Goal: Transaction & Acquisition: Purchase product/service

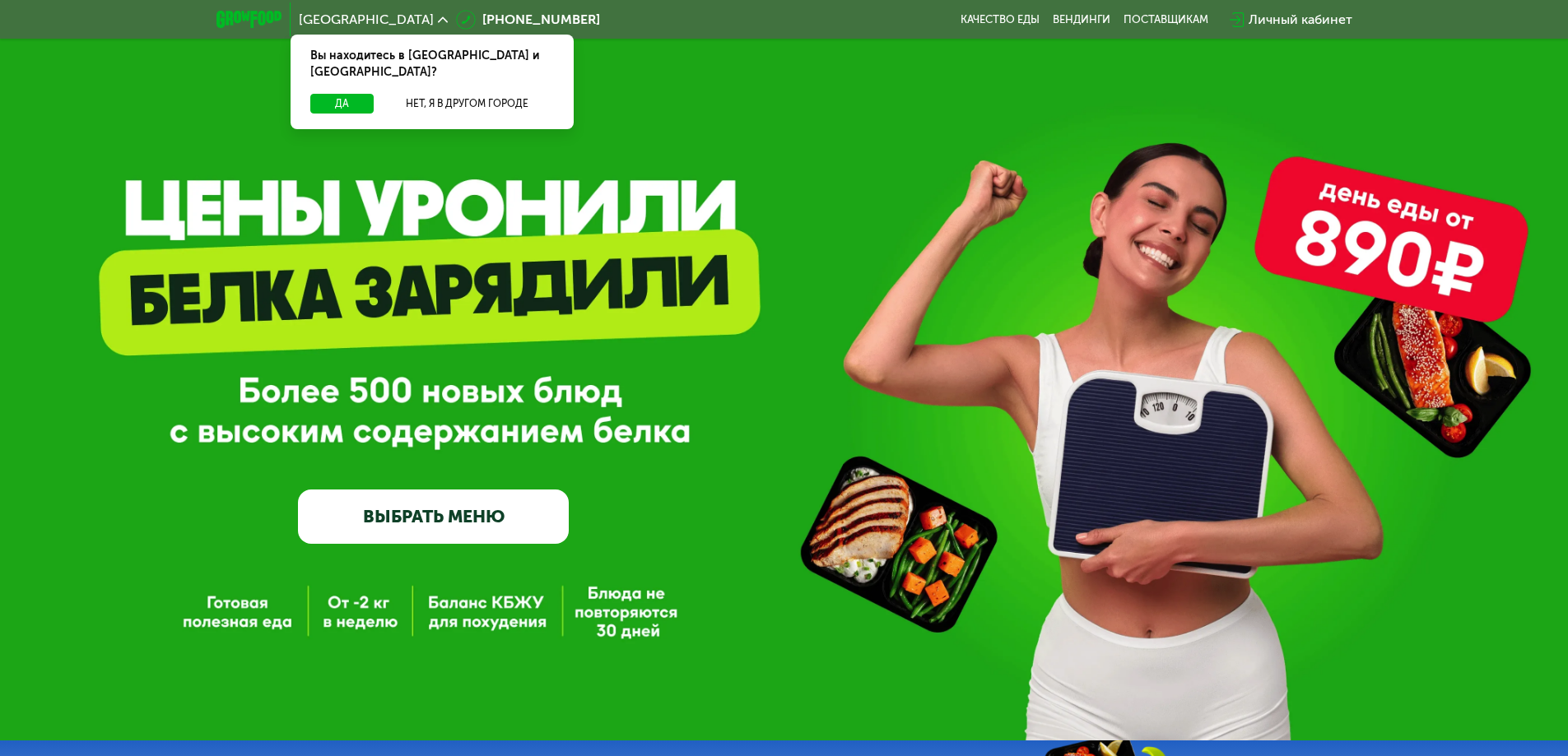
click at [455, 512] on link "ВЫБРАТЬ МЕНЮ" at bounding box center [434, 517] width 271 height 54
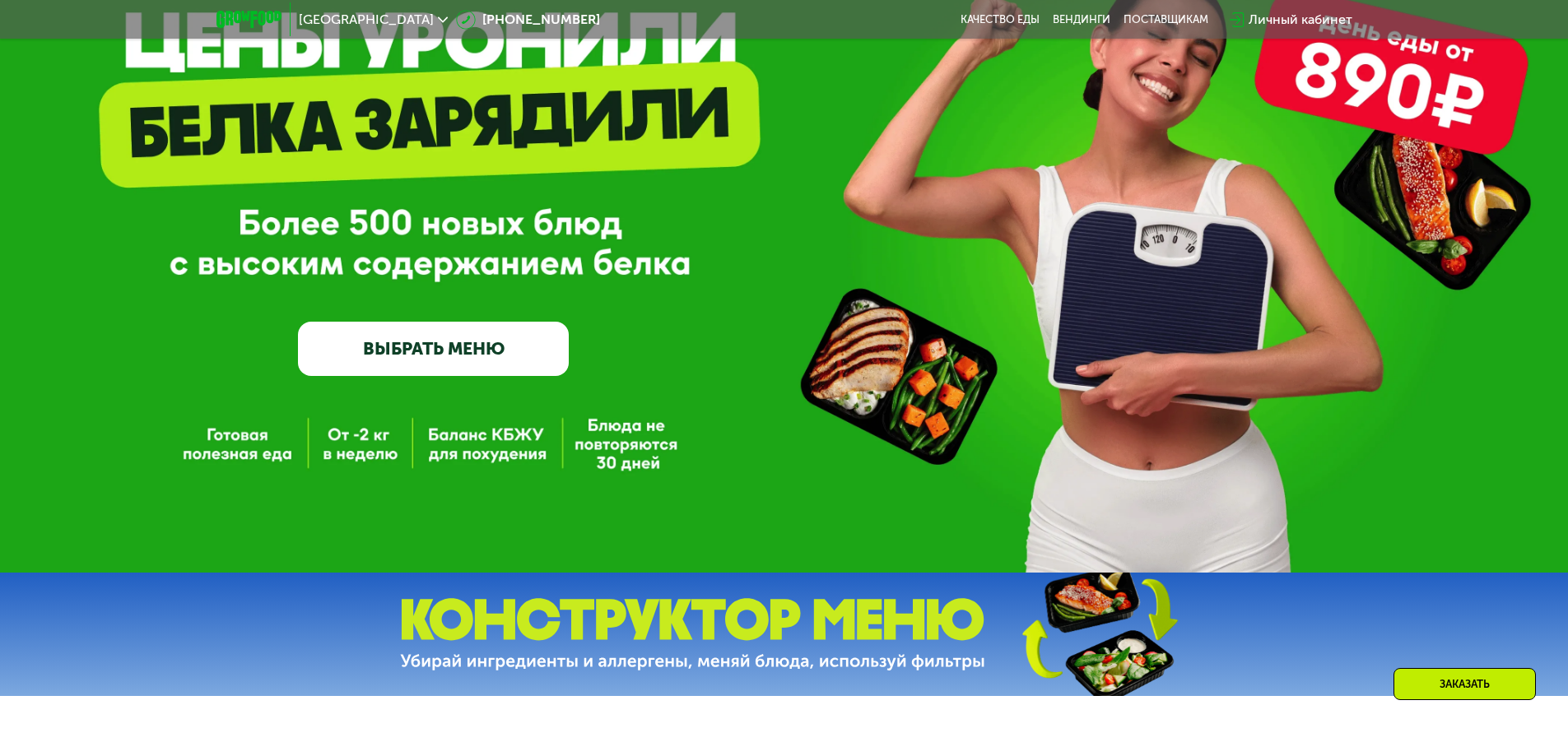
scroll to position [494, 0]
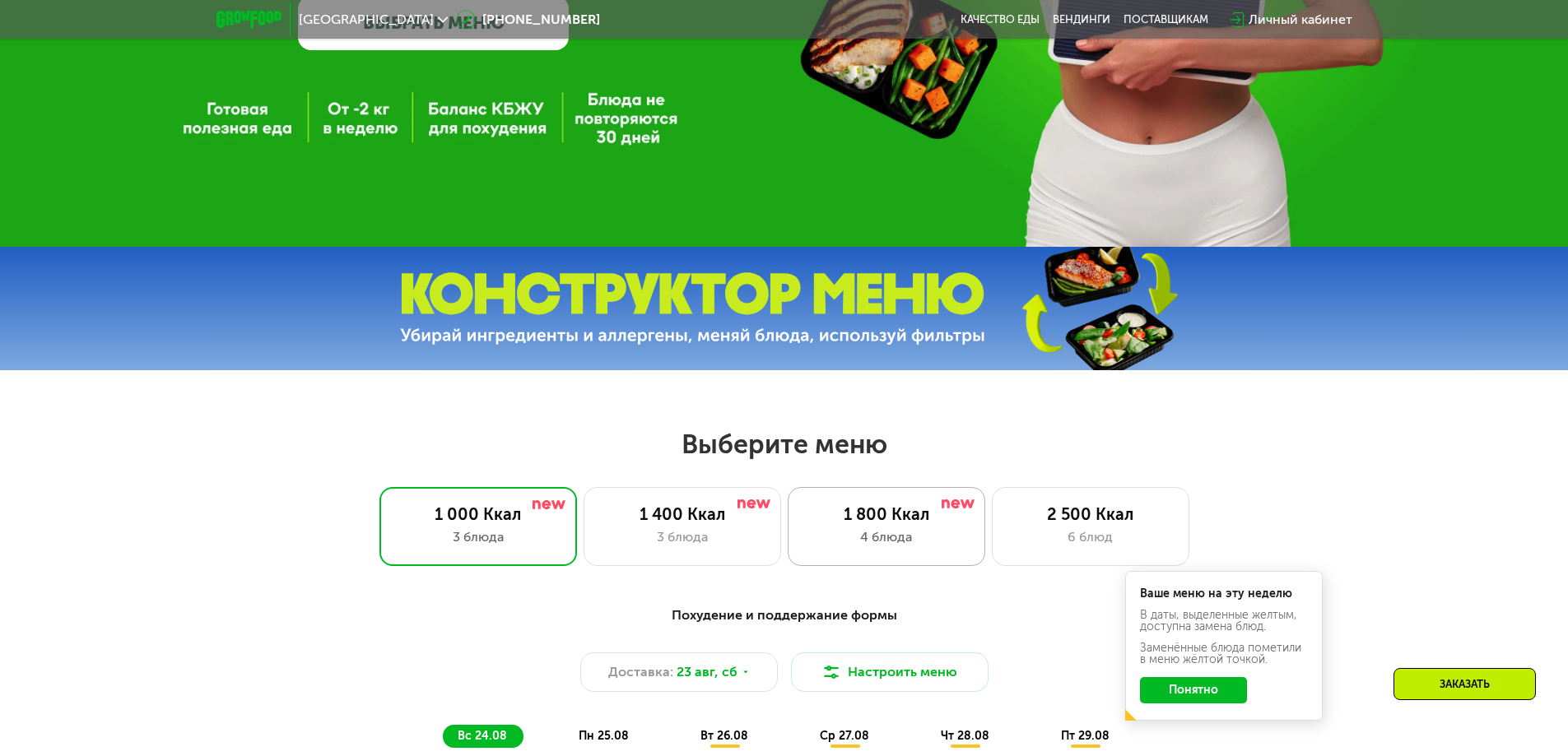
click at [946, 522] on div "1 800 Ккал" at bounding box center [886, 514] width 163 height 20
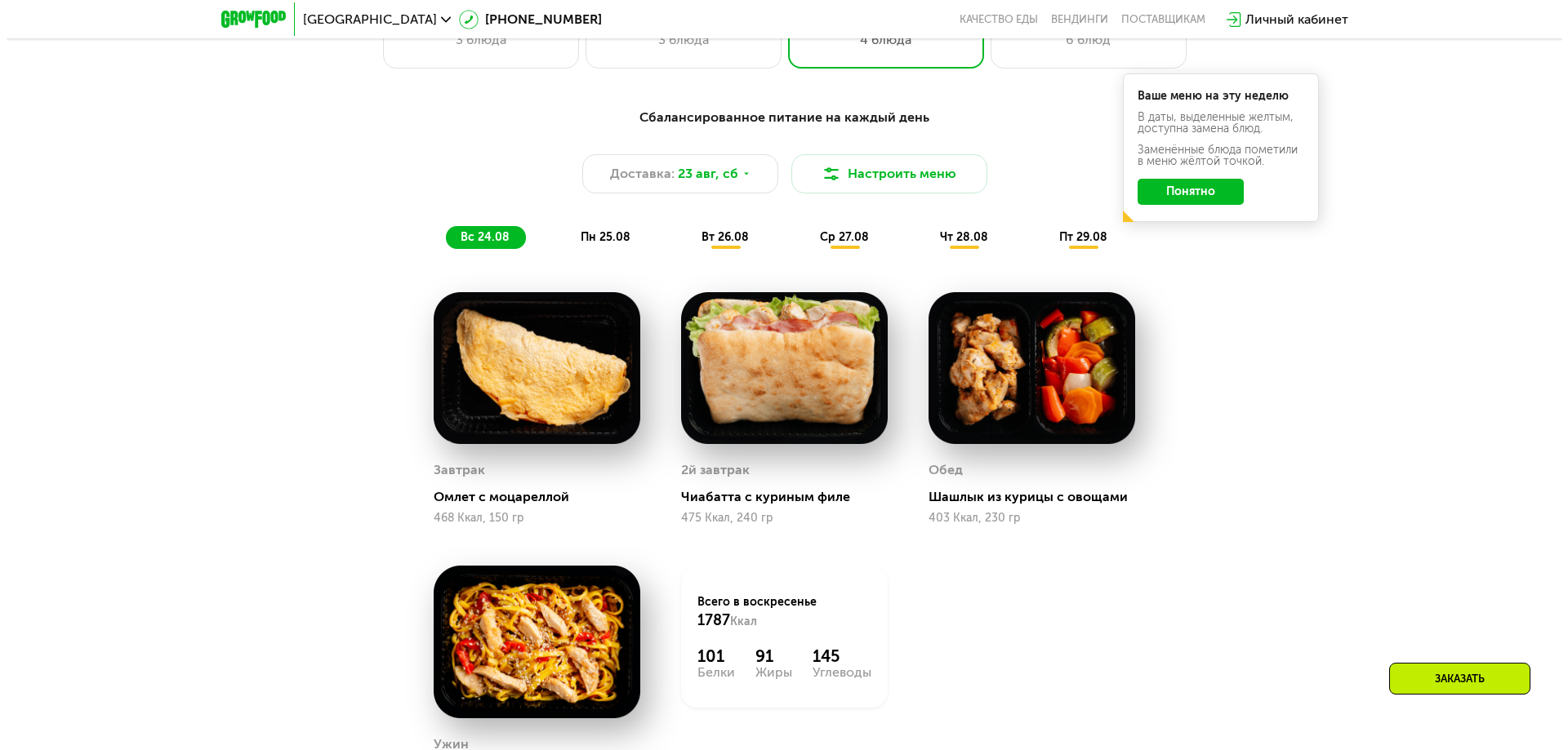
scroll to position [980, 0]
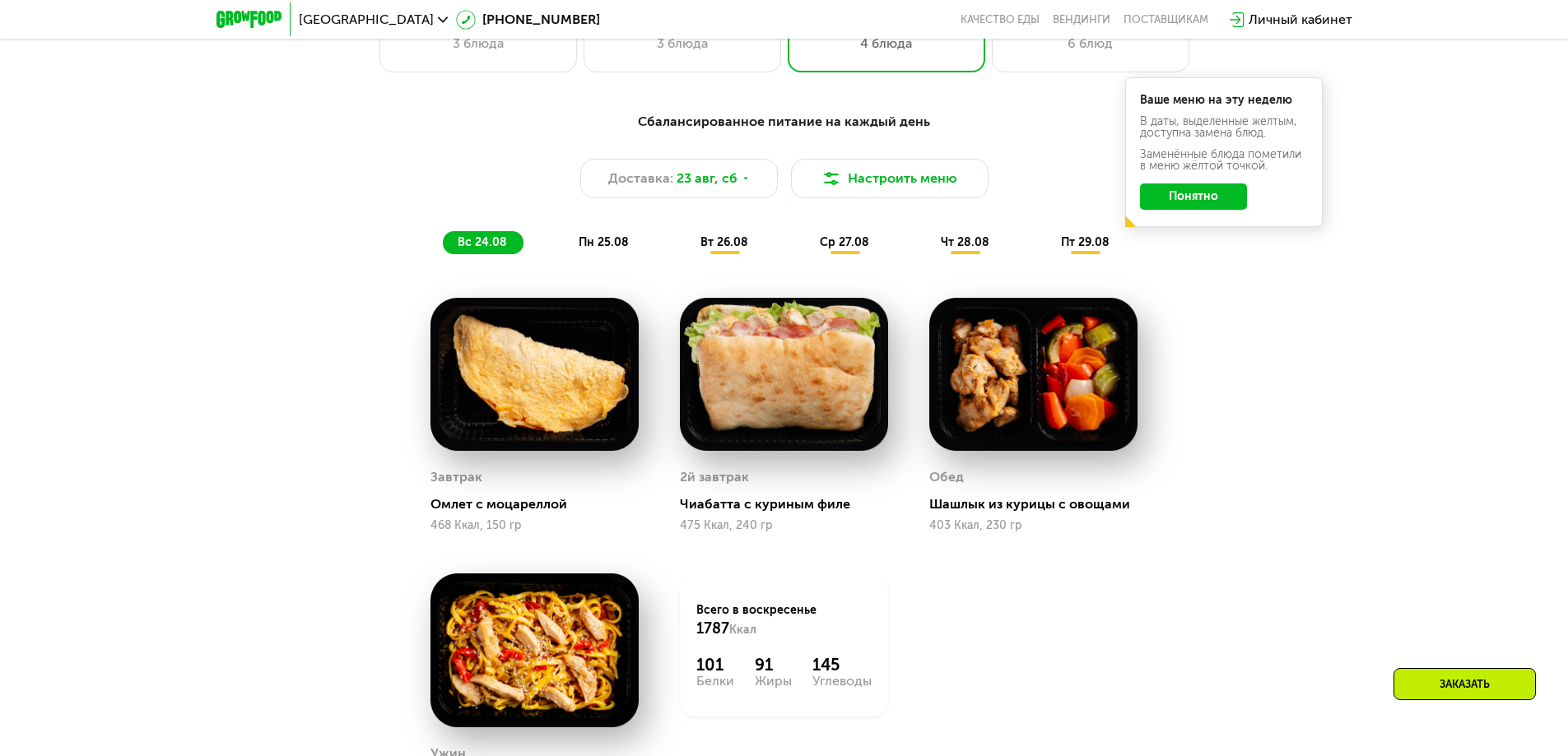
click at [1221, 207] on button "Понятно" at bounding box center [1193, 197] width 107 height 27
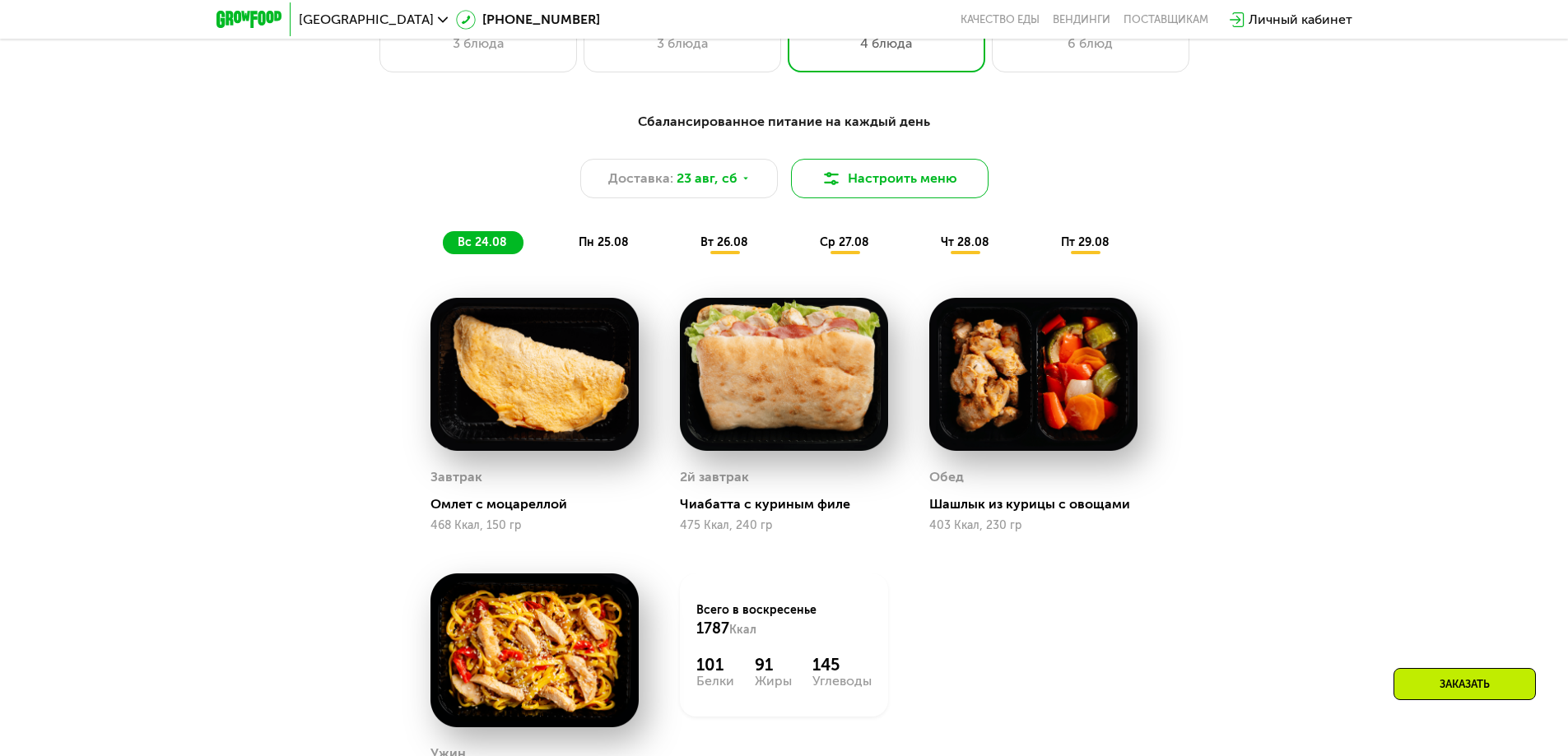
click at [864, 175] on button "Настроить меню" at bounding box center [889, 178] width 197 height 39
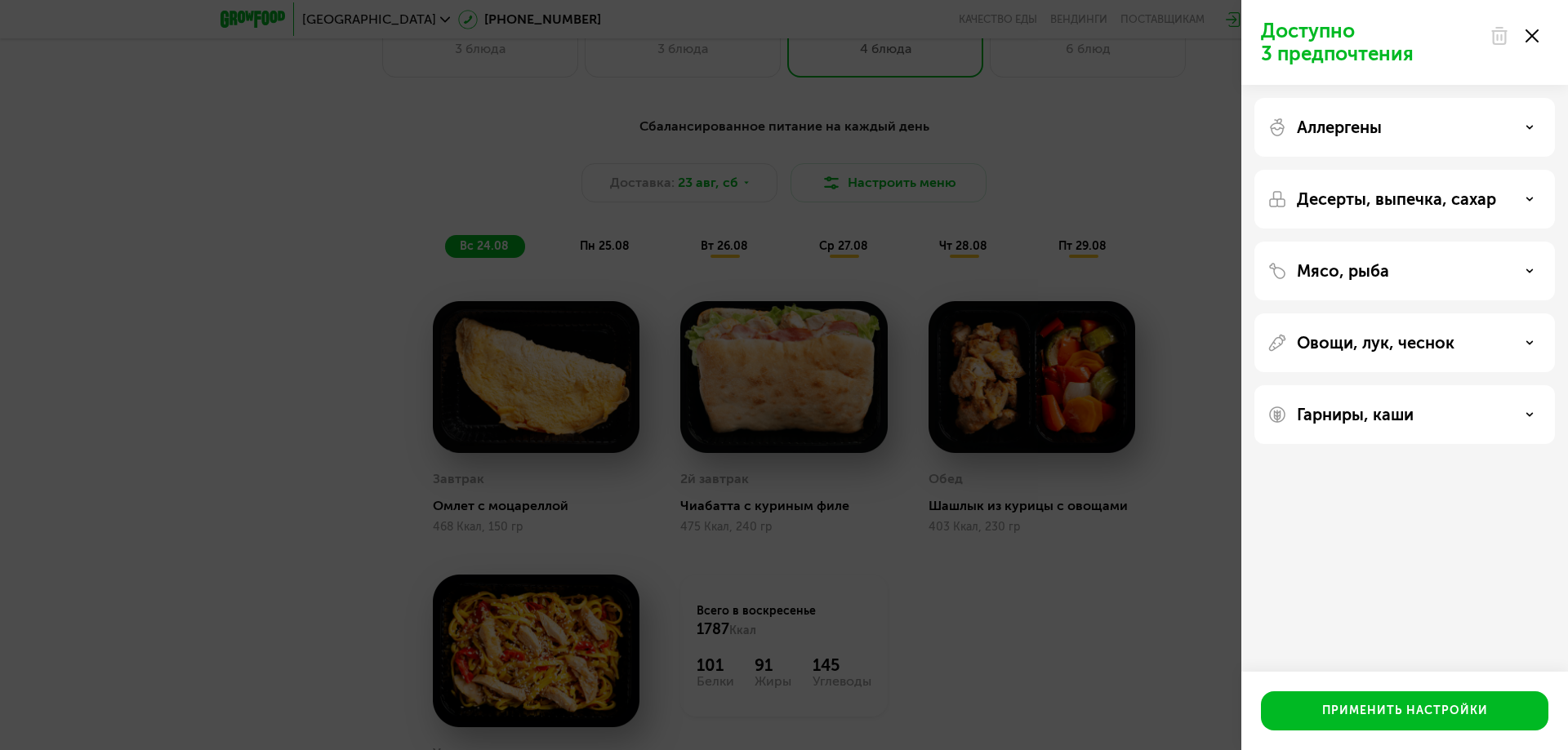
click at [1442, 198] on p "Десерты, выпечка, сахар" at bounding box center [1396, 199] width 200 height 20
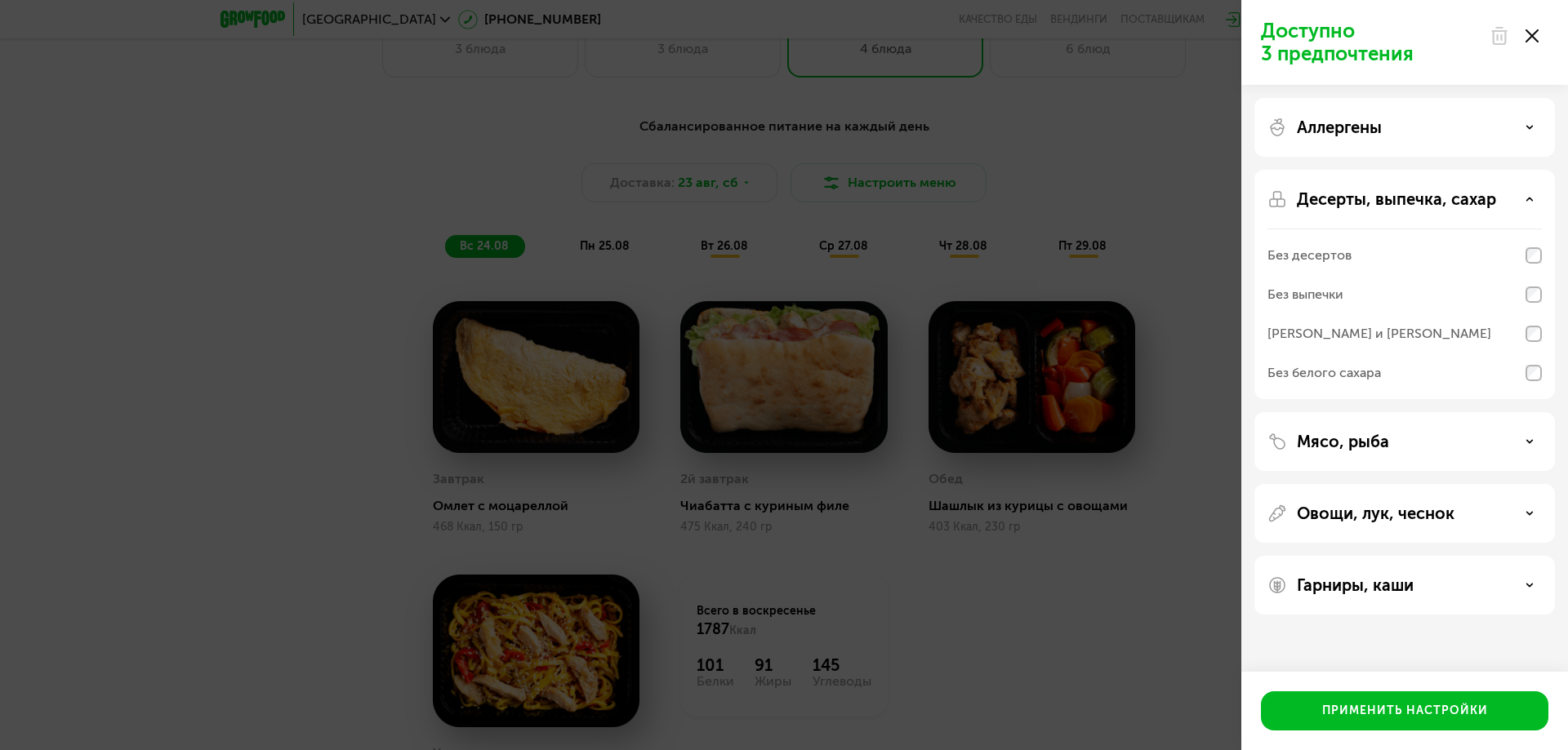
click at [1512, 275] on div "Без десертов" at bounding box center [1404, 294] width 274 height 39
click at [1523, 314] on div "Без выпечки" at bounding box center [1404, 333] width 274 height 39
click at [1524, 372] on div "Без белого сахара" at bounding box center [1404, 373] width 274 height 39
click at [1490, 484] on div "Мясо, рыба" at bounding box center [1404, 514] width 301 height 59
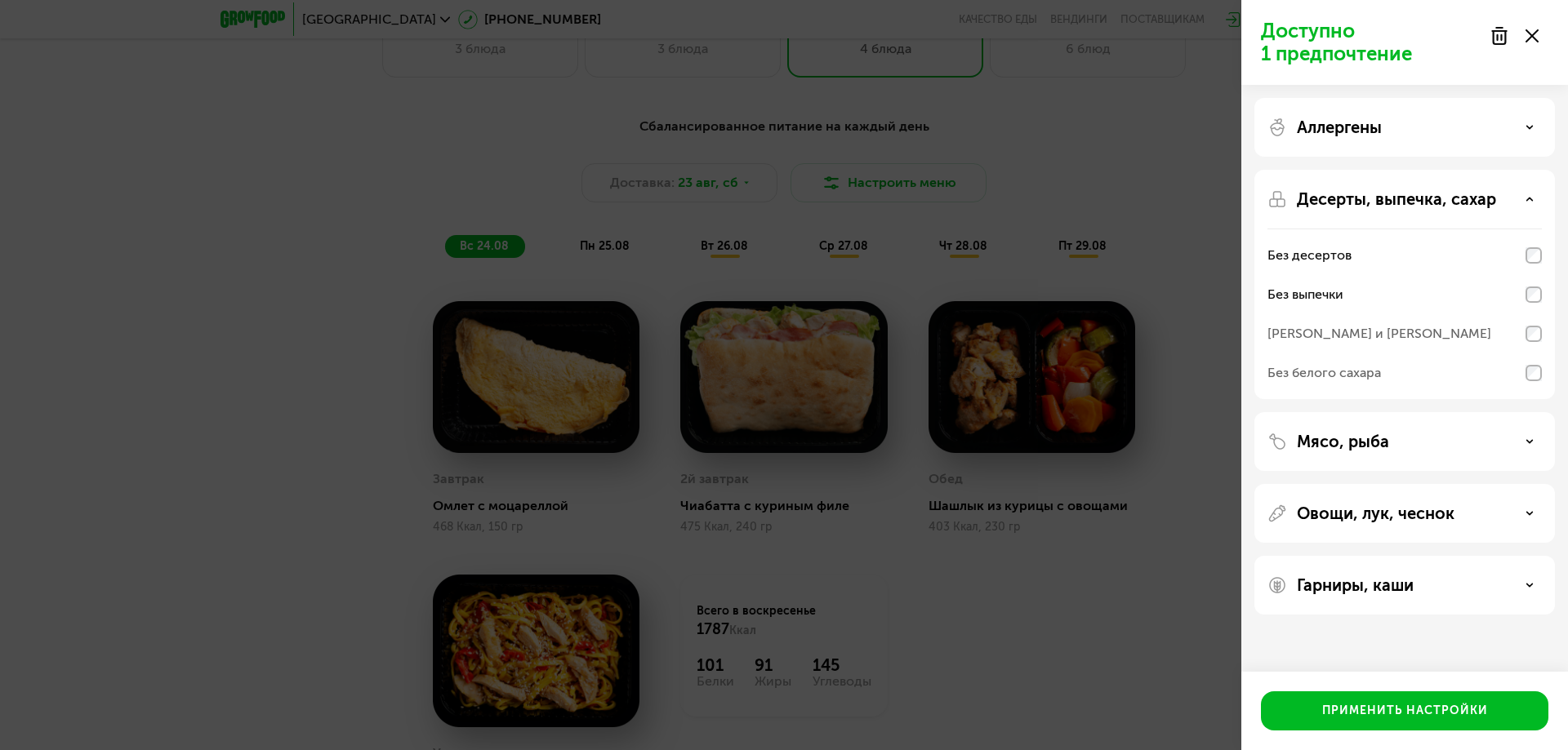
click at [1477, 445] on div "Мясо, рыба" at bounding box center [1404, 442] width 274 height 20
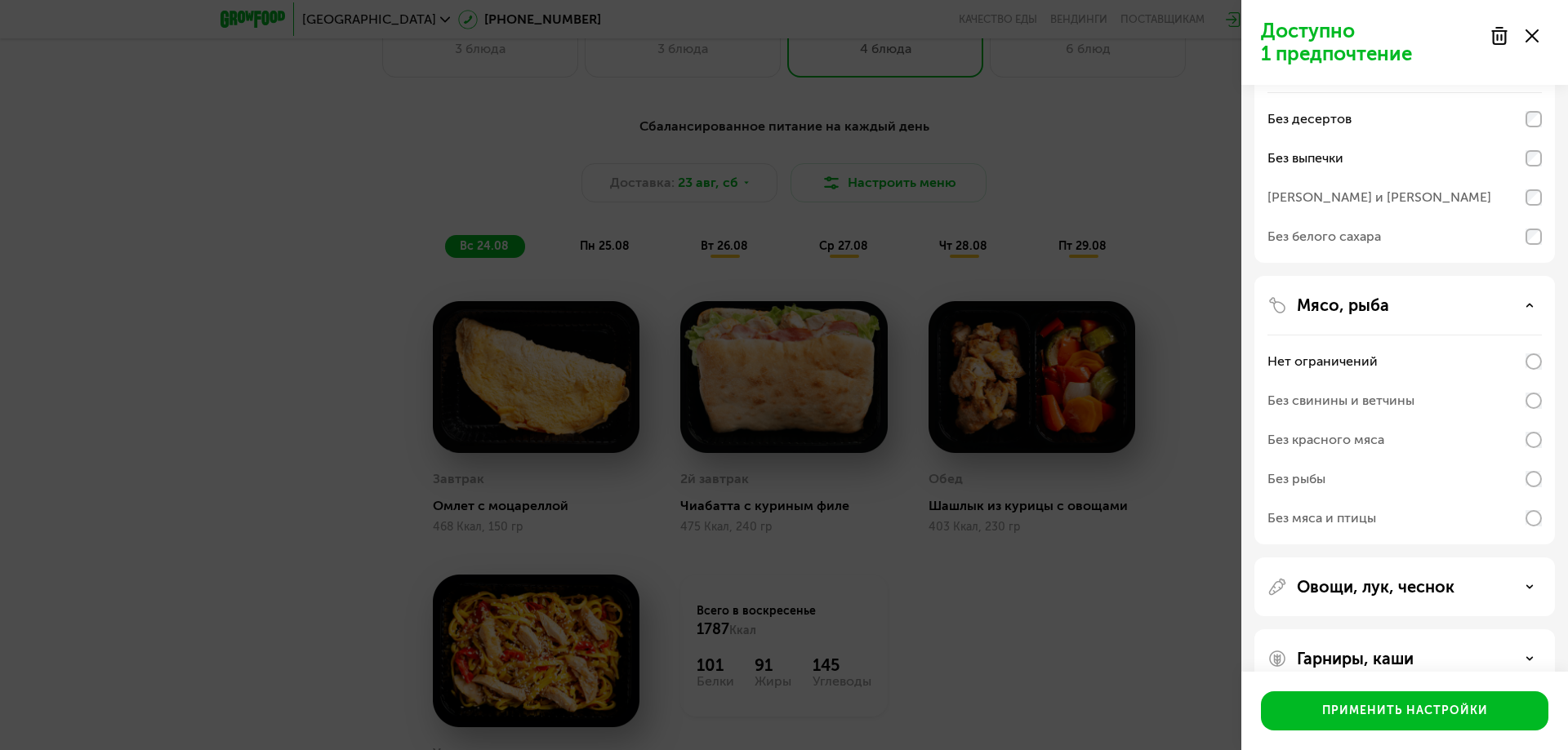
scroll to position [164, 0]
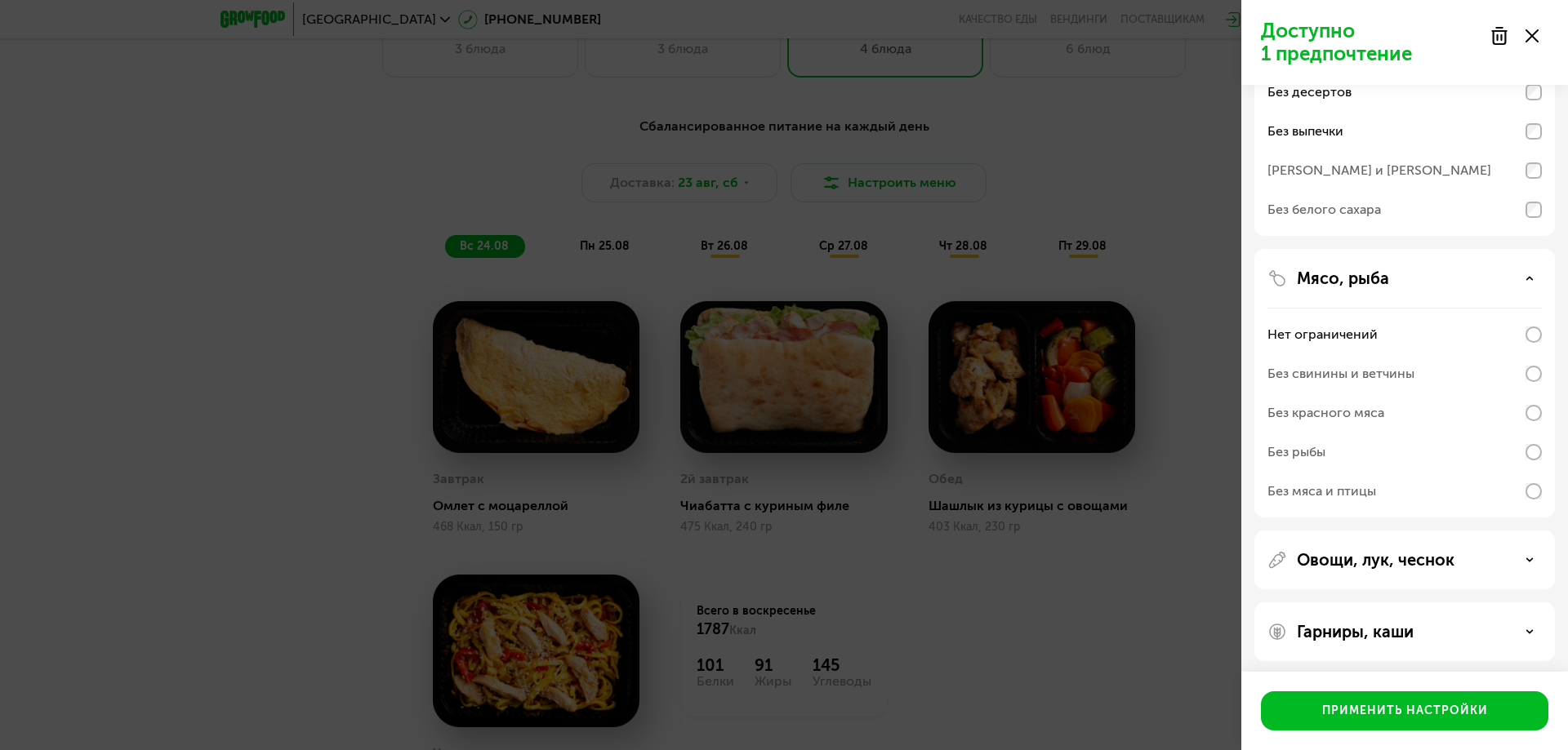
click at [1454, 562] on p "Овощи, лук, чеснок" at bounding box center [1375, 560] width 158 height 20
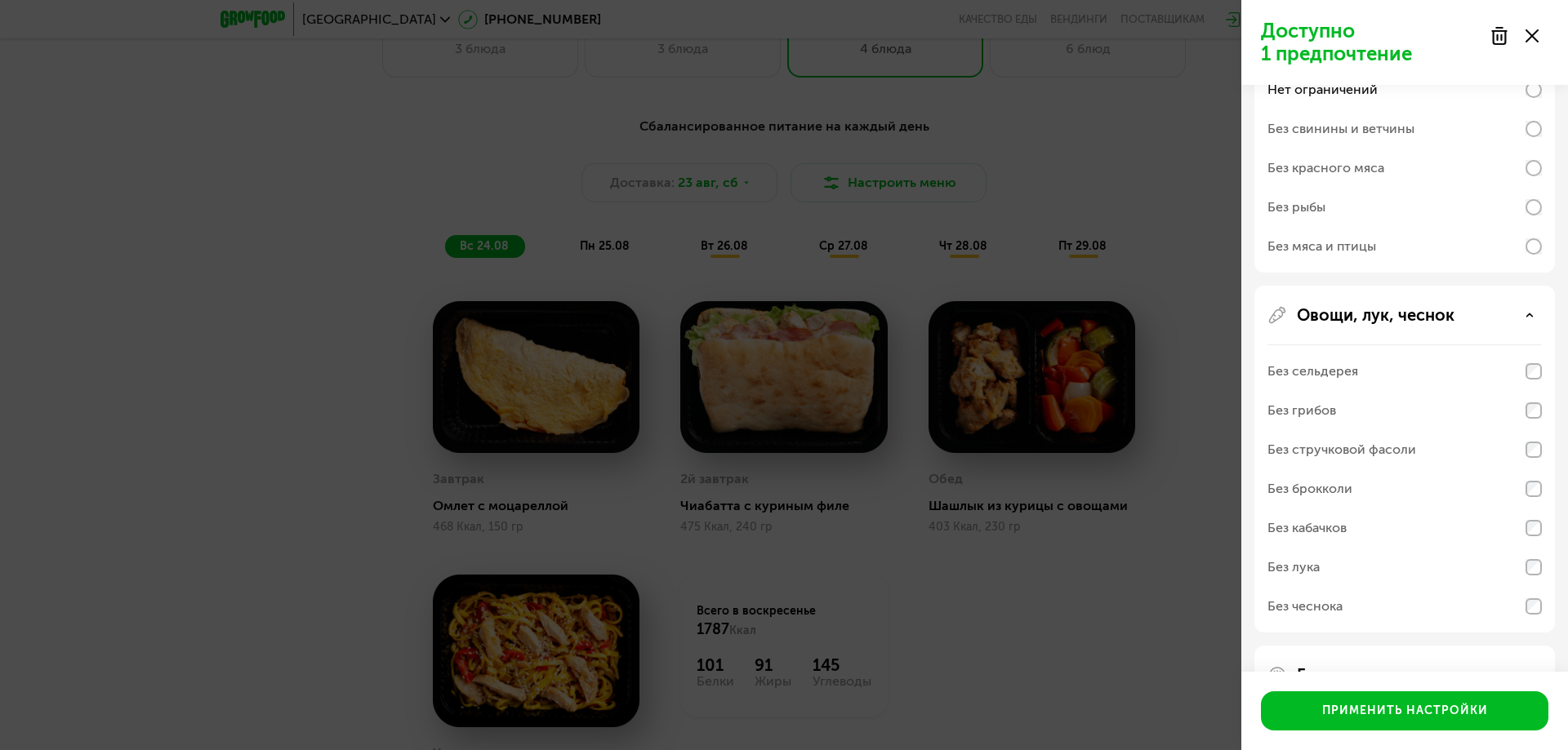
scroll to position [457, 0]
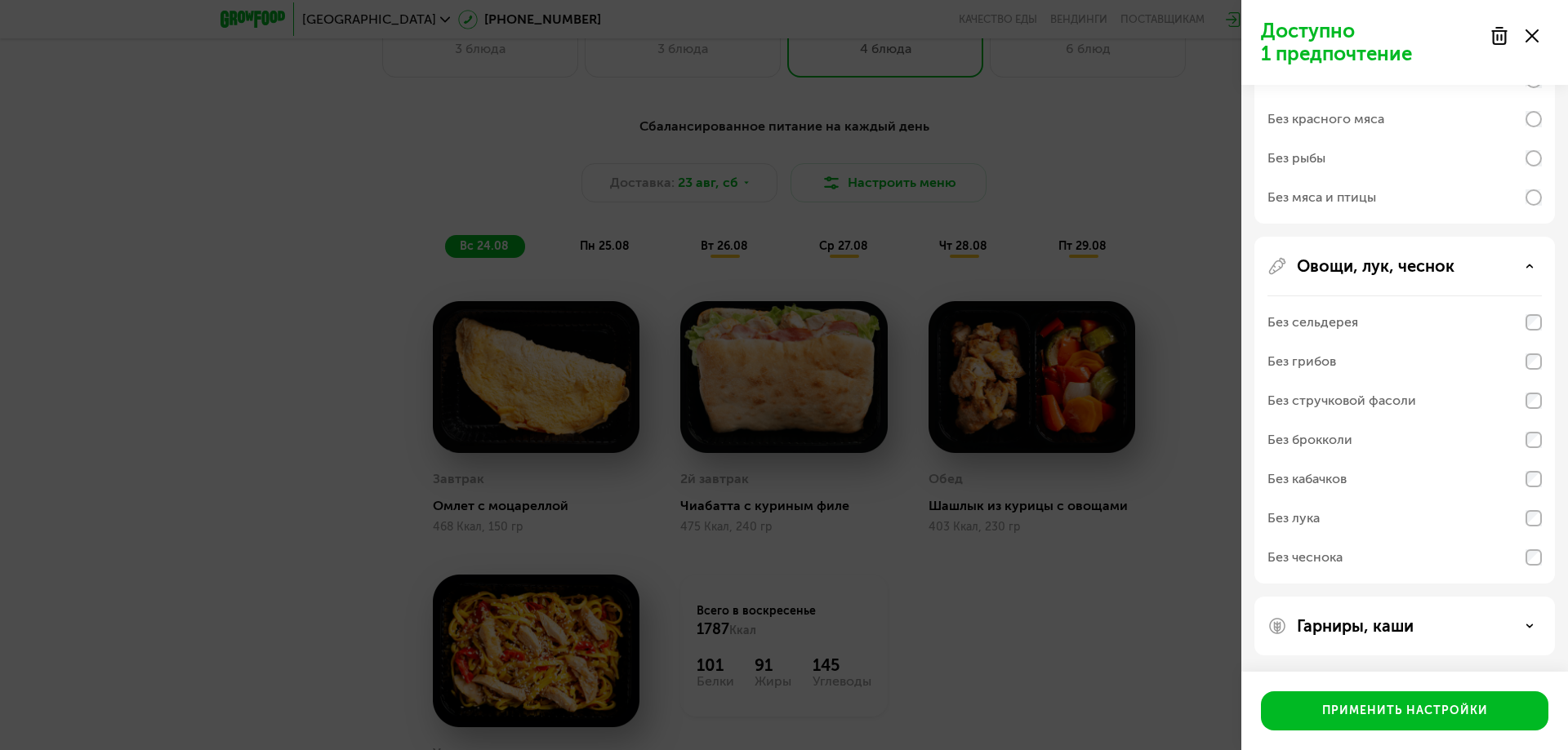
click at [1431, 619] on div "Гарниры, каши" at bounding box center [1404, 626] width 274 height 20
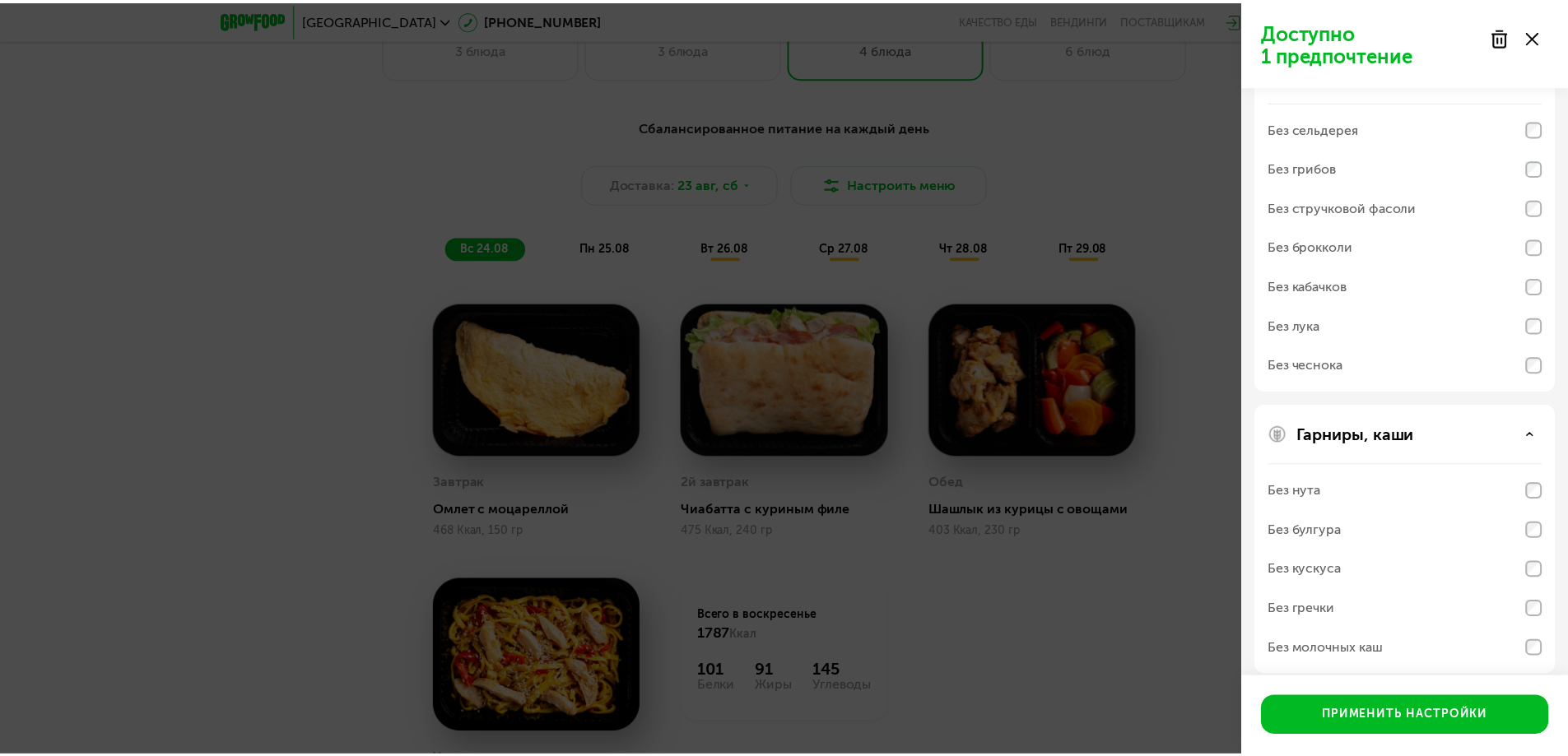
scroll to position [672, 0]
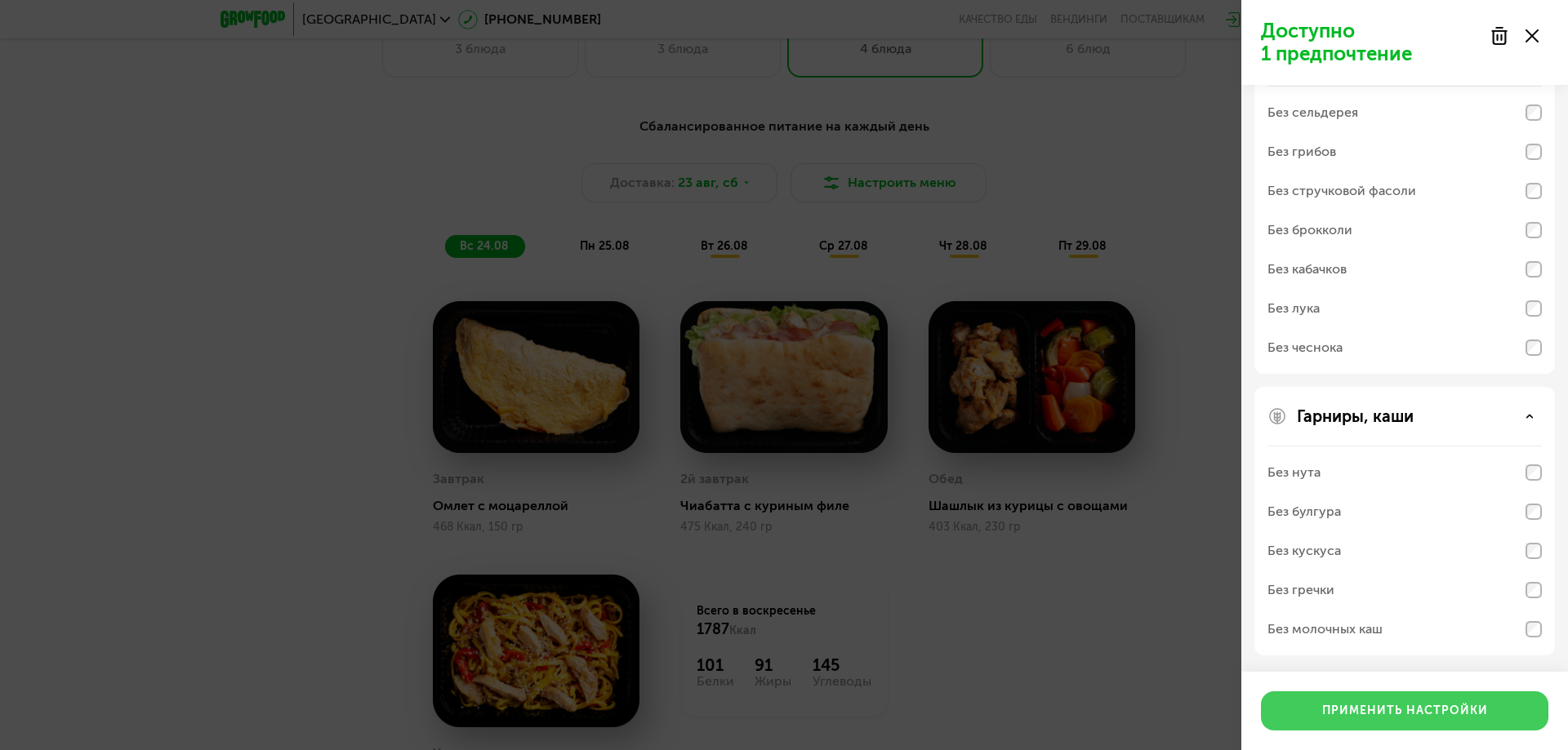
click at [1341, 709] on div "Применить настройки" at bounding box center [1404, 710] width 166 height 16
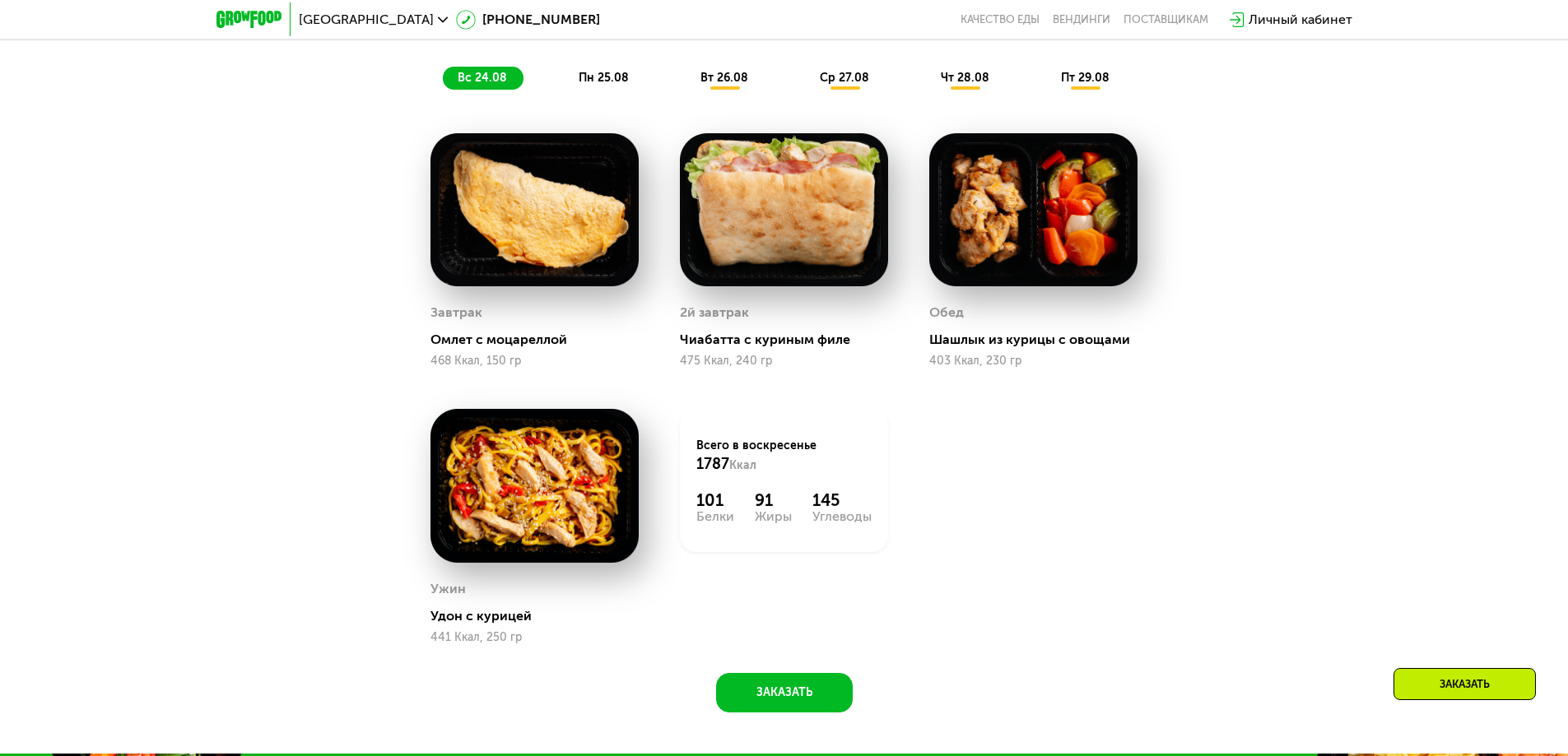
scroll to position [1070, 0]
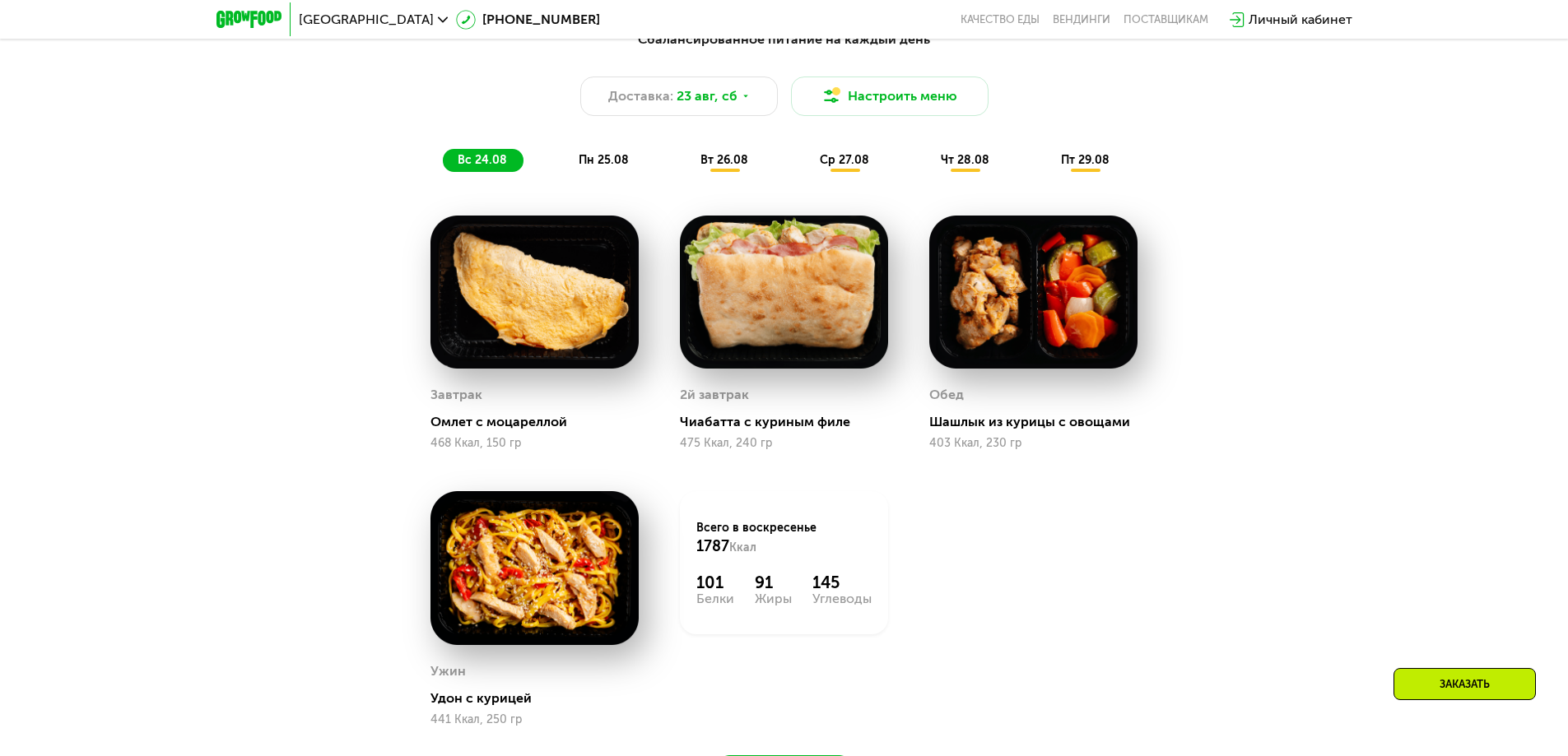
click at [685, 156] on div "пн 25.08" at bounding box center [724, 160] width 79 height 23
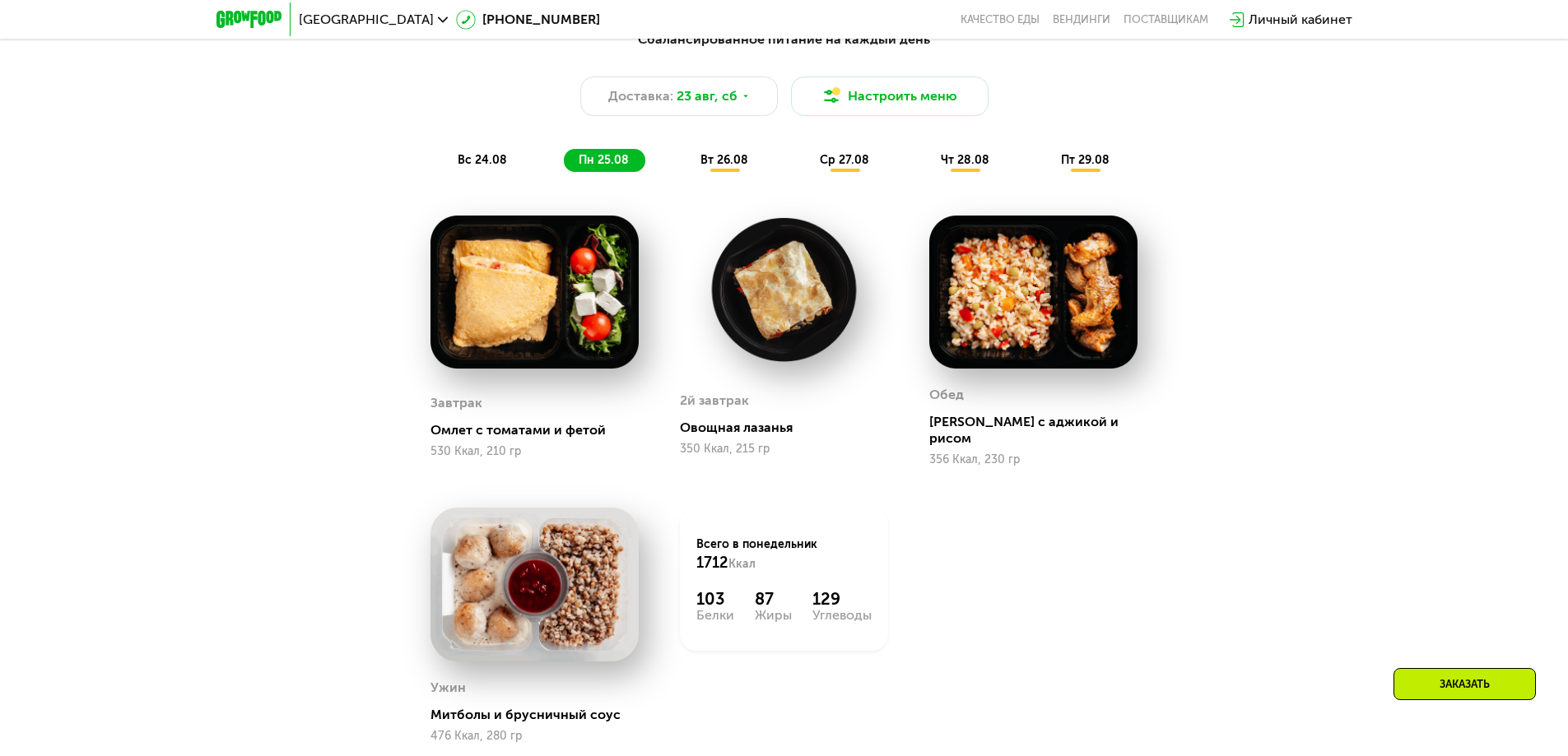
click at [563, 159] on div "вс 24.08" at bounding box center [603, 160] width 81 height 23
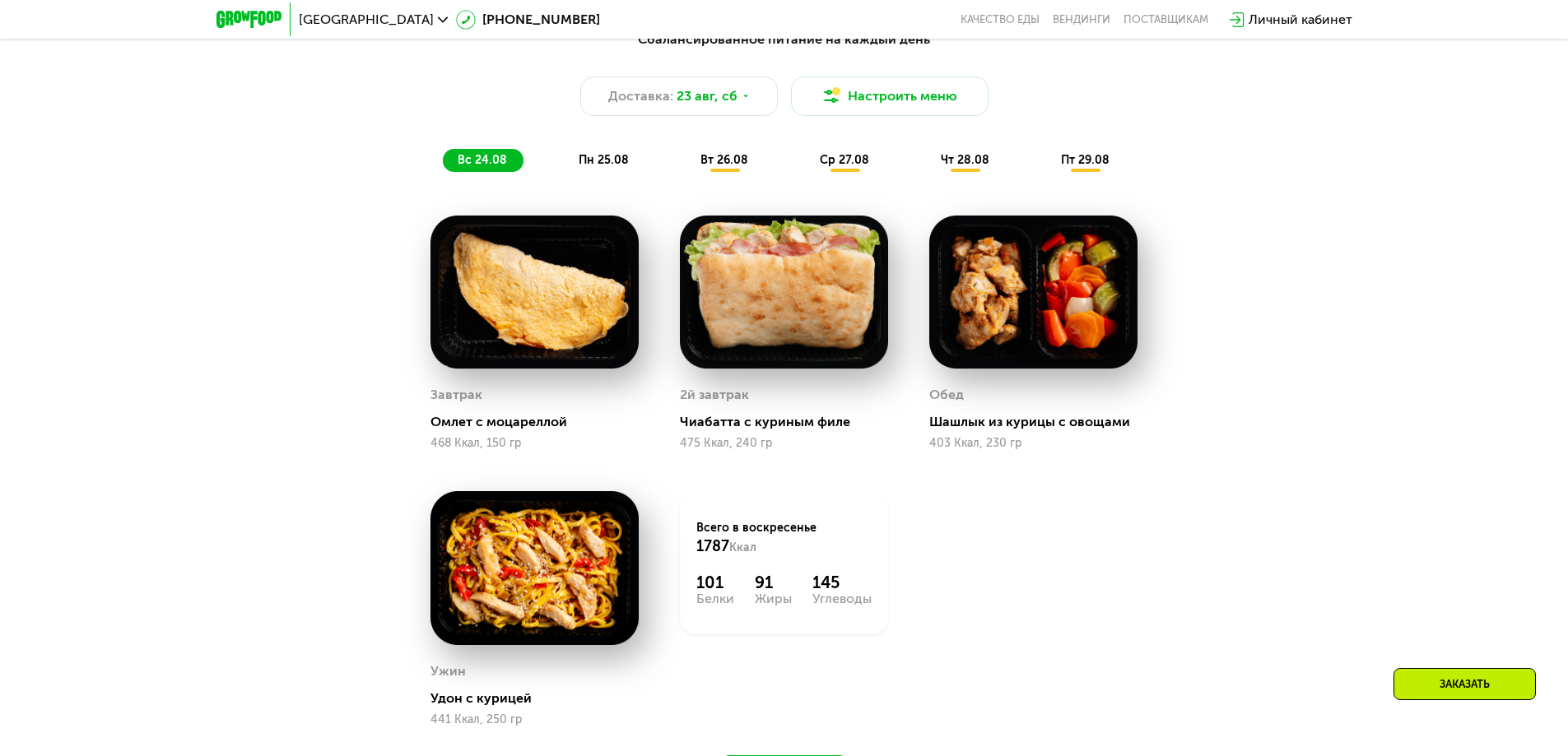
click at [1180, 588] on div "Сбалансированное питание на каждый день Доставка: [DATE] Настроить меню вс 24.0…" at bounding box center [784, 407] width 1014 height 775
click at [685, 172] on div "пн 25.08" at bounding box center [724, 160] width 79 height 23
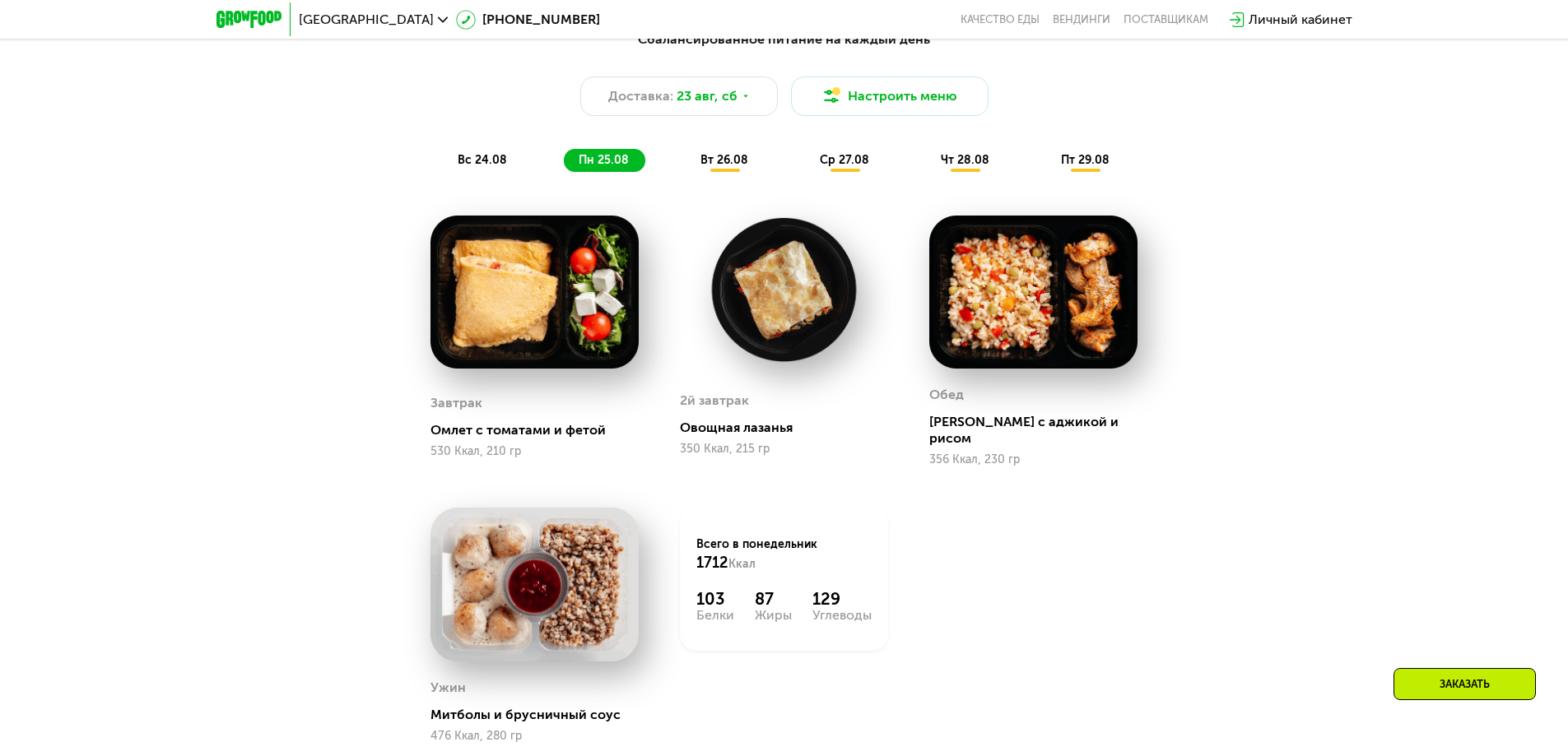
click at [723, 182] on div "Сбалансированное питание на каждый день Доставка: [DATE] Настроить меню вс 24.0…" at bounding box center [784, 101] width 994 height 162
click at [726, 167] on span "вт 26.08" at bounding box center [724, 160] width 48 height 14
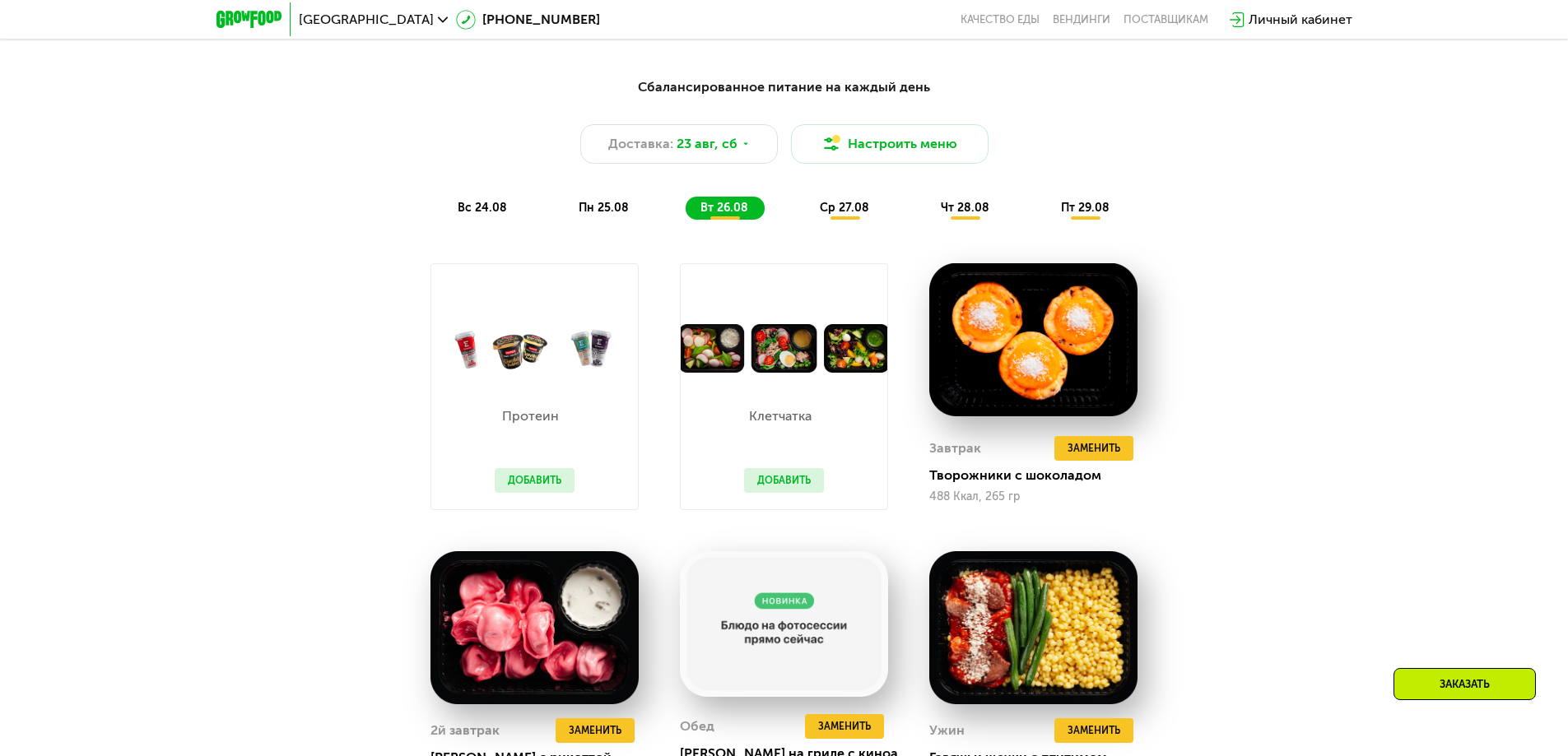
scroll to position [988, 0]
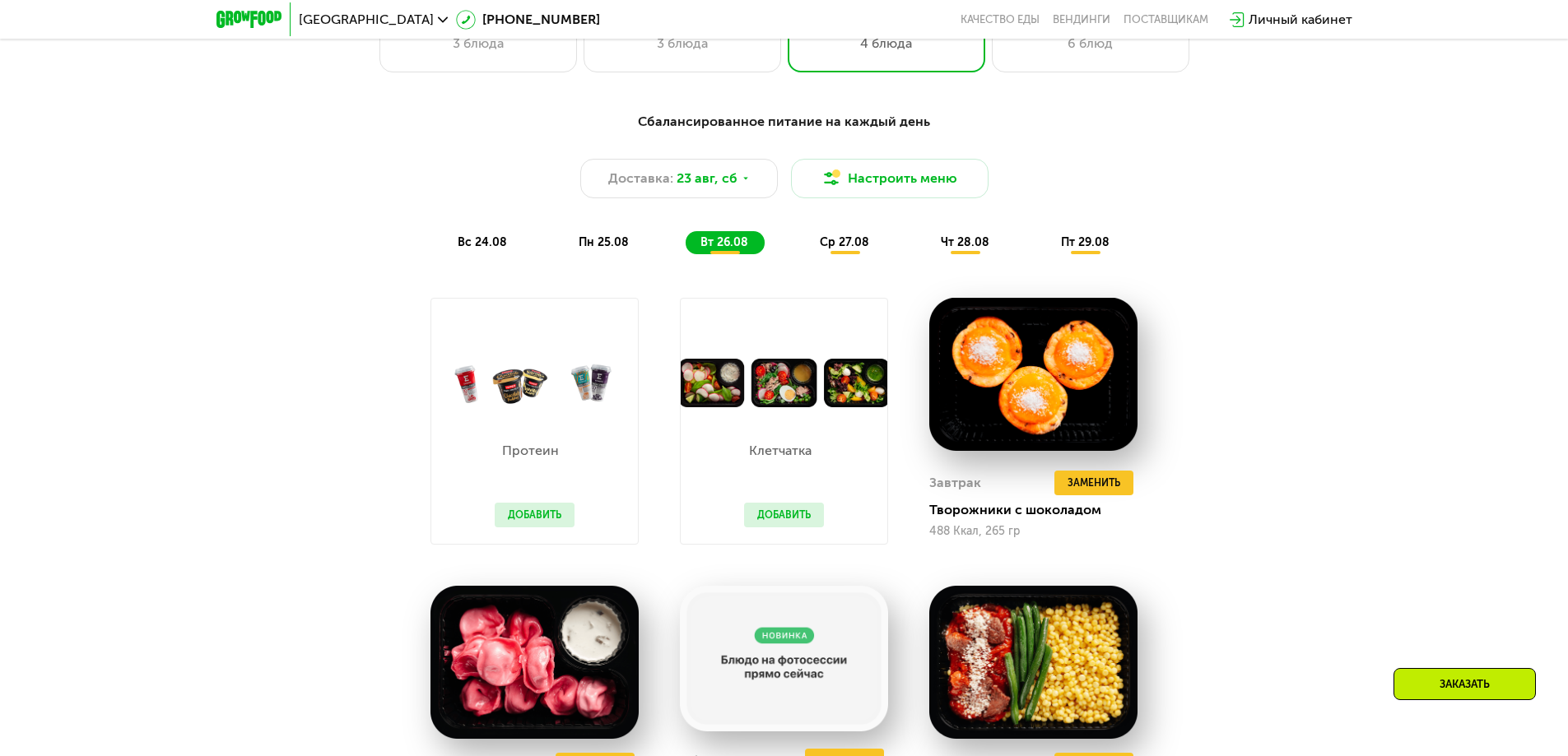
click at [505, 469] on div "Протеин Добавить" at bounding box center [535, 475] width 112 height 136
click at [531, 527] on button "Добавить" at bounding box center [535, 515] width 80 height 25
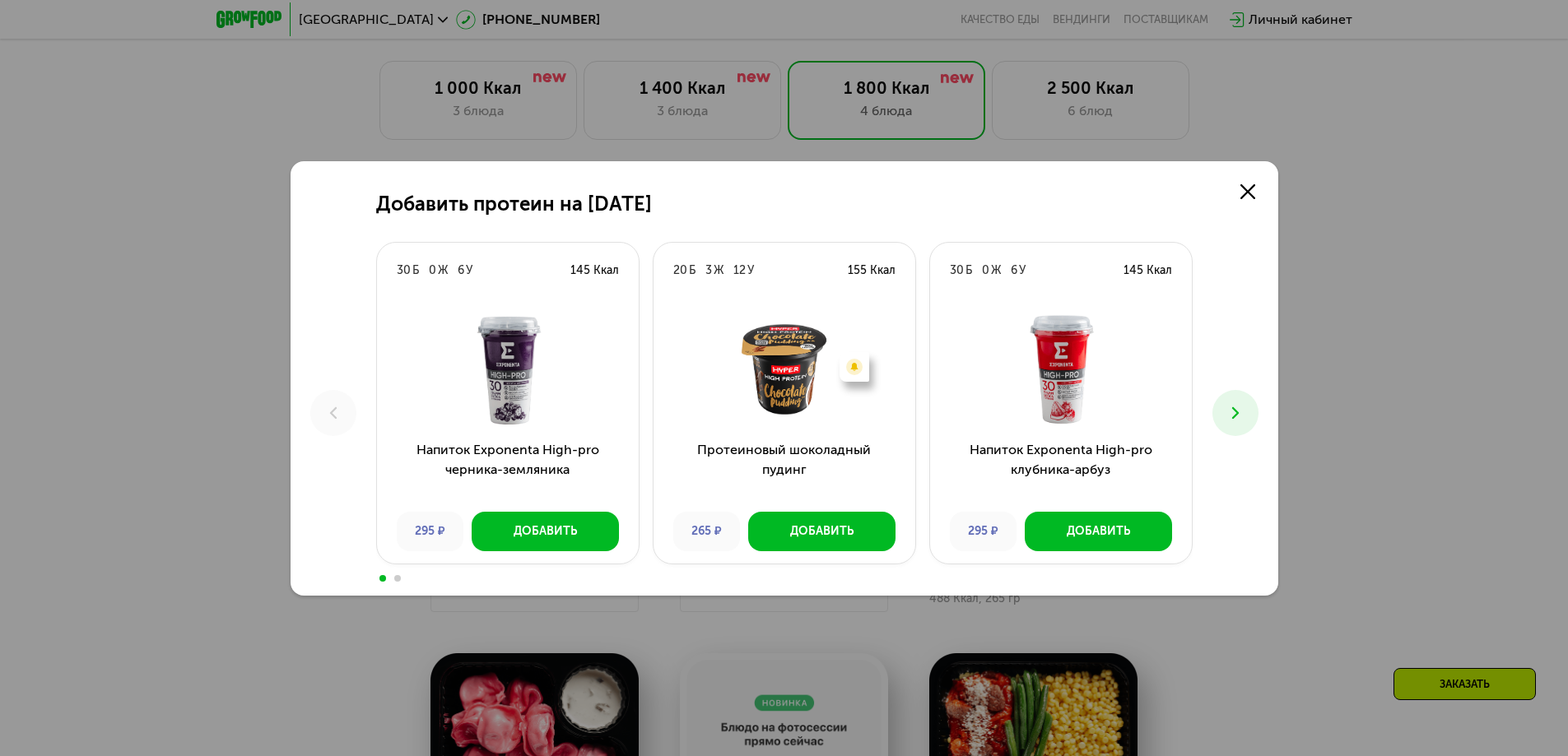
scroll to position [906, 0]
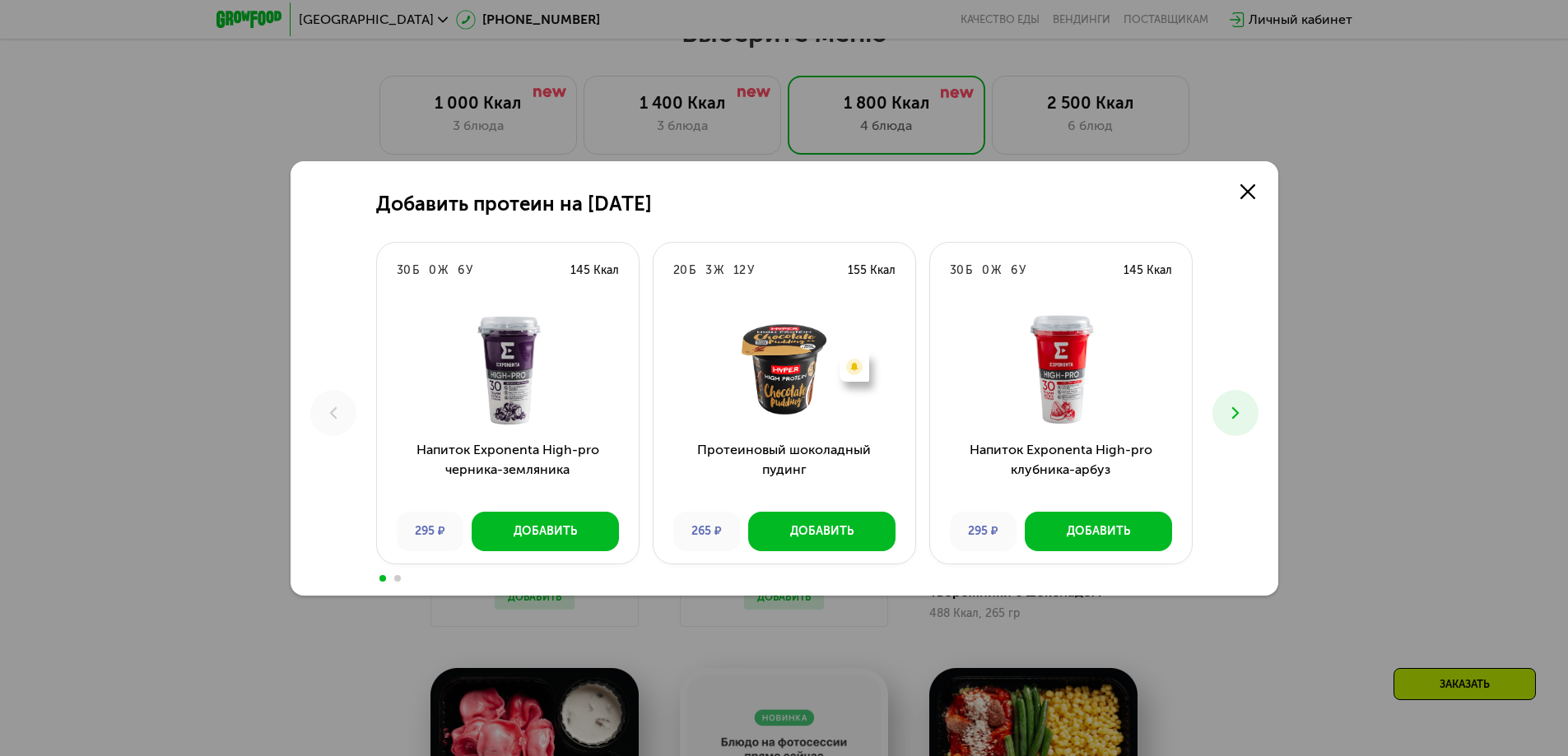
click at [1434, 359] on div "Добавить протеин на [DATE] Б 0 Ж 6 У 145 Ккал Напиток Exponenta High-pro черник…" at bounding box center [784, 378] width 1568 height 756
click at [1242, 187] on use at bounding box center [1248, 192] width 15 height 15
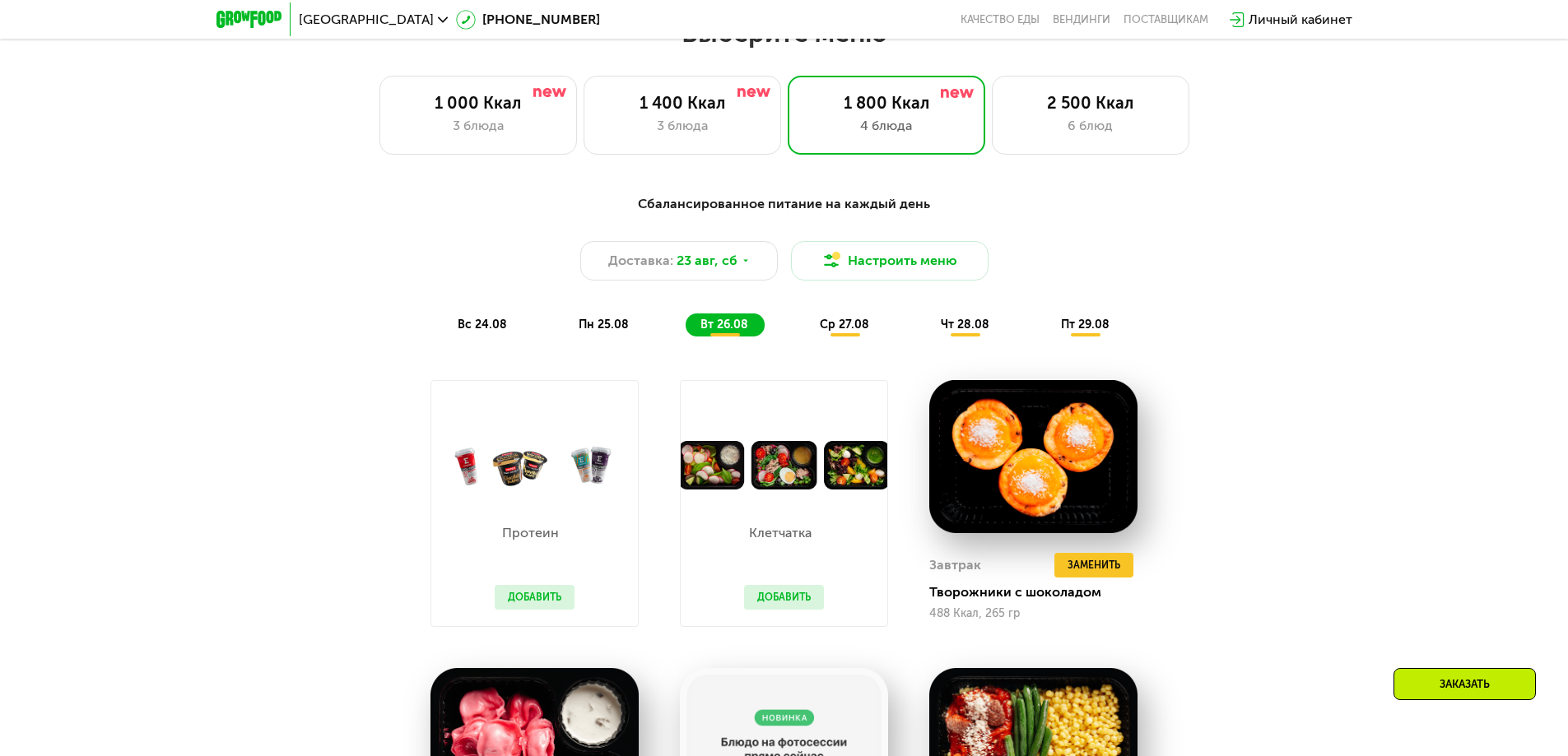
click at [784, 596] on button "Добавить" at bounding box center [784, 598] width 80 height 25
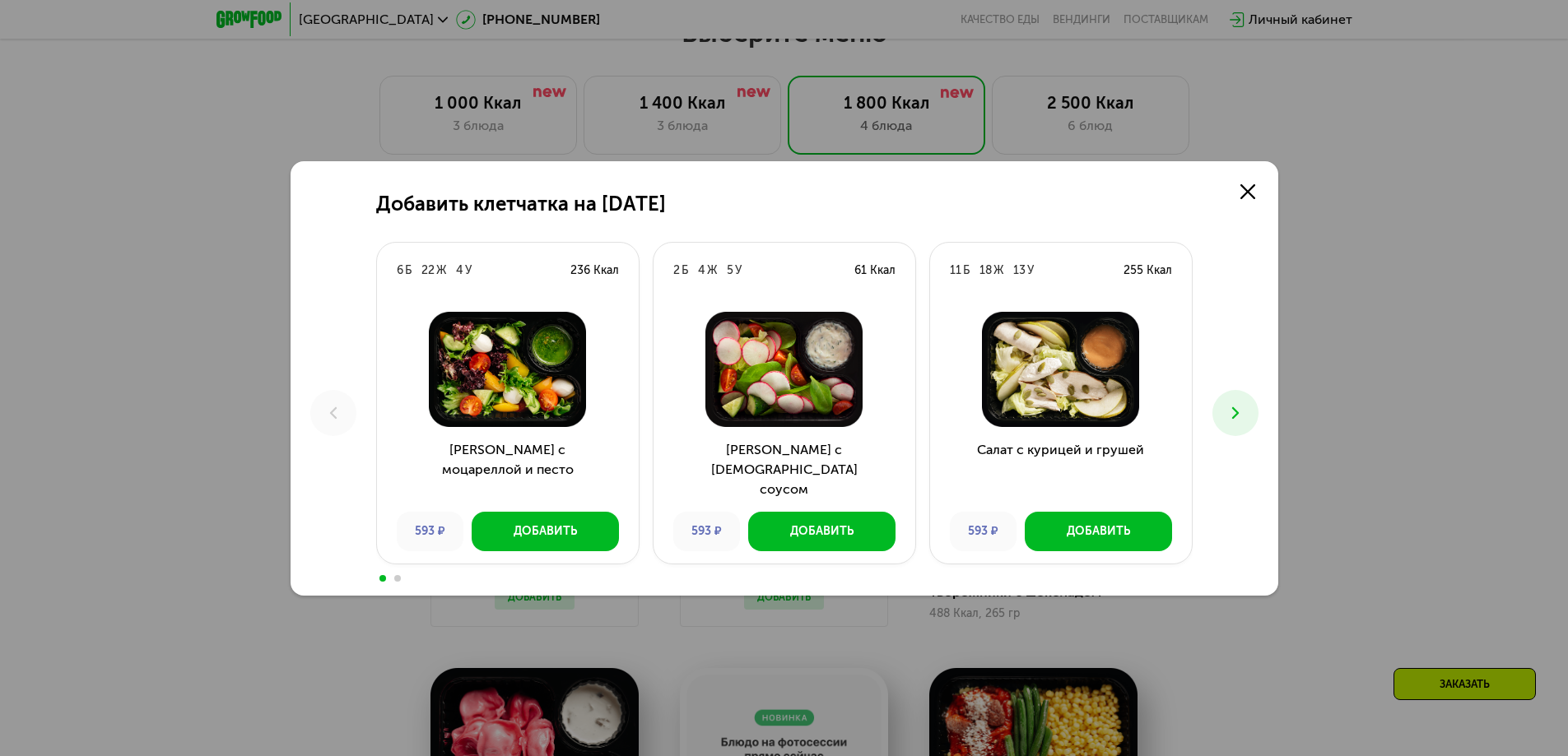
click at [1244, 406] on icon at bounding box center [1234, 413] width 20 height 20
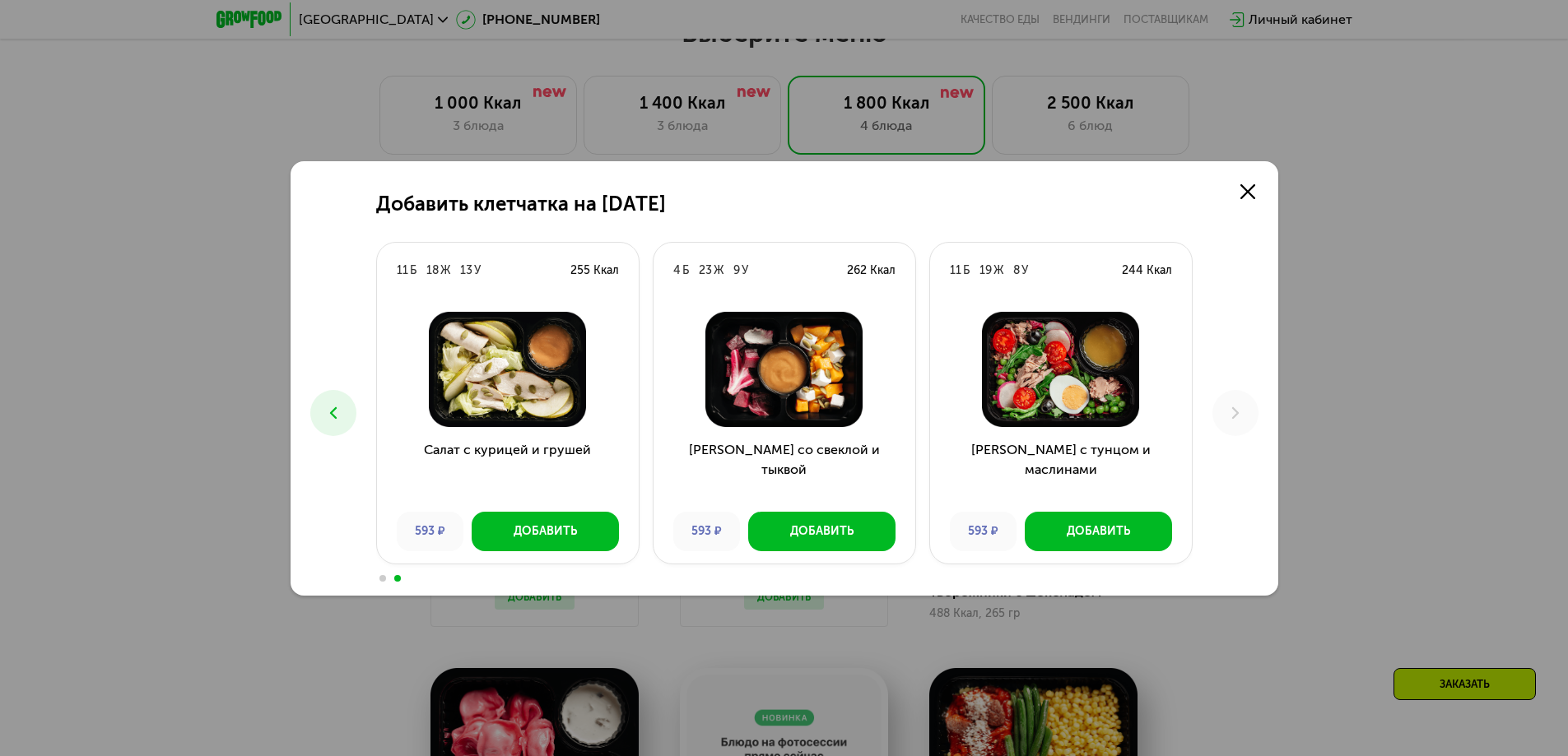
click at [1227, 182] on div "Добавить клетчатка на [DATE] 6 Б 22 Ж 4 У 236 Ккал Салат с моцареллой и песто 5…" at bounding box center [784, 378] width 988 height 435
click at [1237, 189] on link at bounding box center [1247, 192] width 33 height 33
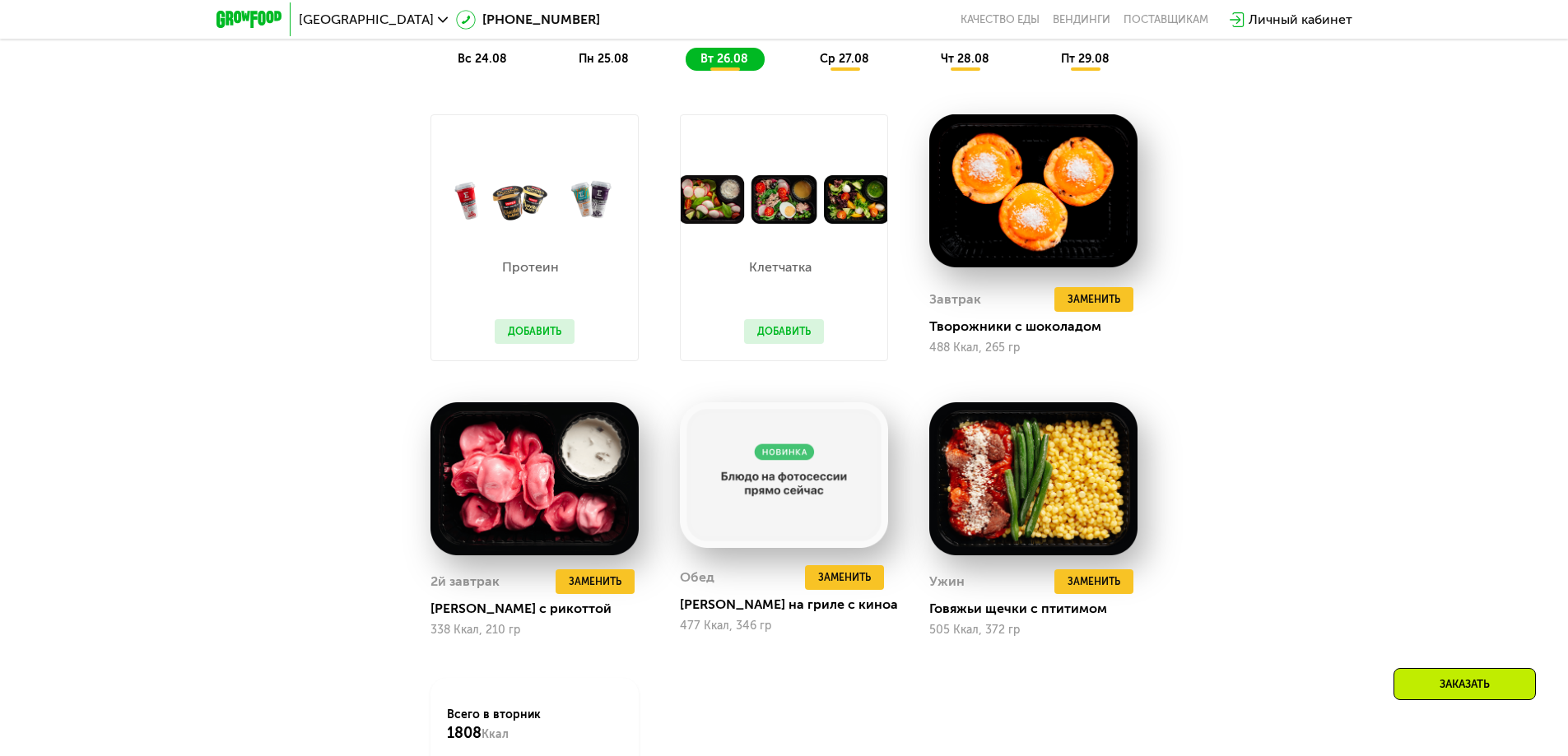
scroll to position [1317, 0]
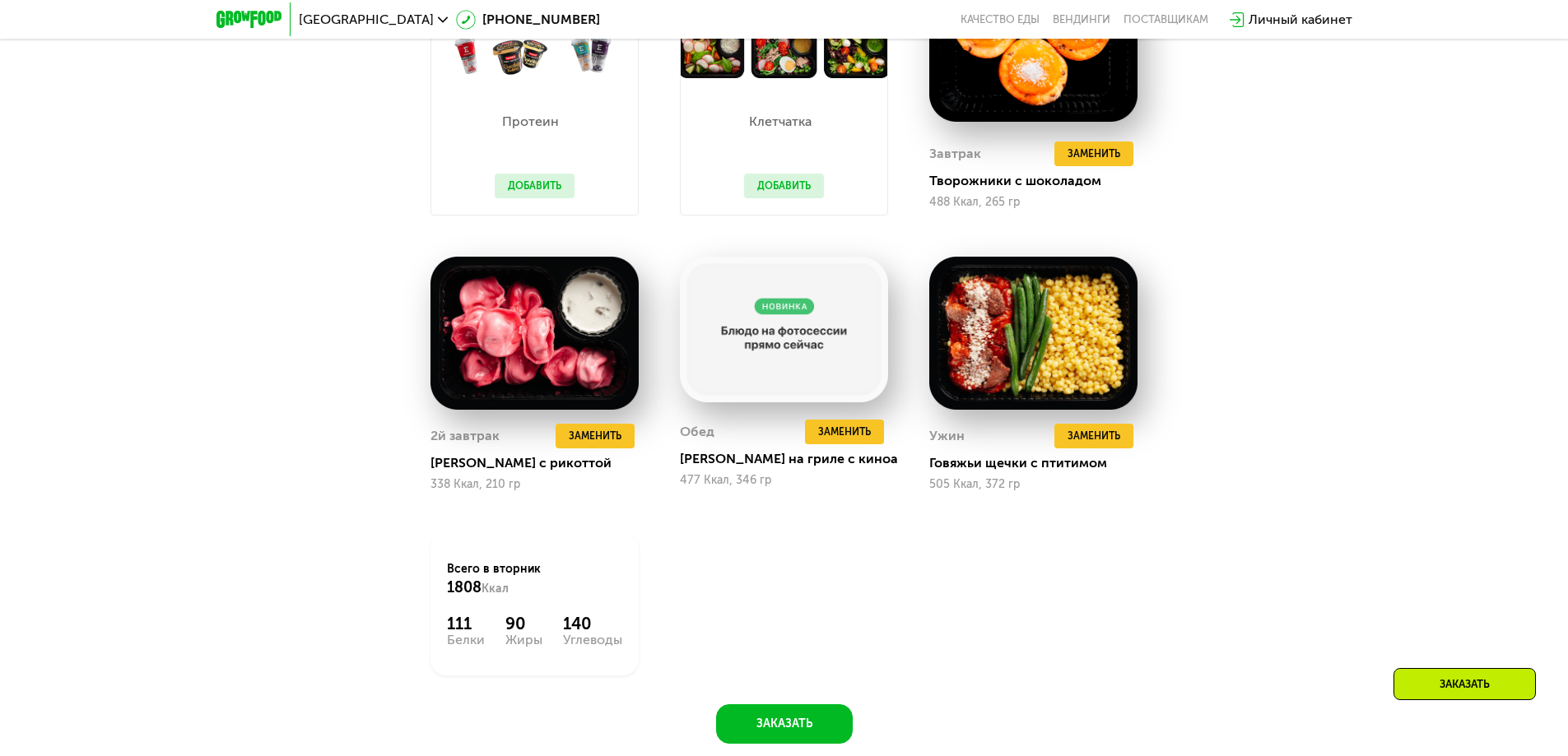
drag, startPoint x: 1248, startPoint y: 477, endPoint x: 1244, endPoint y: 489, distance: 12.6
click at [1244, 488] on div "Сбалансированное питание на каждый день Доставка: [DATE] Настроить меню вс 24.0…" at bounding box center [784, 259] width 1014 height 972
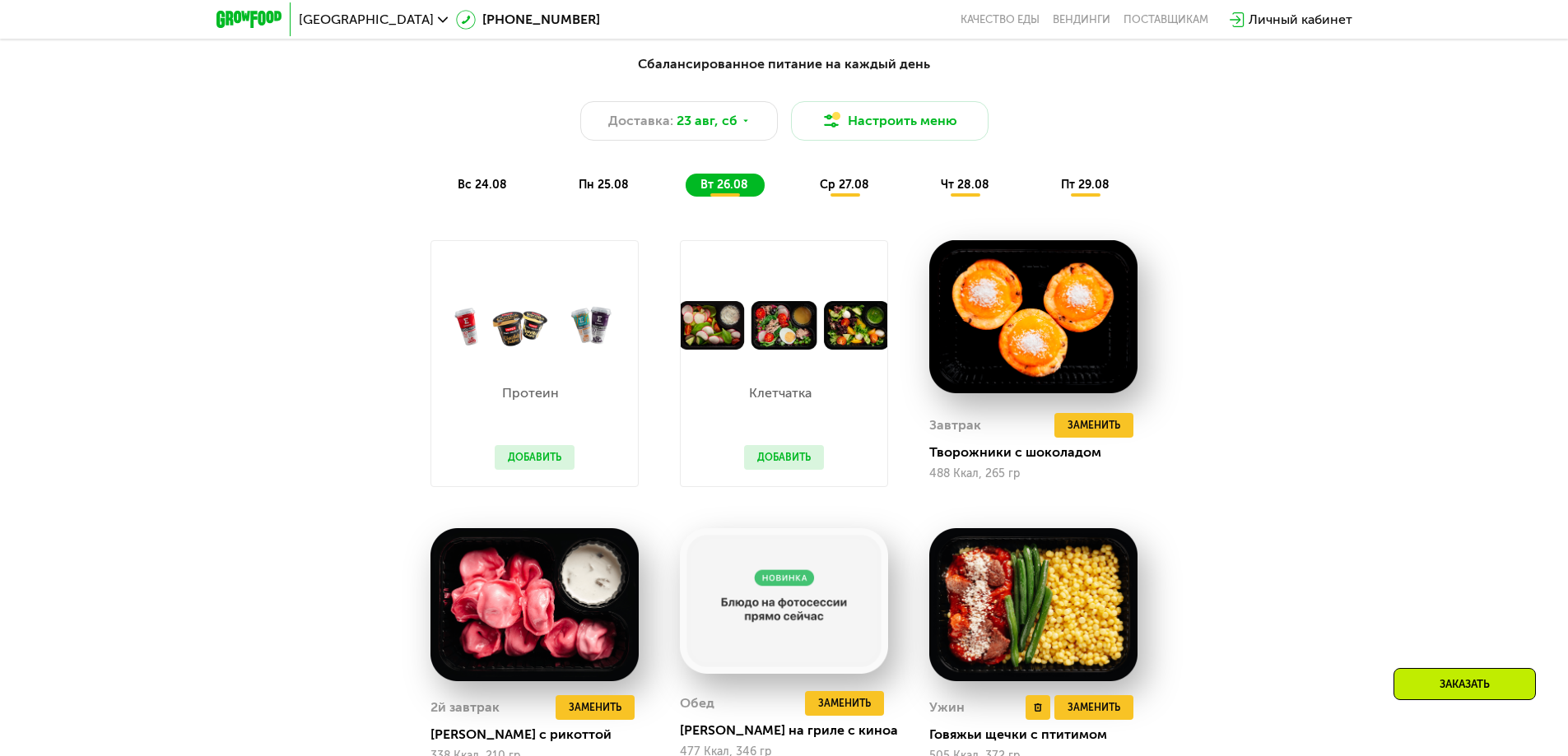
scroll to position [988, 0]
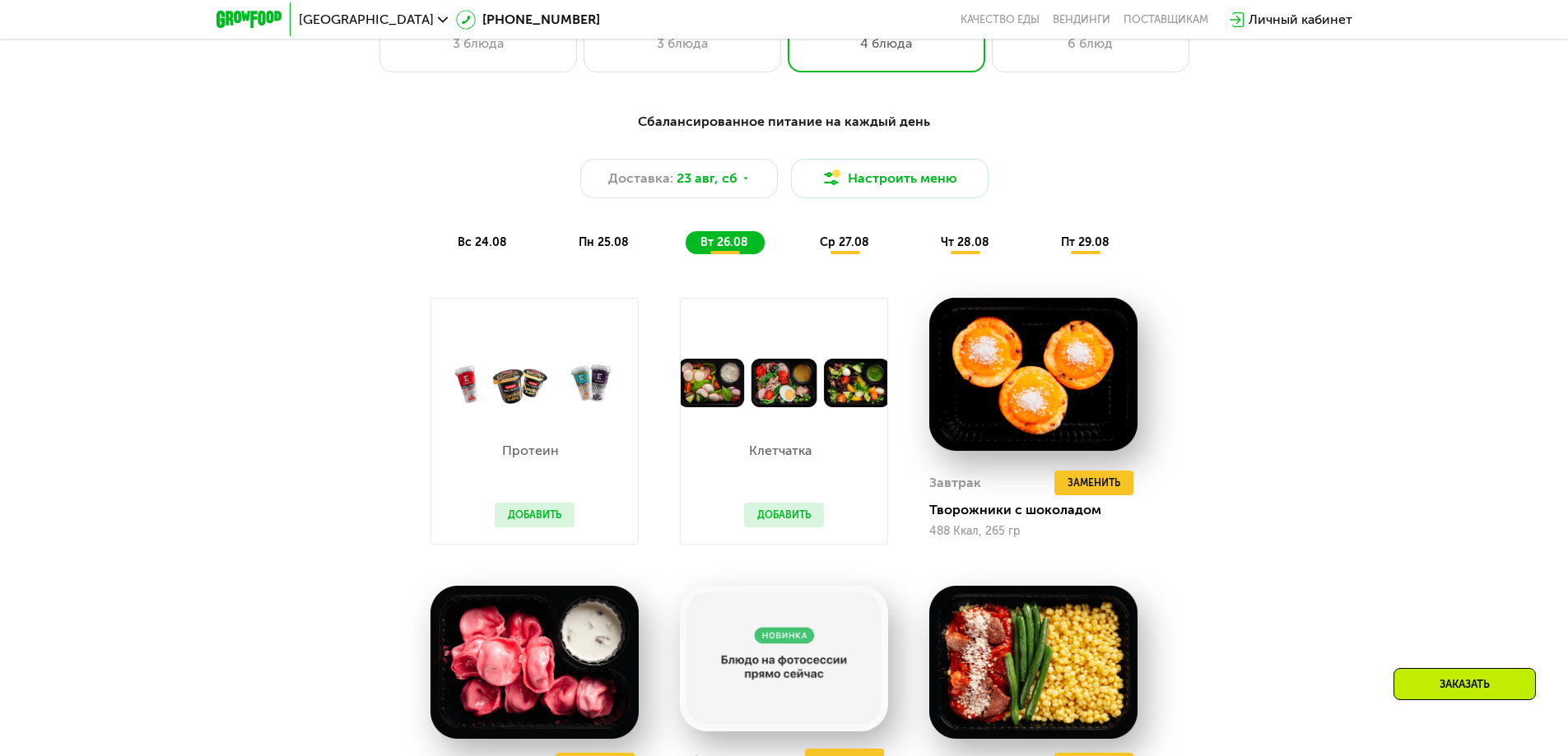
click at [840, 244] on span "ср 27.08" at bounding box center [845, 242] width 50 height 14
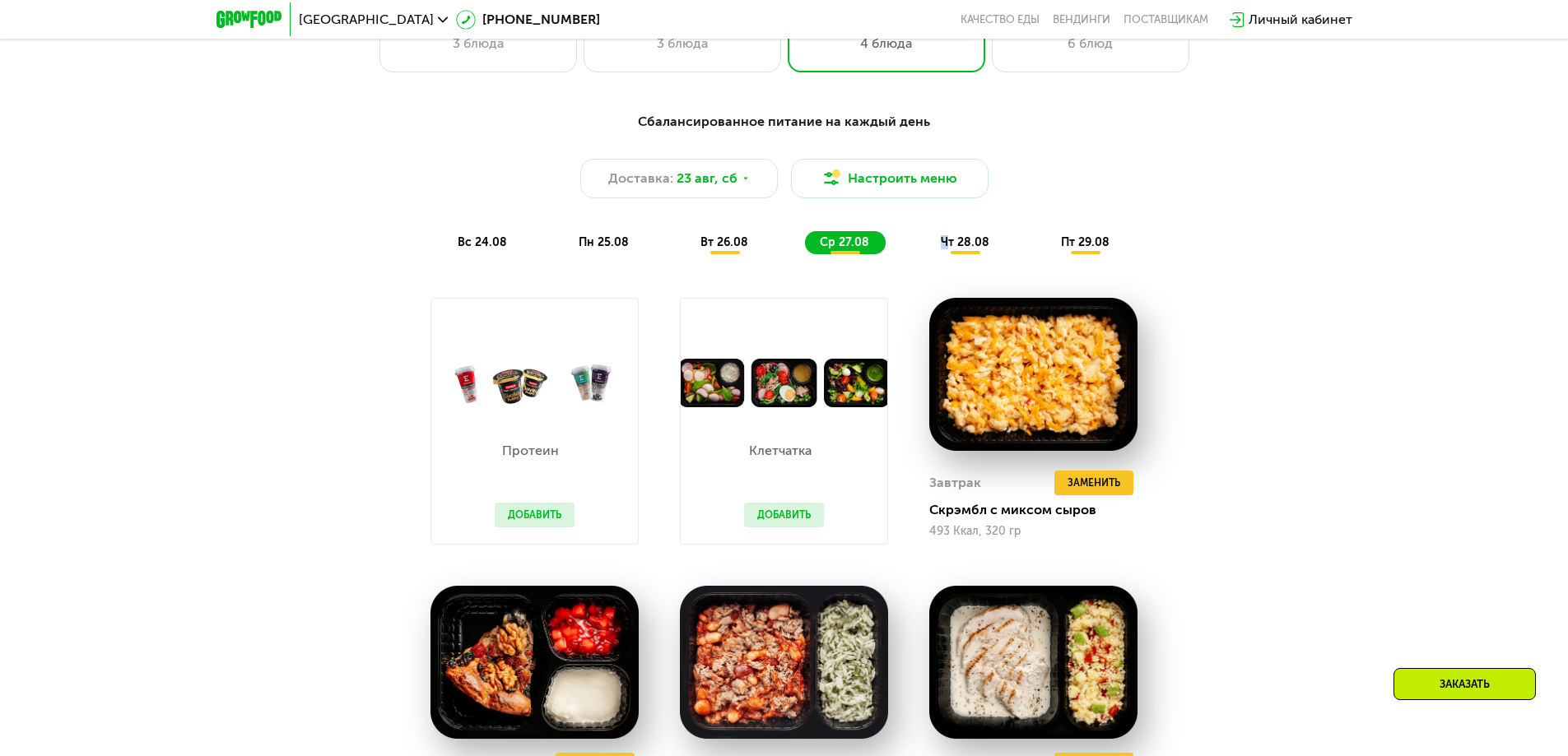
click at [1046, 255] on div "чт 28.08" at bounding box center [1086, 243] width 80 height 23
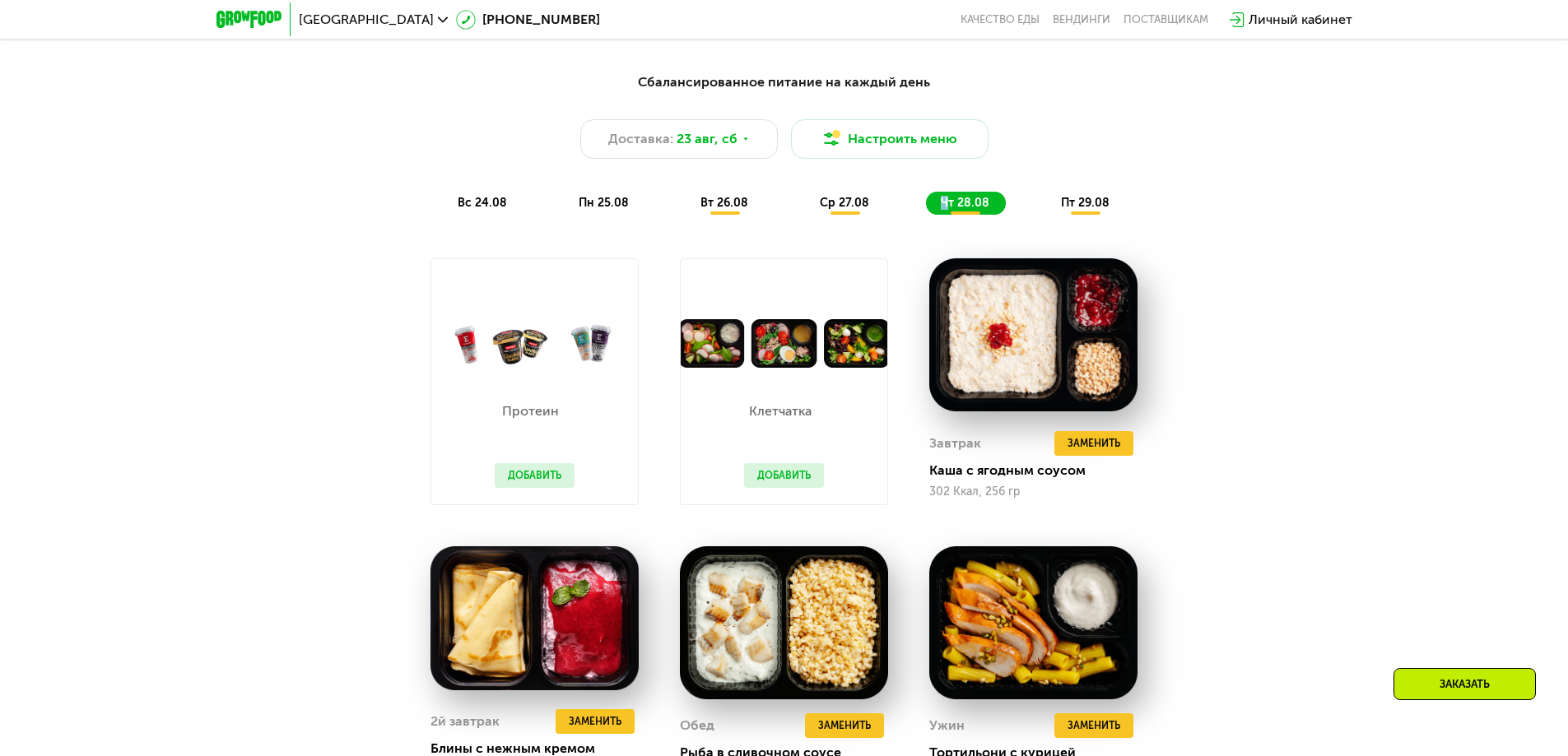
scroll to position [906, 0]
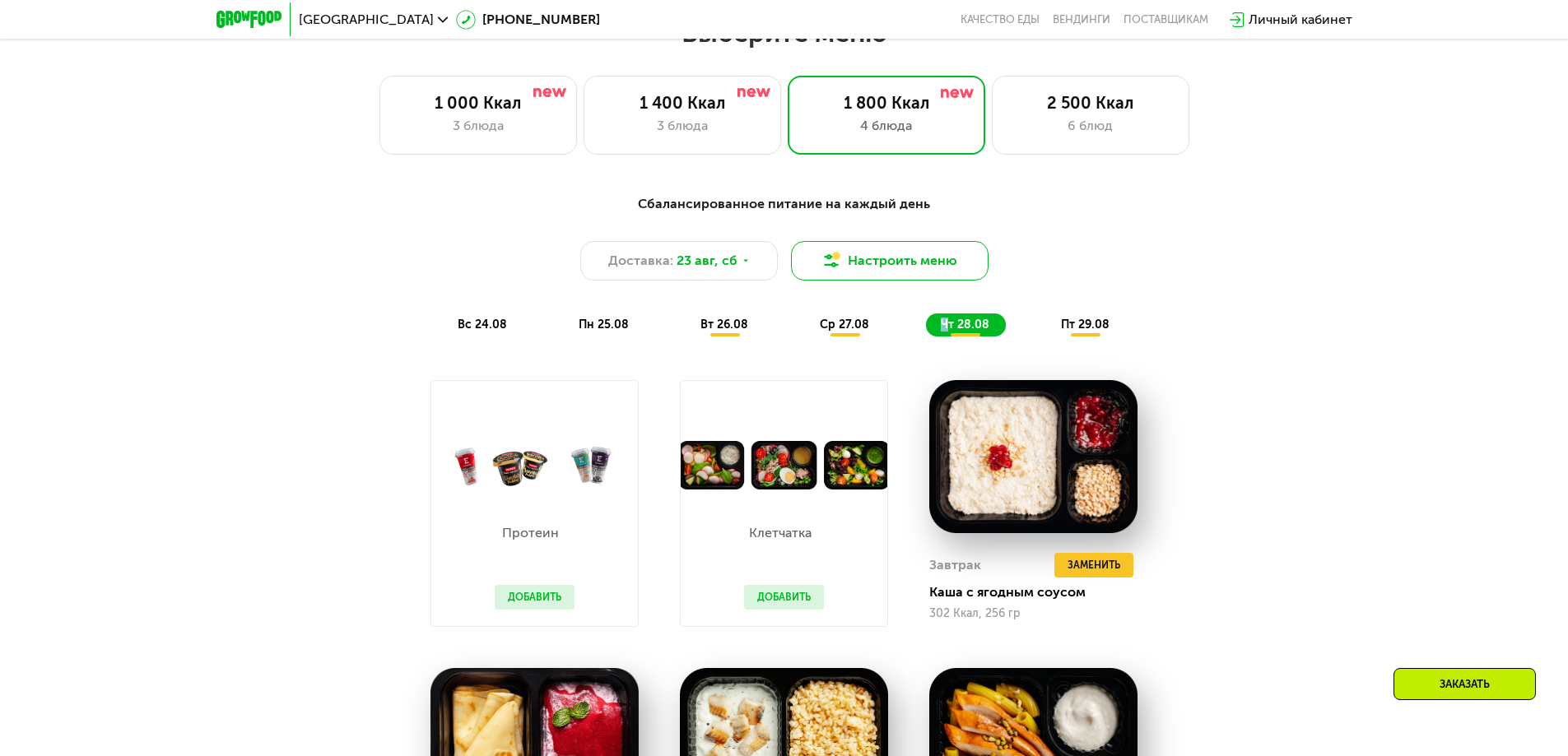
click at [862, 257] on button "Настроить меню" at bounding box center [889, 260] width 197 height 39
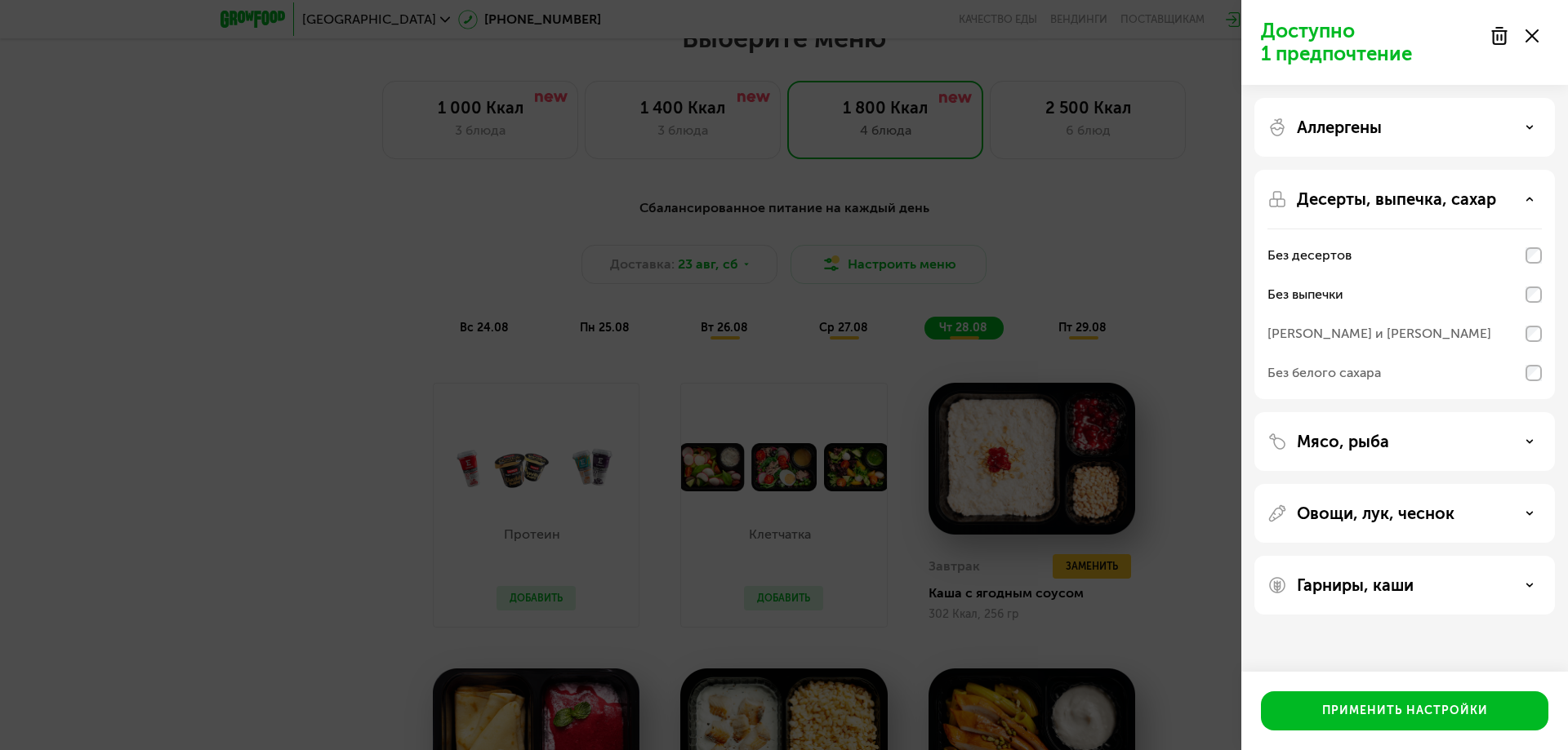
click at [626, 423] on div "Доступно 1 предпочтение Аллергены Десерты, выпечка, сахар Без десертов Без выпе…" at bounding box center [784, 375] width 1568 height 750
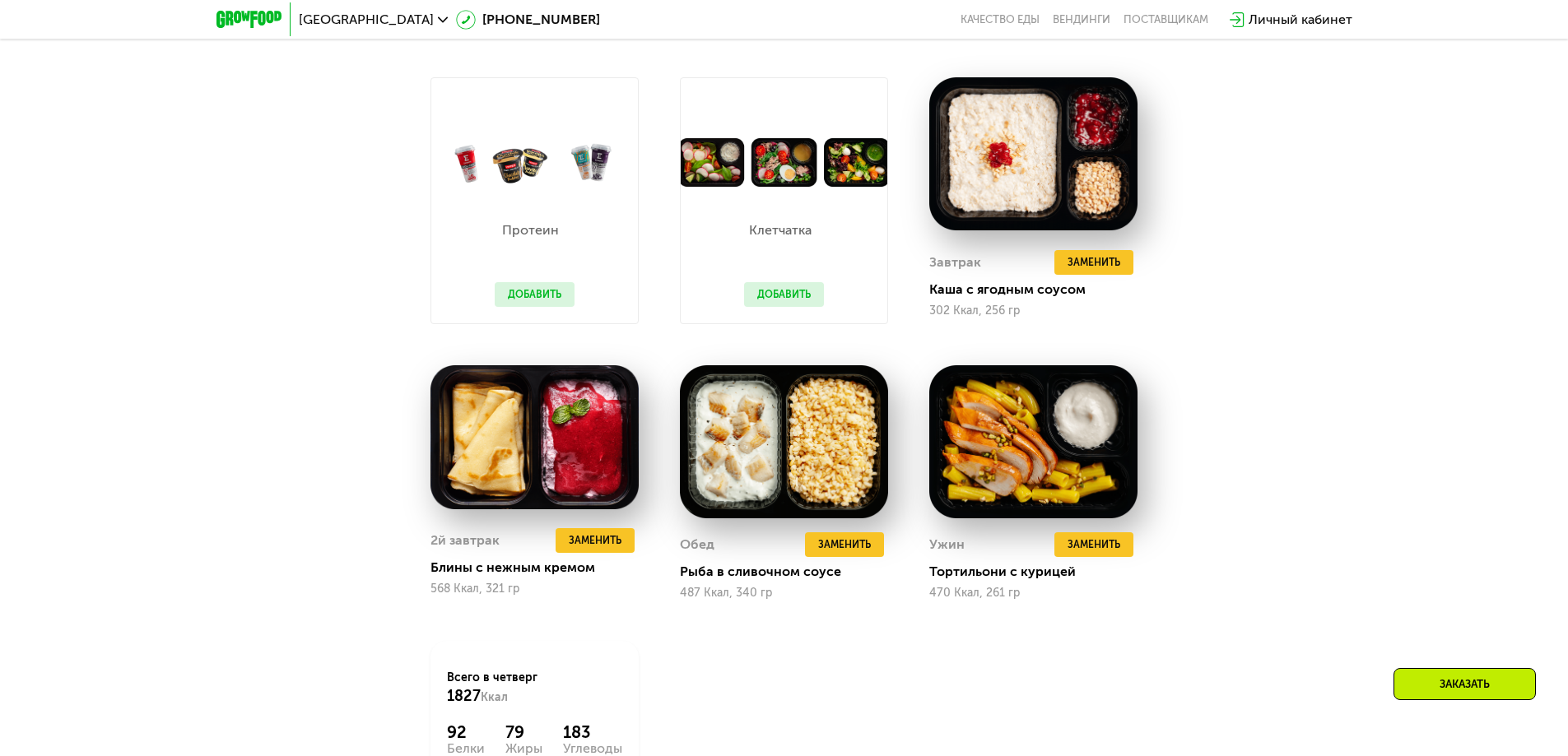
scroll to position [1235, 0]
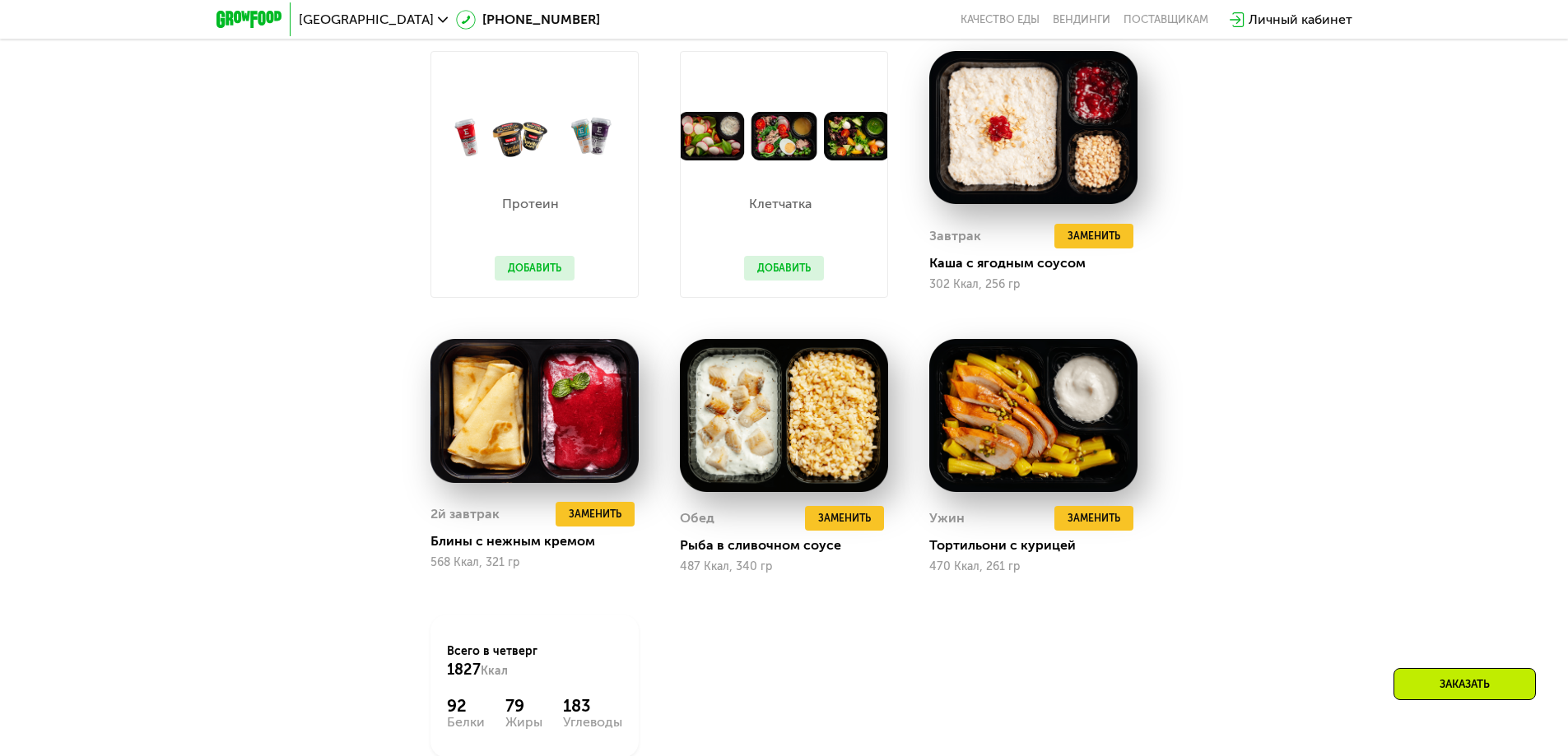
click at [1310, 366] on div "Сбалансированное питание на каждый день Доставка: [DATE] Настроить меню вс 24.0…" at bounding box center [784, 355] width 1568 height 1027
click at [1097, 237] on span "Заменить" at bounding box center [1093, 235] width 52 height 16
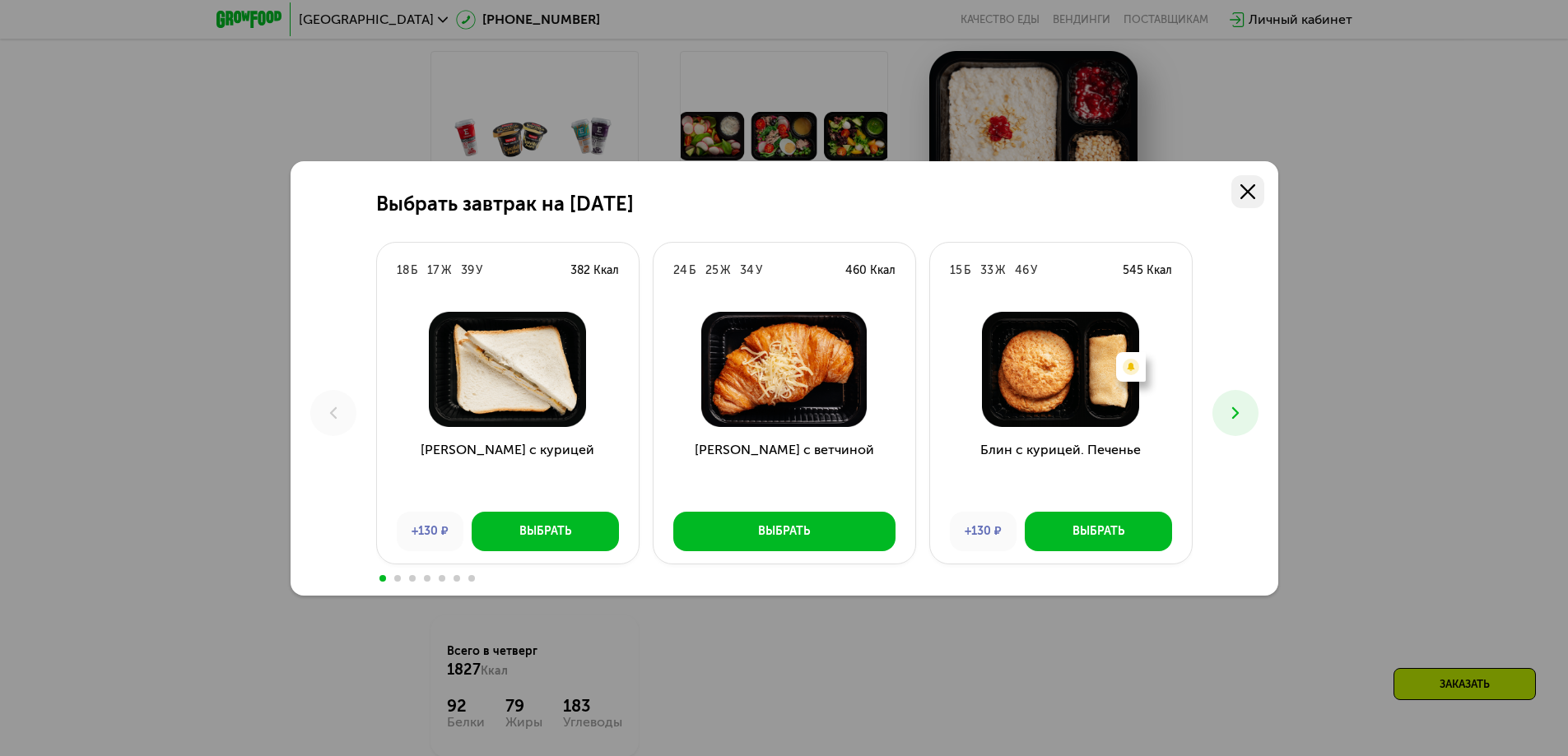
click at [1247, 187] on icon at bounding box center [1248, 192] width 15 height 15
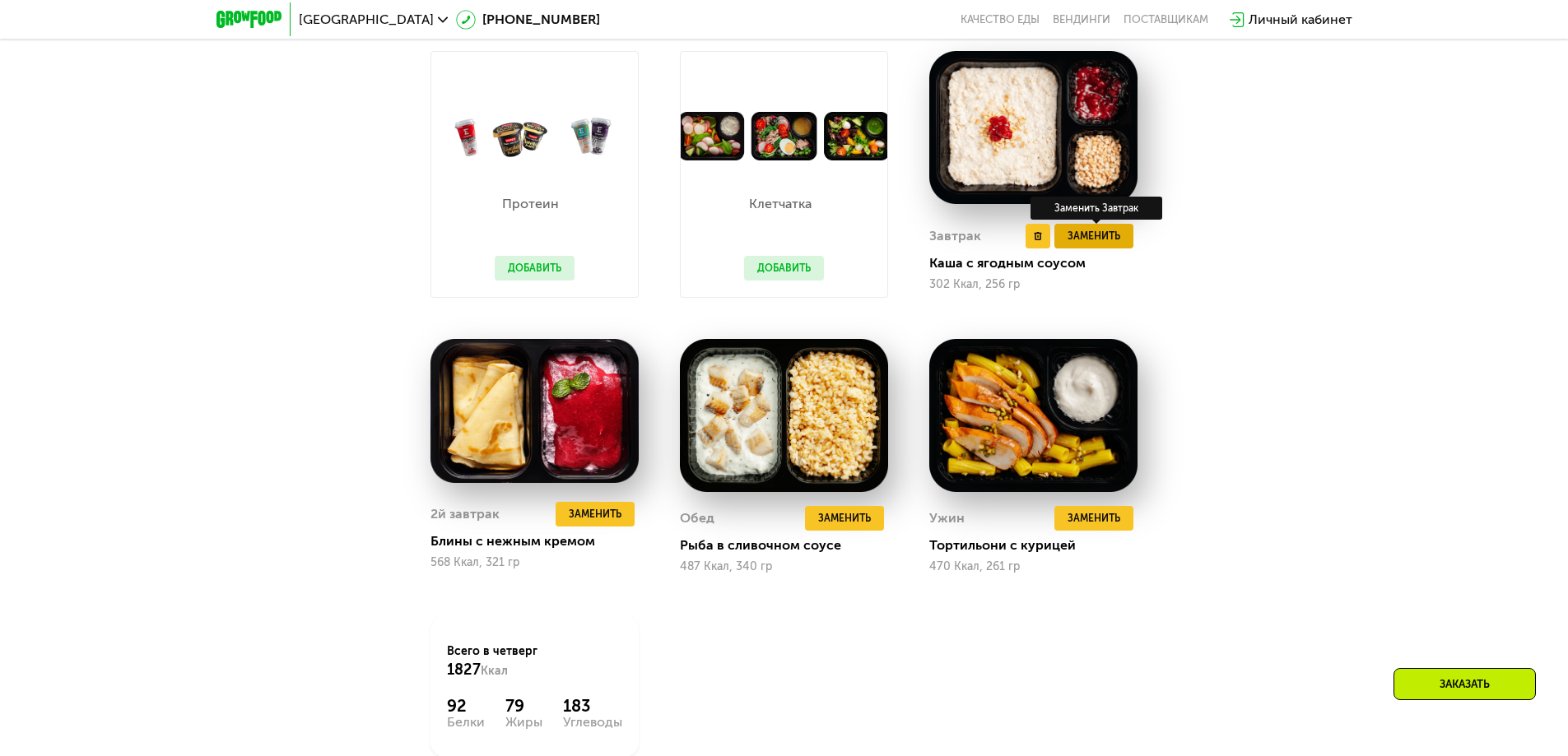
click at [1092, 244] on span "Заменить" at bounding box center [1093, 235] width 52 height 16
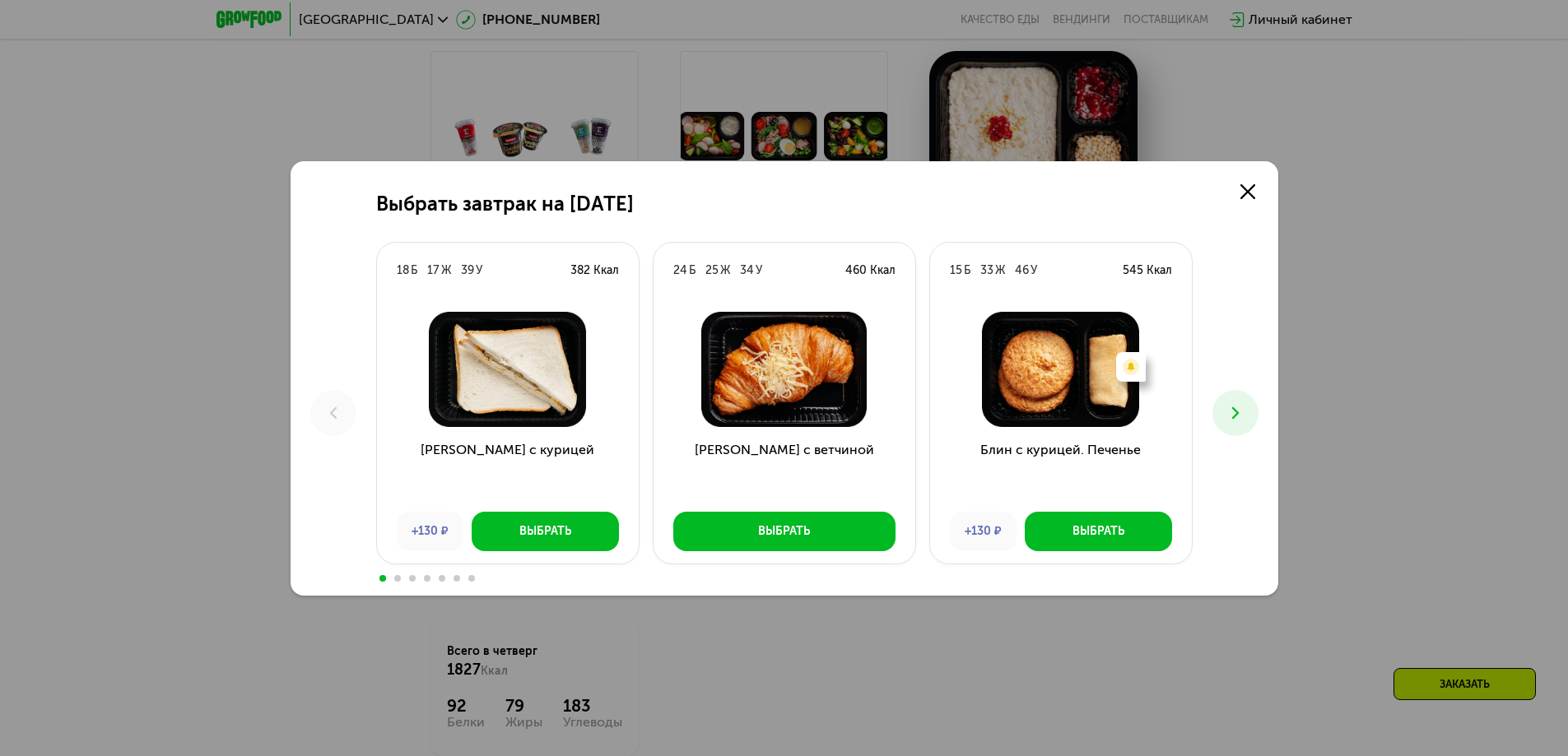
click at [1249, 426] on button at bounding box center [1235, 413] width 46 height 46
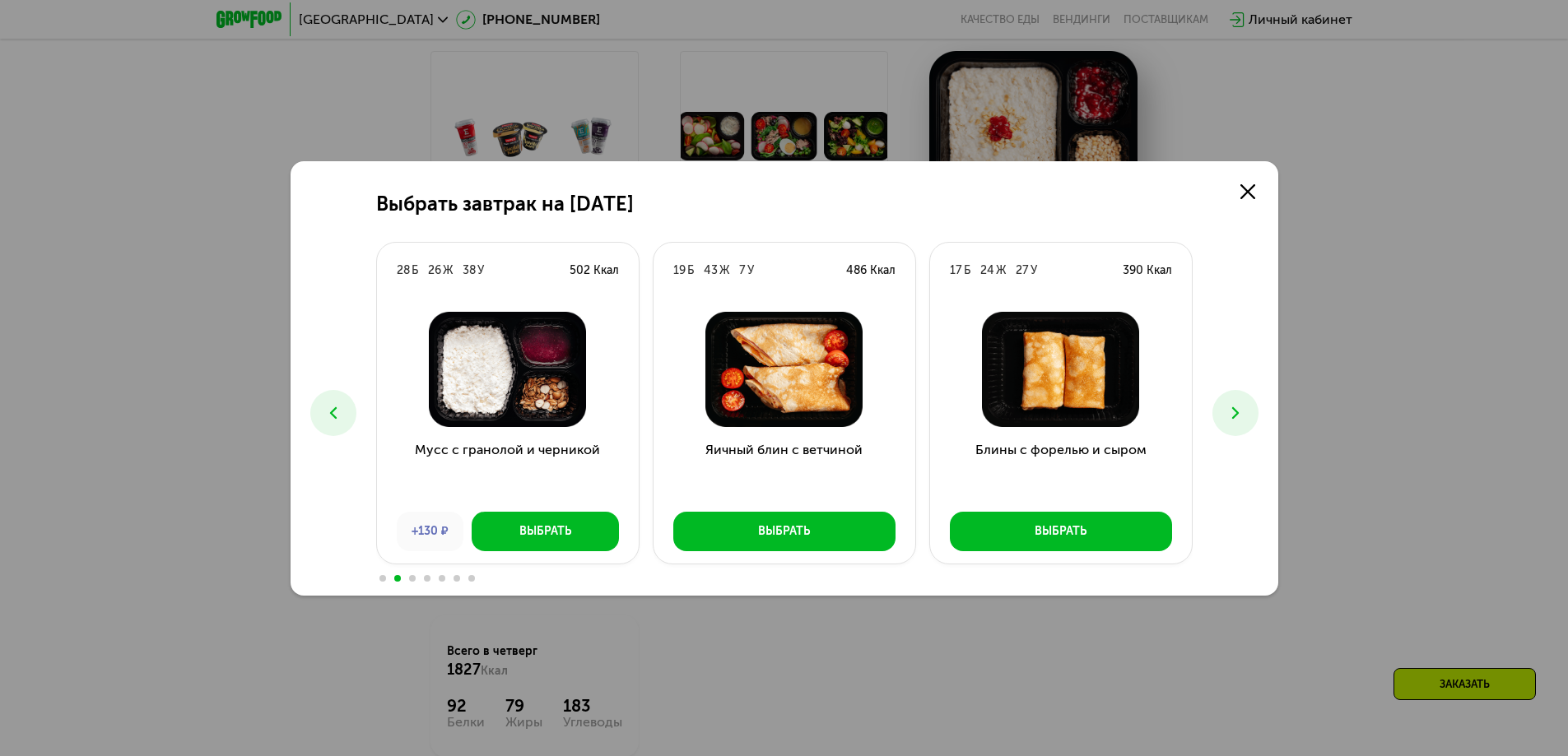
click at [1249, 426] on button at bounding box center [1235, 413] width 46 height 46
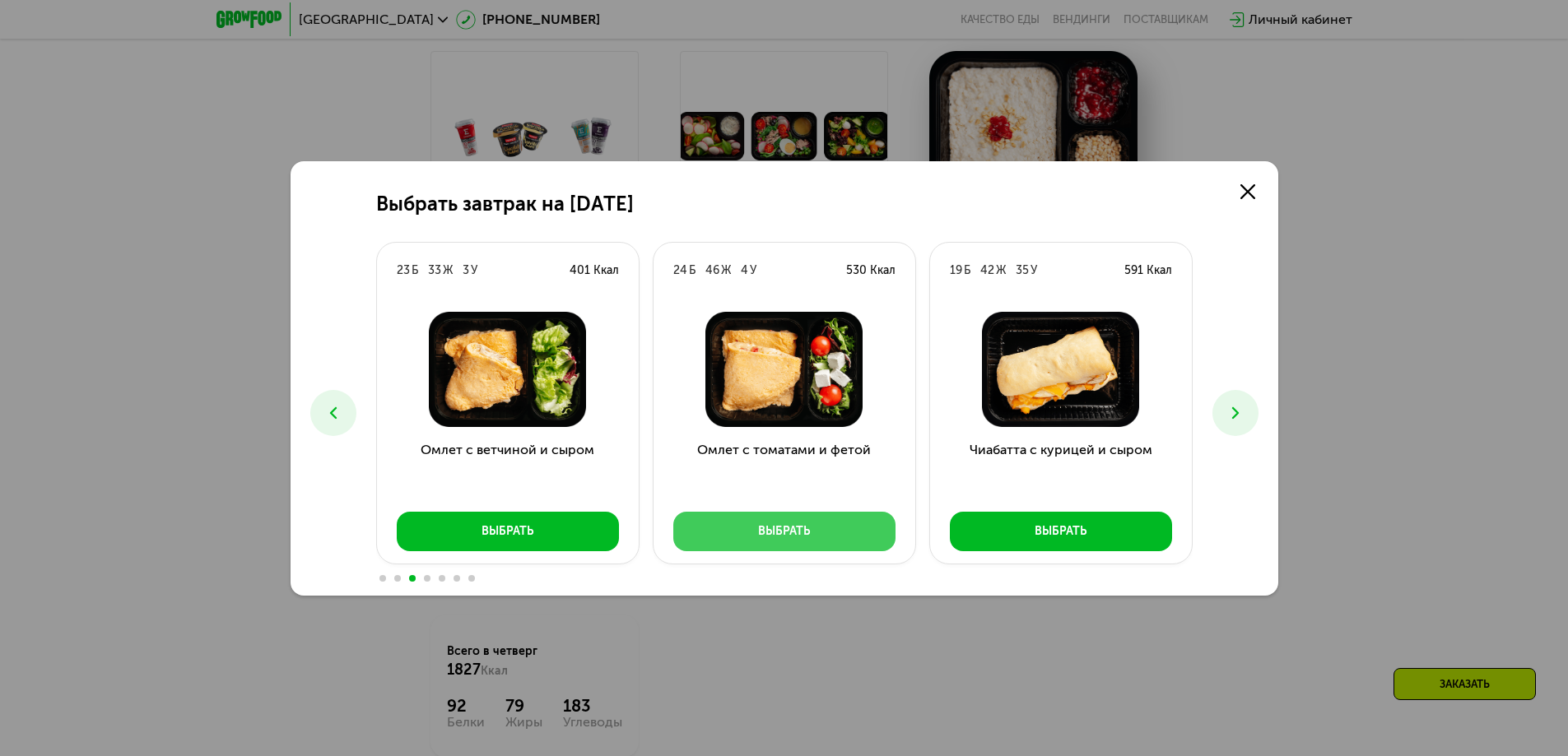
click at [823, 531] on button "Выбрать" at bounding box center [784, 531] width 222 height 39
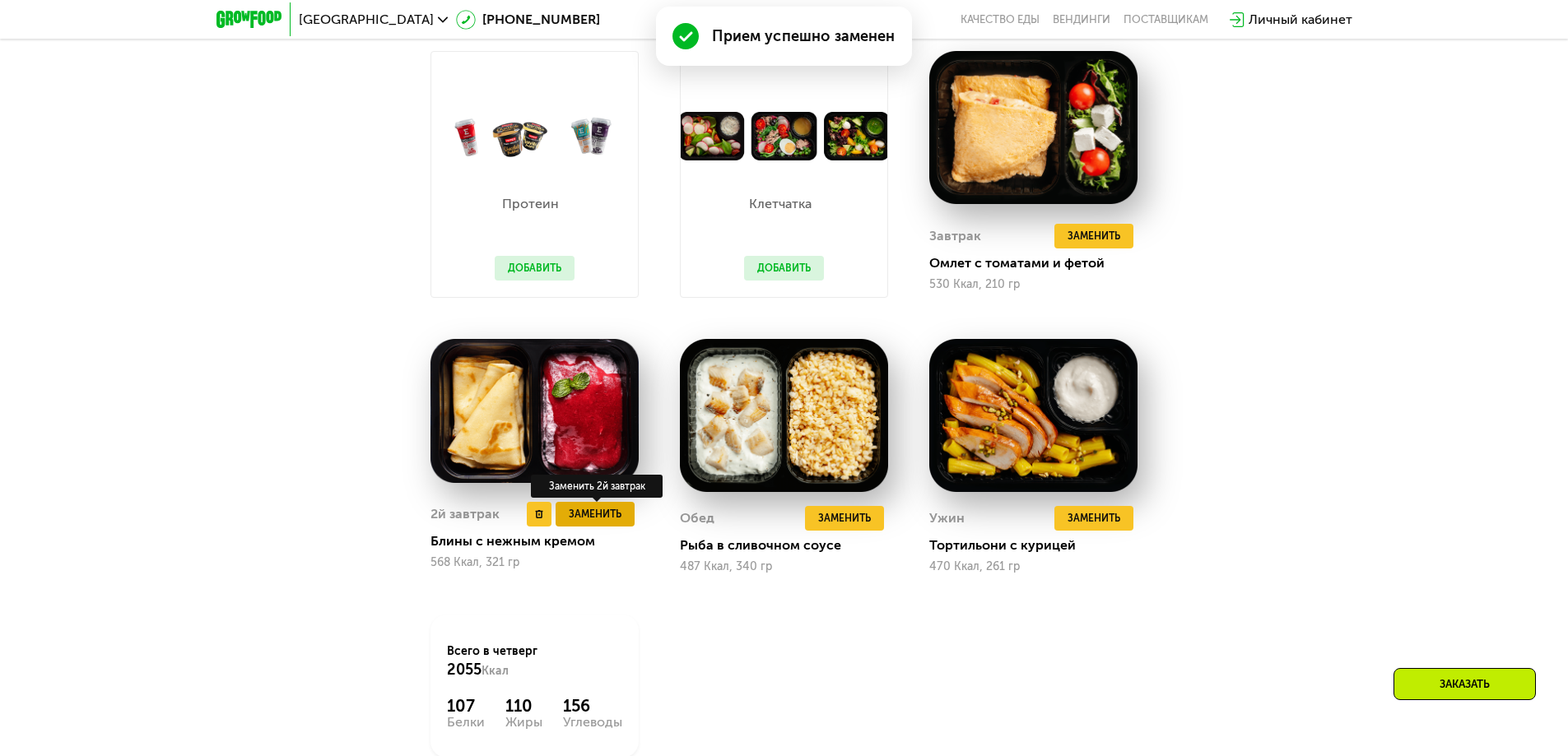
click at [593, 522] on span "Заменить" at bounding box center [595, 514] width 52 height 16
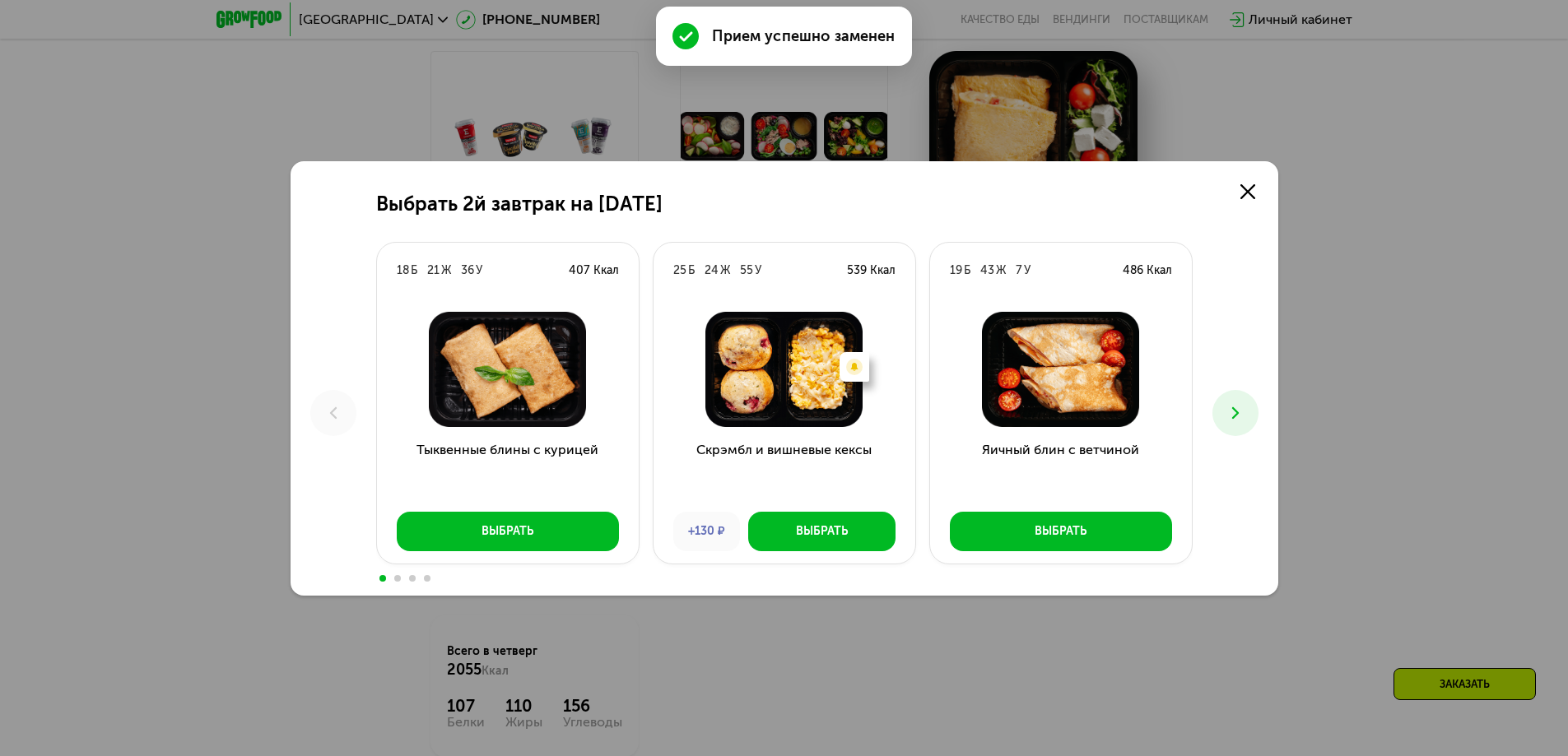
click at [1245, 417] on button at bounding box center [1235, 413] width 46 height 46
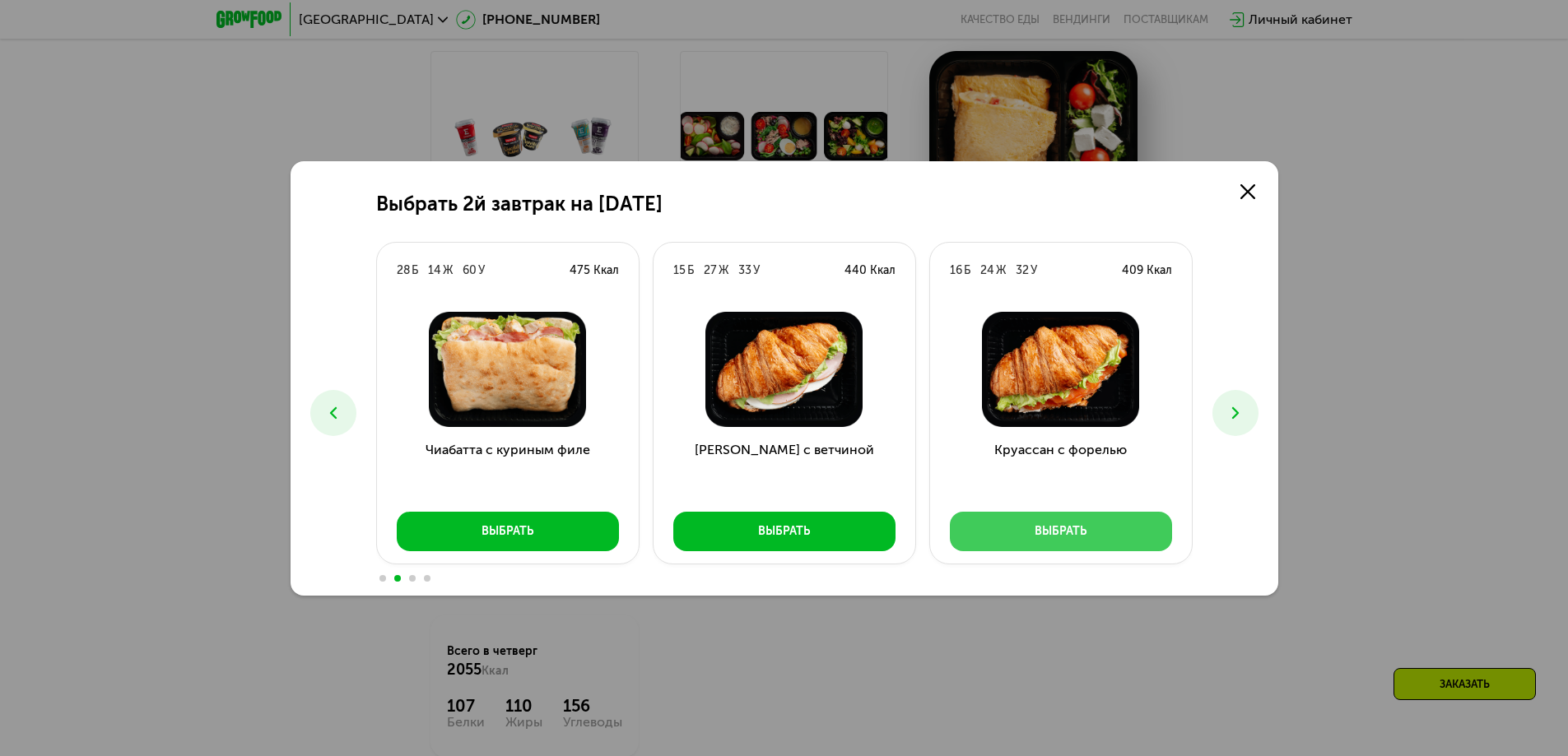
click at [1053, 524] on div "Выбрать" at bounding box center [1060, 531] width 51 height 16
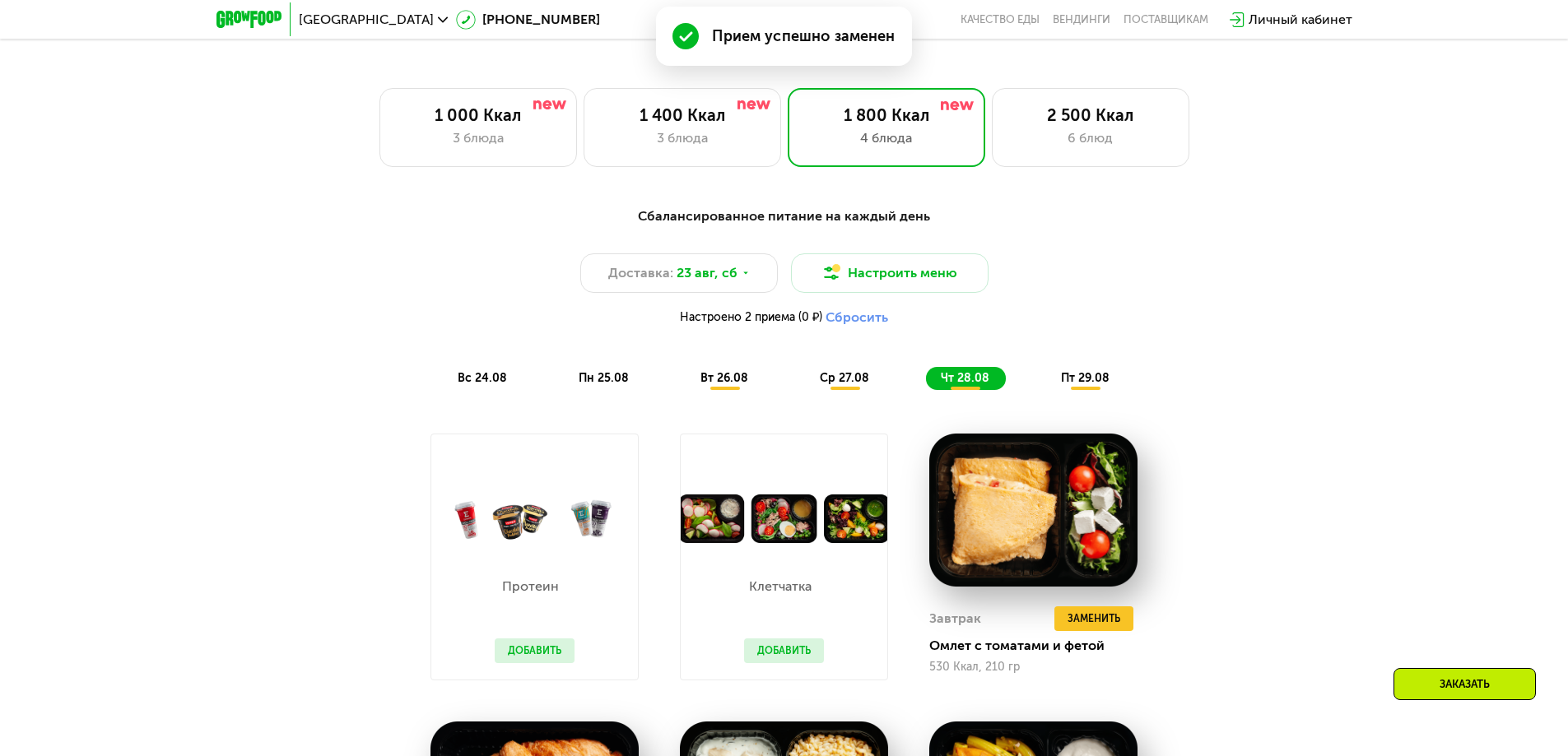
scroll to position [864, 0]
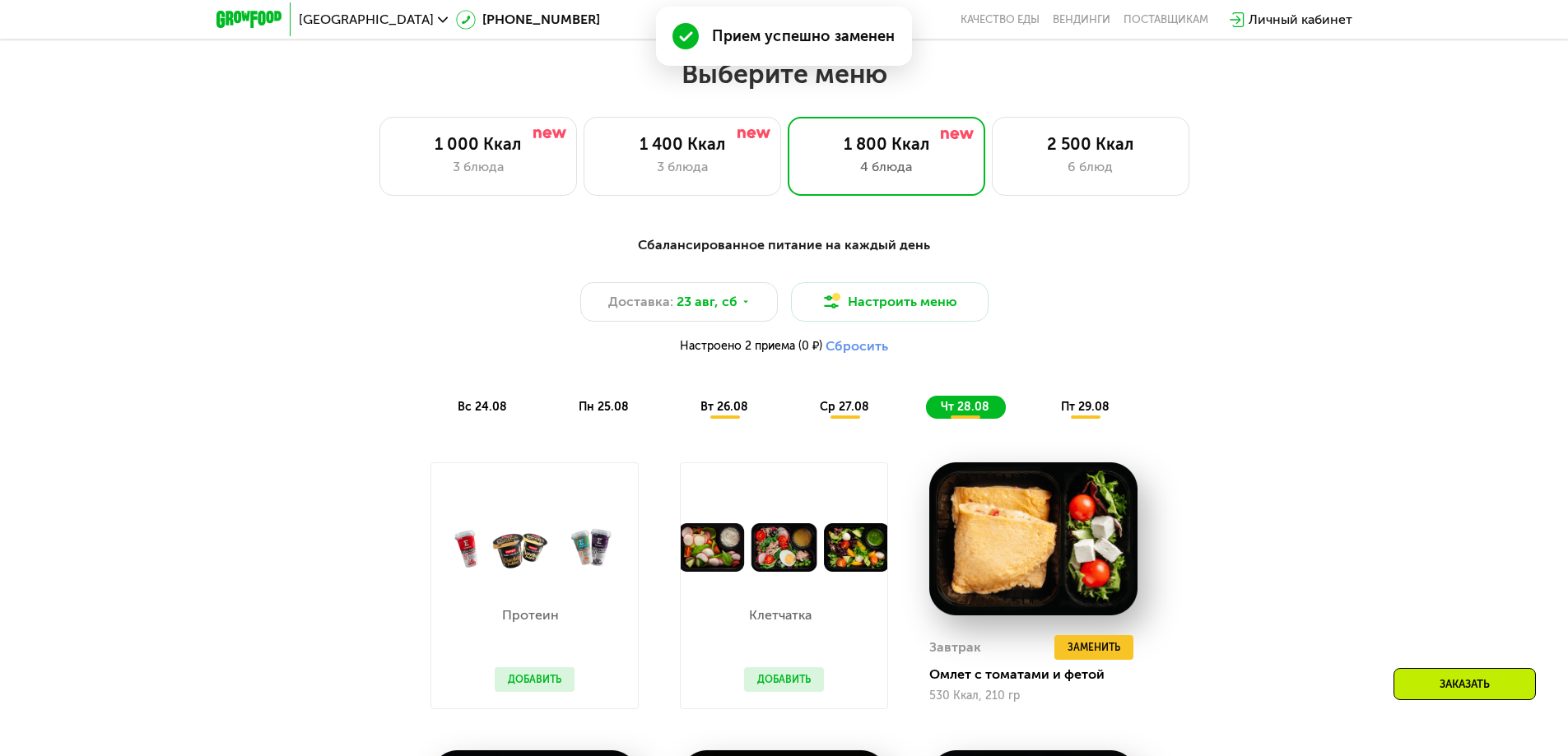
click at [1078, 414] on span "пт 29.08" at bounding box center [1085, 407] width 49 height 14
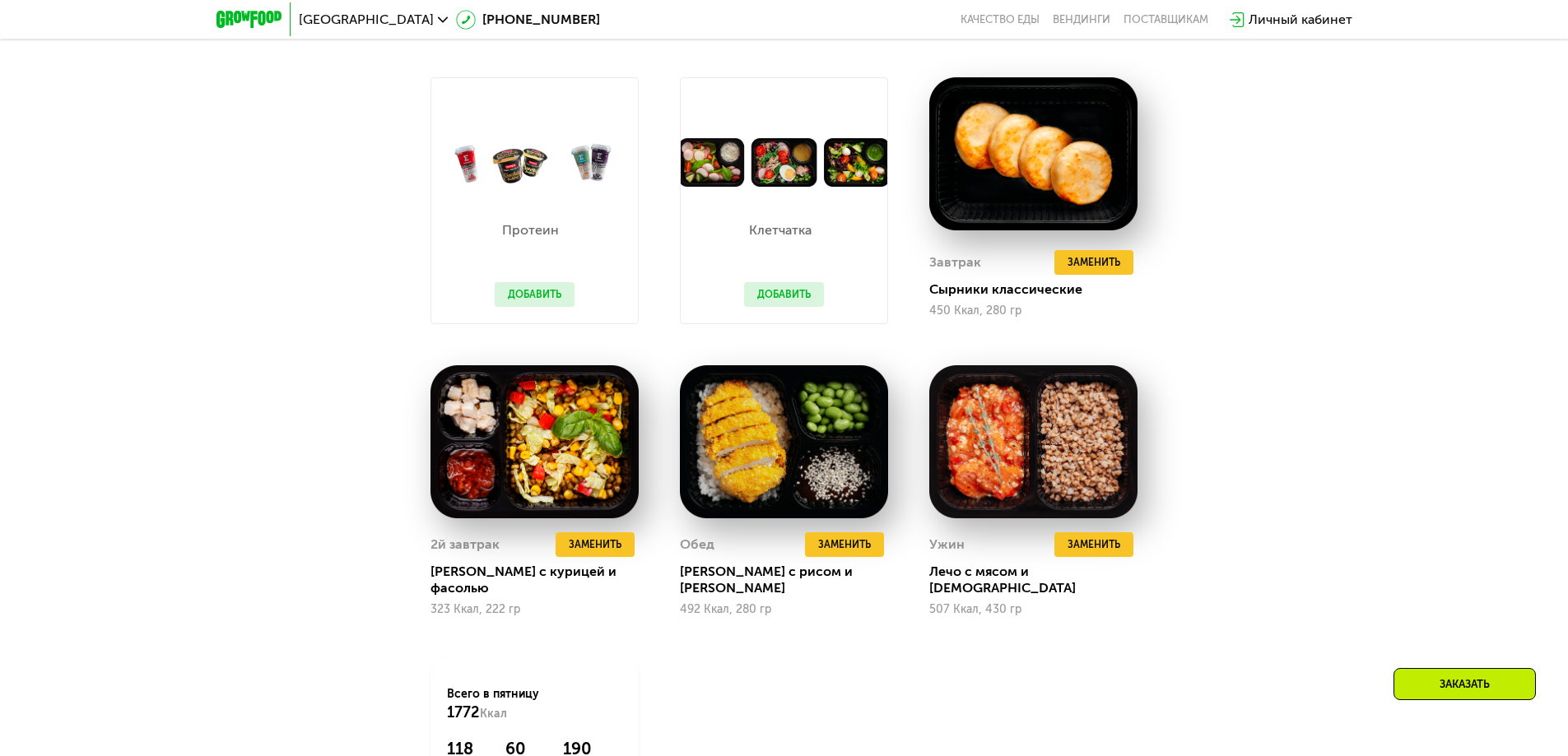
scroll to position [1276, 0]
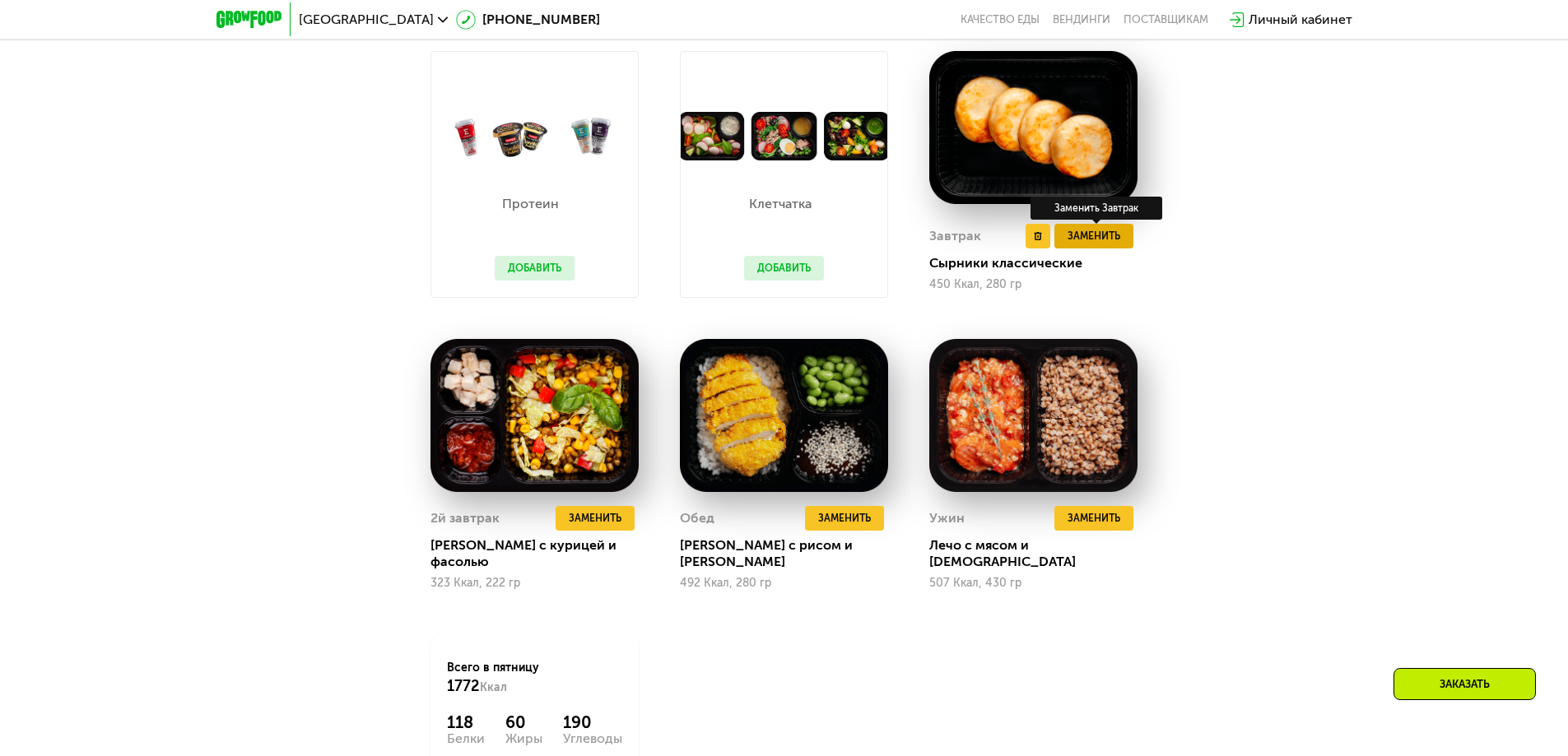
click at [1089, 249] on button "Заменить" at bounding box center [1093, 236] width 79 height 25
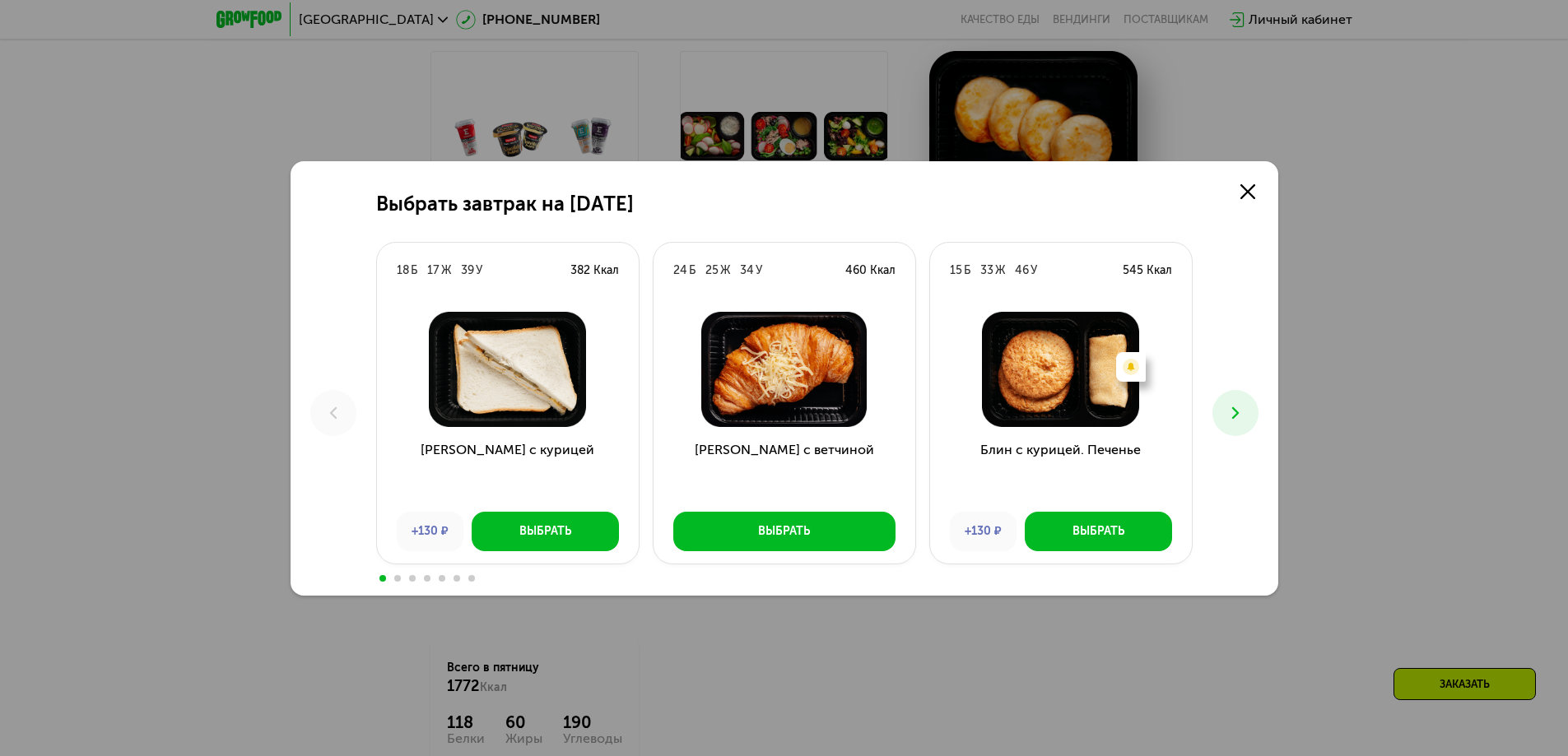
click at [1242, 425] on button at bounding box center [1235, 413] width 46 height 46
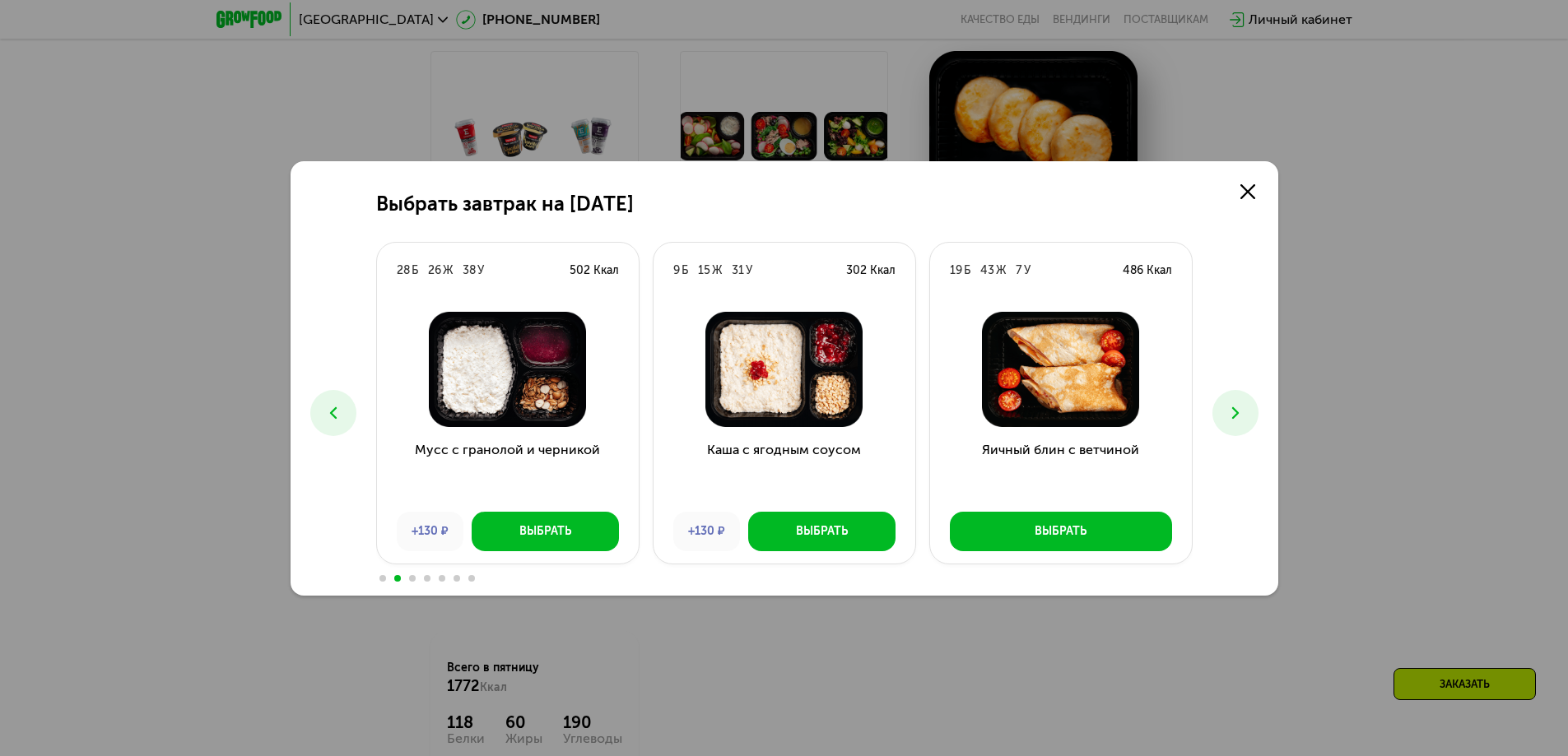
click at [1242, 425] on button at bounding box center [1235, 413] width 46 height 46
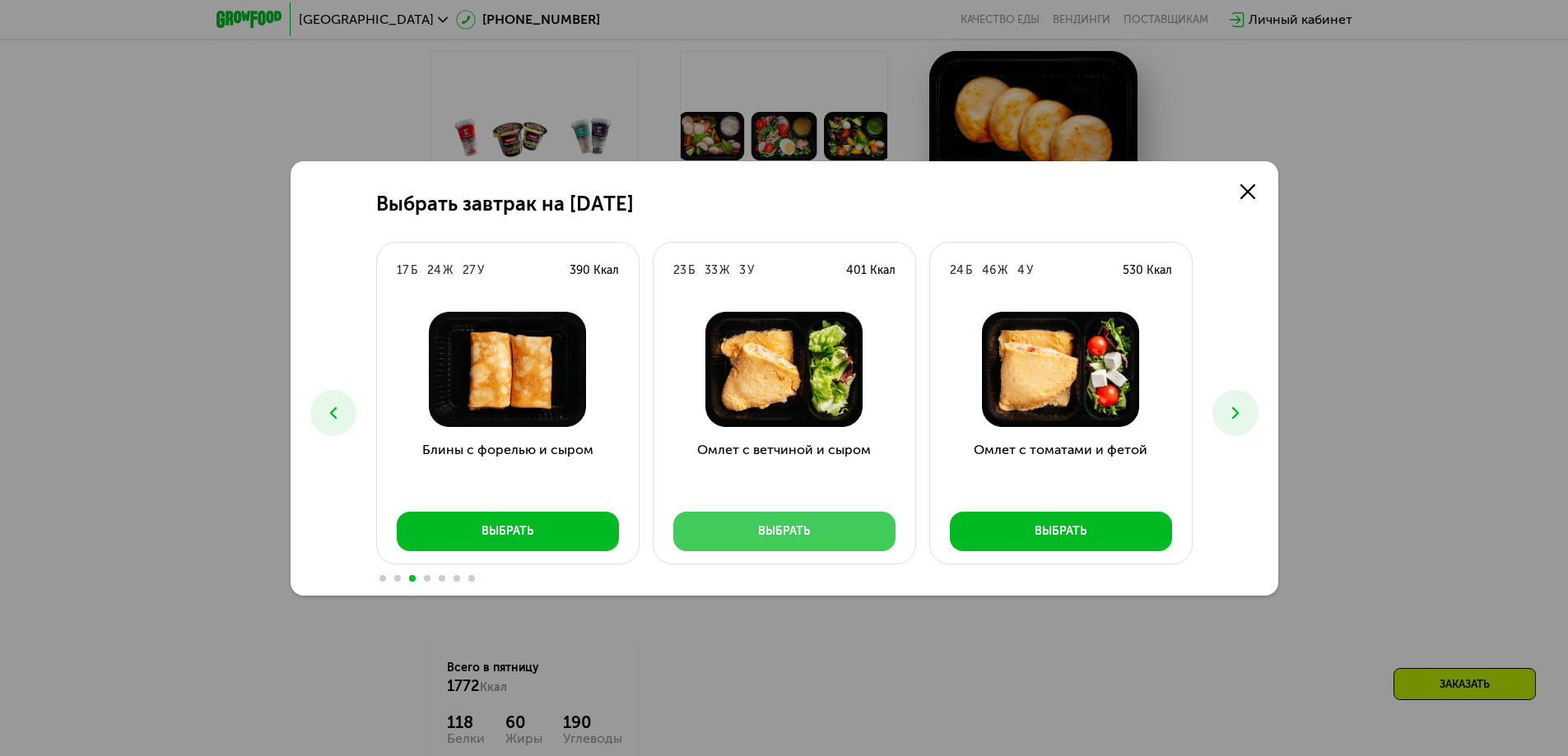
click at [737, 520] on button "Выбрать" at bounding box center [784, 531] width 222 height 39
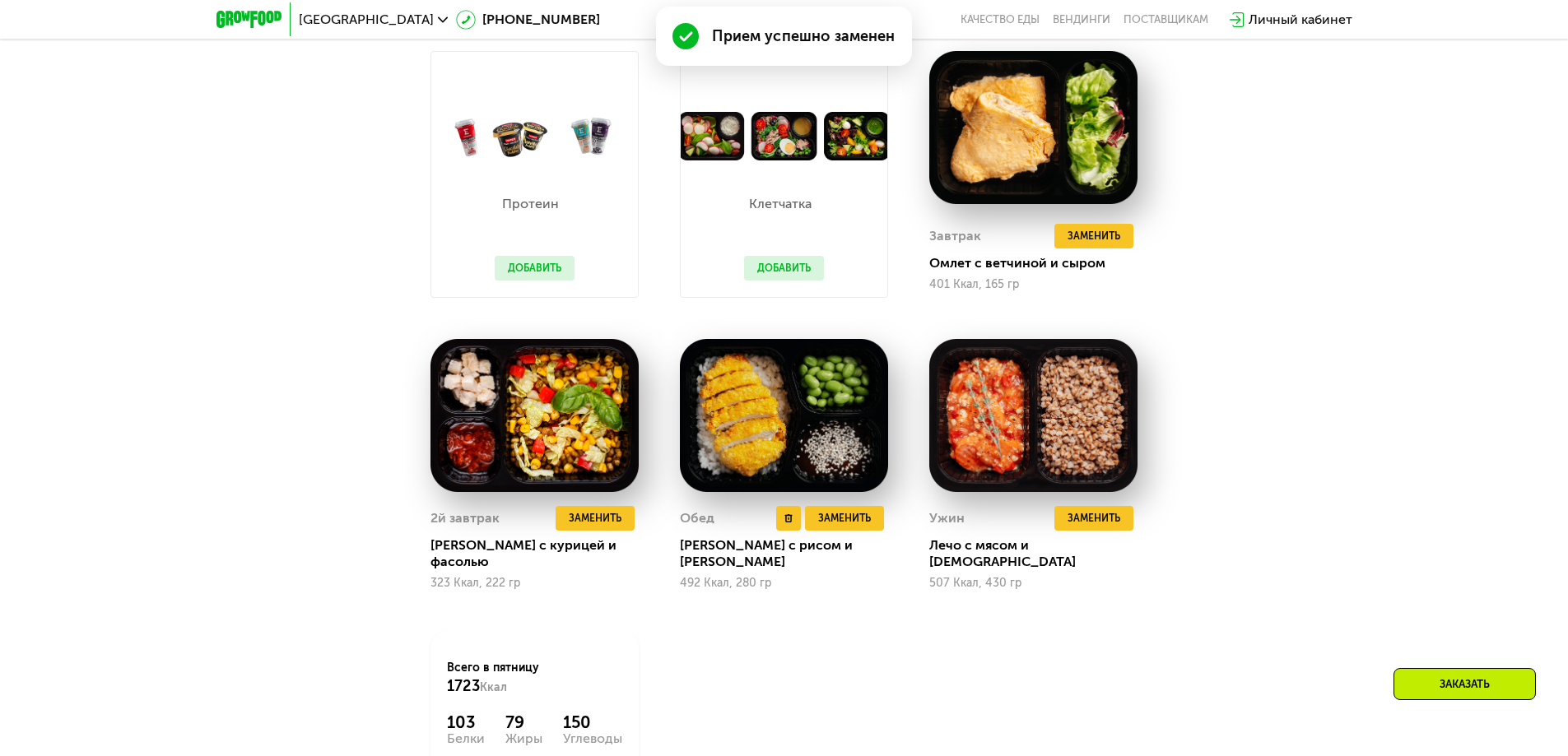
scroll to position [1358, 0]
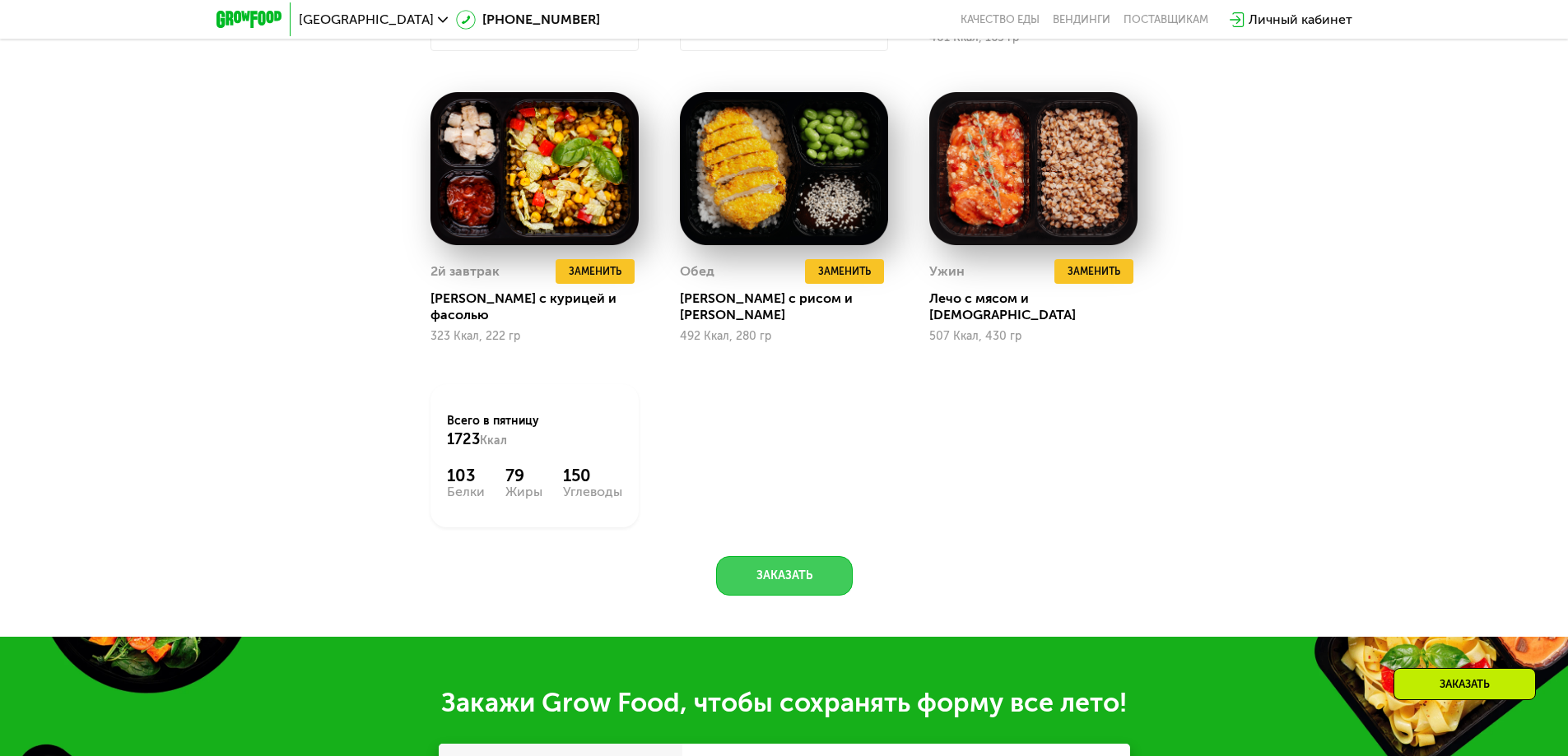
click at [838, 557] on button "Заказать" at bounding box center [784, 576] width 136 height 39
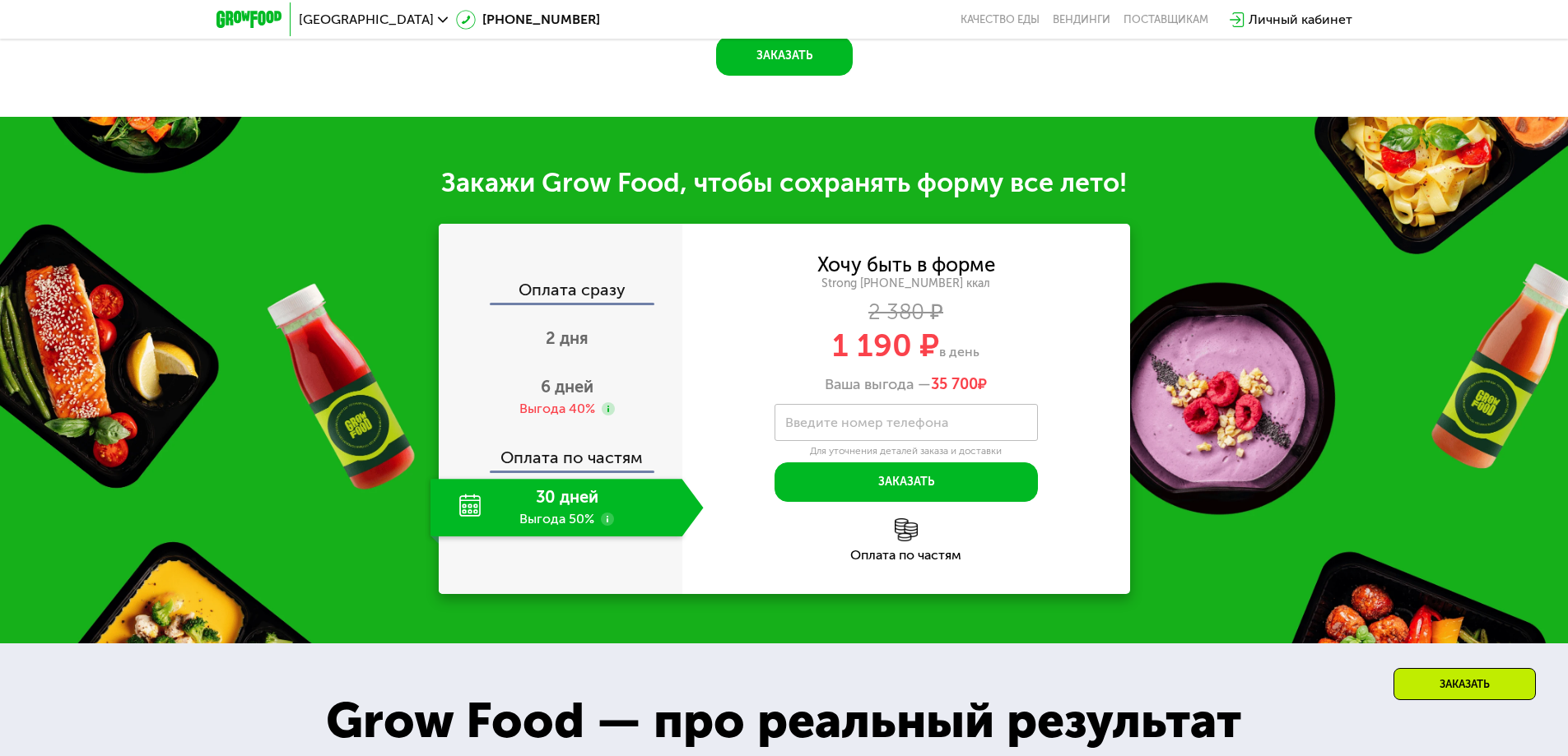
scroll to position [1984, 0]
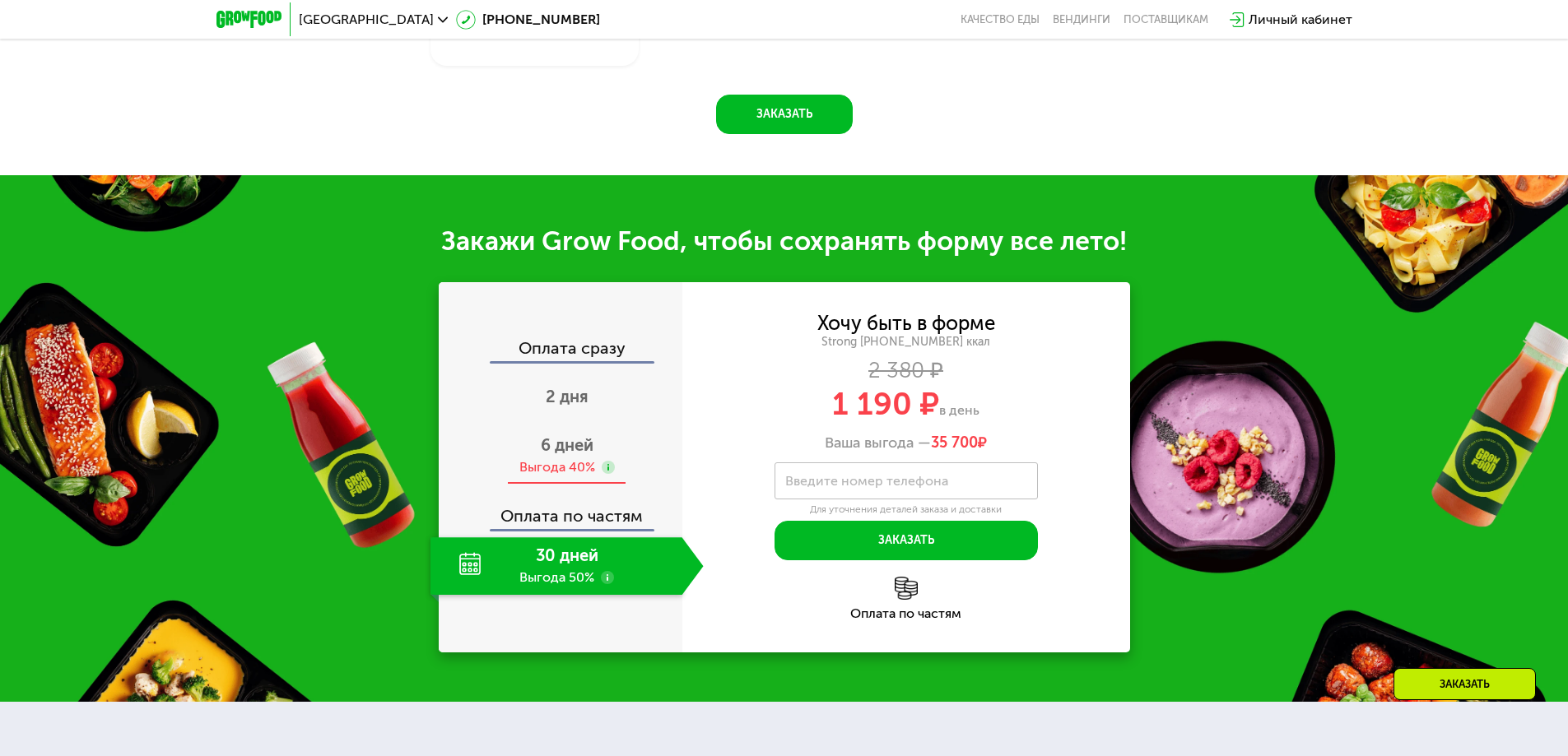
click at [554, 440] on span "6 дней" at bounding box center [566, 445] width 52 height 20
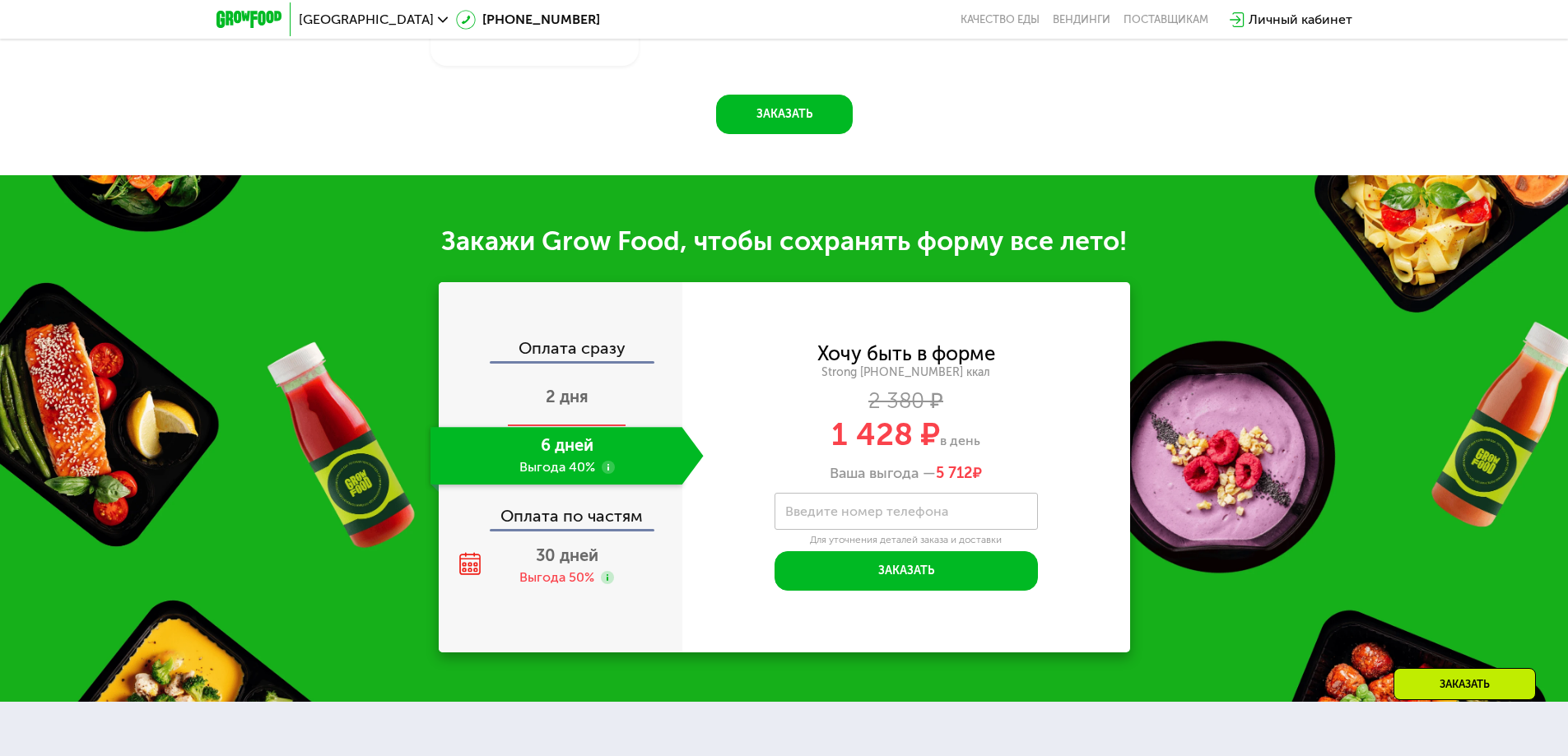
click at [561, 395] on span "2 дня" at bounding box center [566, 397] width 43 height 20
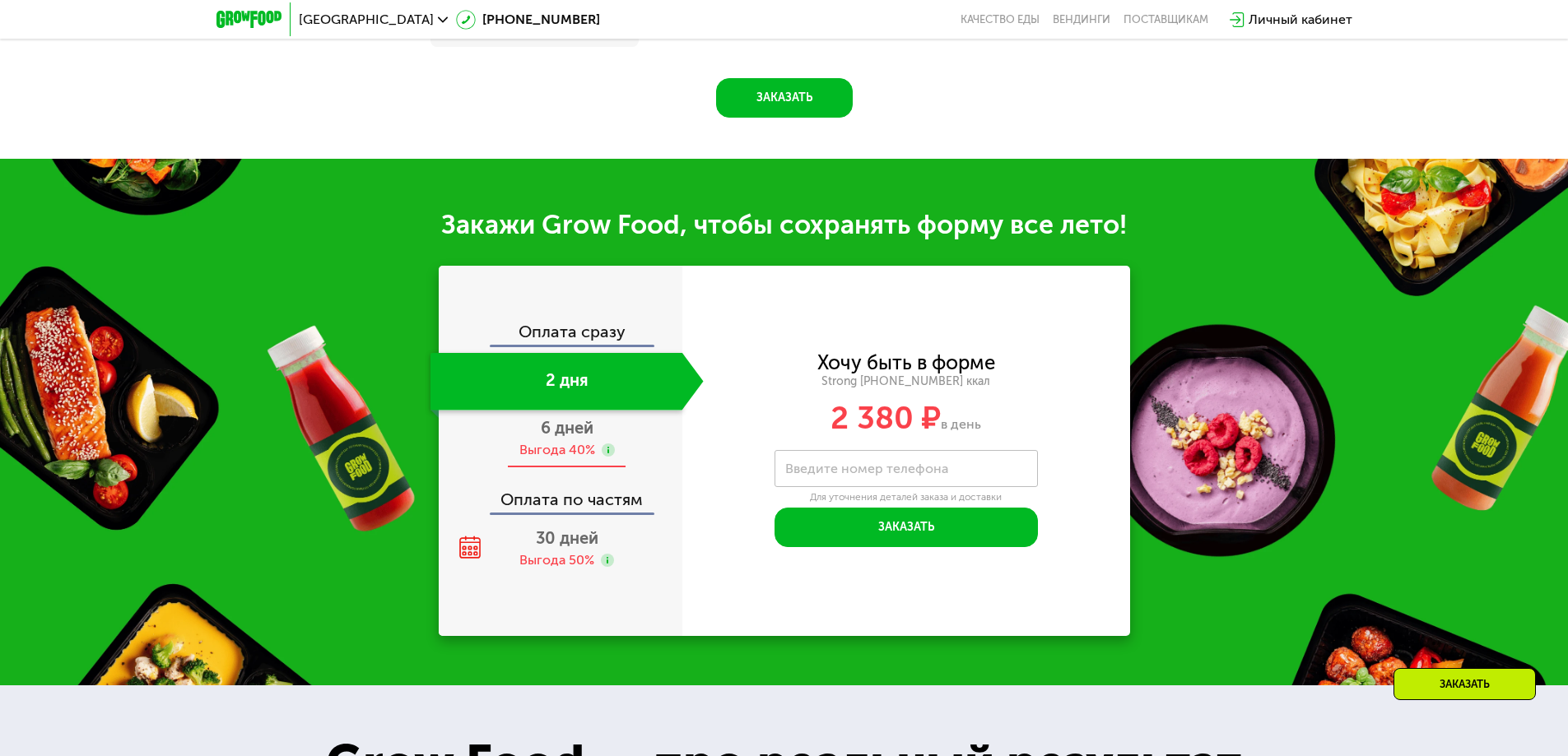
click at [562, 454] on div "Выгода 40%" at bounding box center [557, 450] width 75 height 18
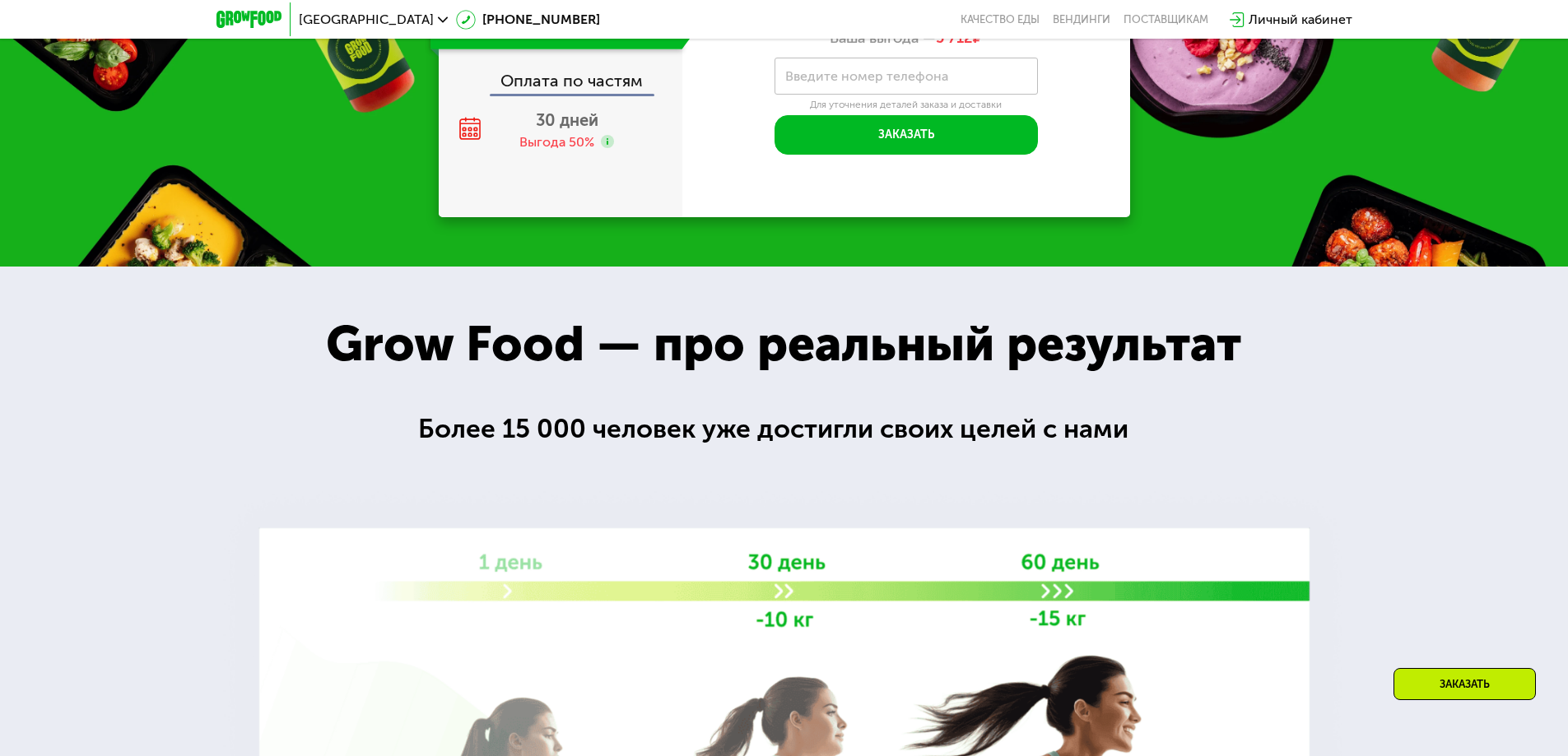
scroll to position [2200, 0]
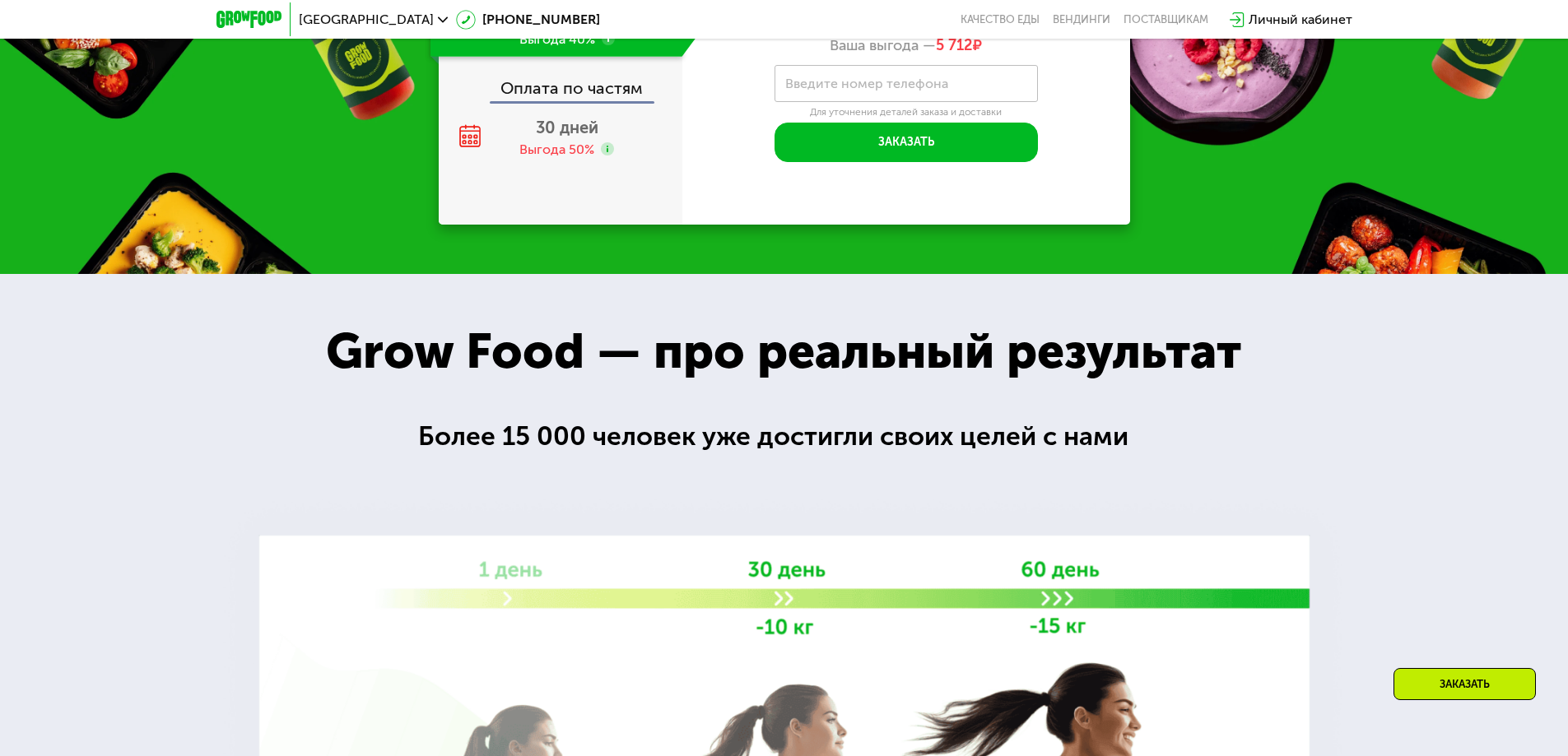
click at [845, 469] on div at bounding box center [784, 678] width 1568 height 809
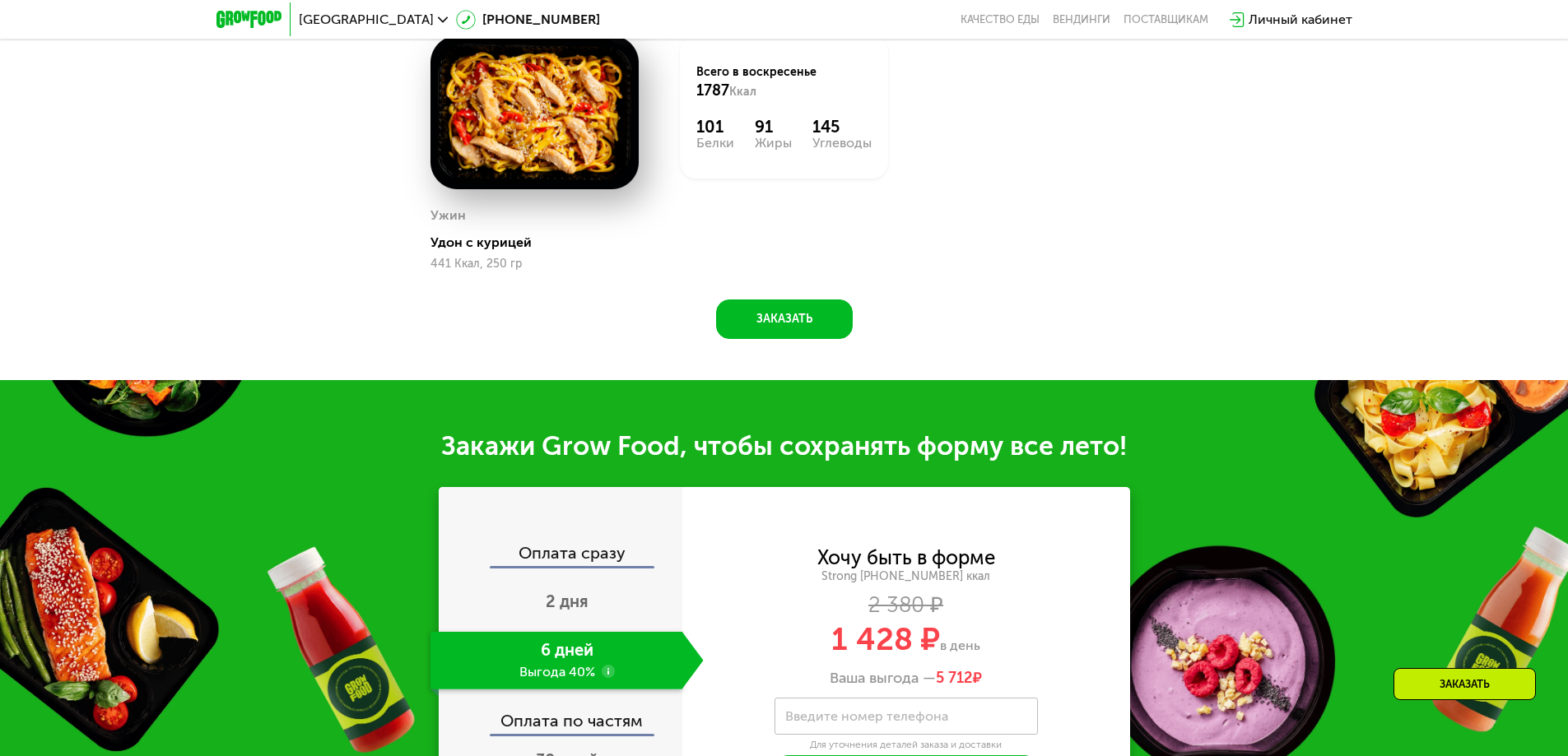
scroll to position [1788, 0]
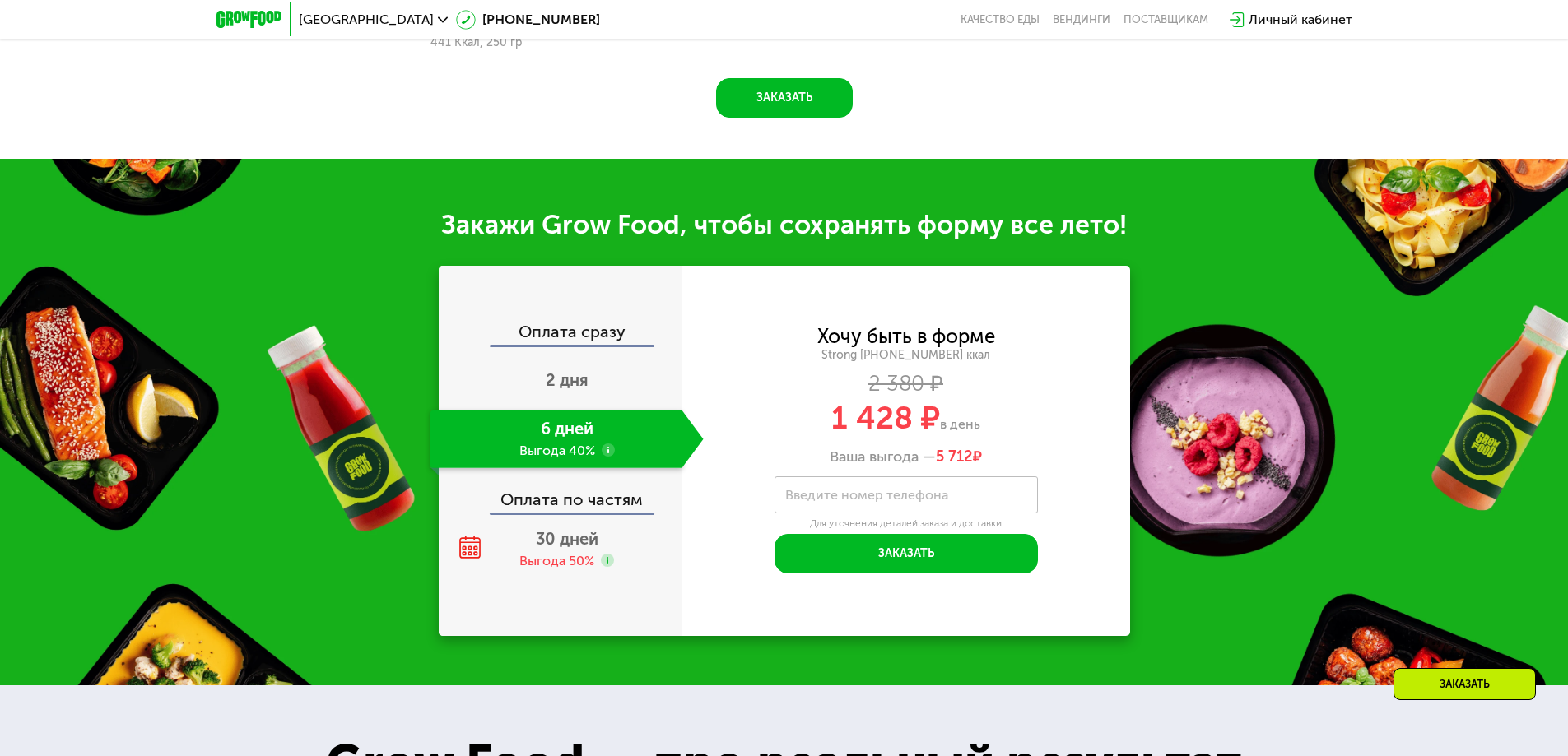
drag, startPoint x: 818, startPoint y: 428, endPoint x: 990, endPoint y: 425, distance: 172.0
click at [990, 425] on div "1 428 ₽ в день" at bounding box center [906, 418] width 448 height 31
copy div "1 428 ₽ в день"
click at [739, 425] on div "1 428 ₽ в день" at bounding box center [906, 418] width 448 height 31
click at [892, 394] on div "2 380 ₽" at bounding box center [906, 384] width 448 height 18
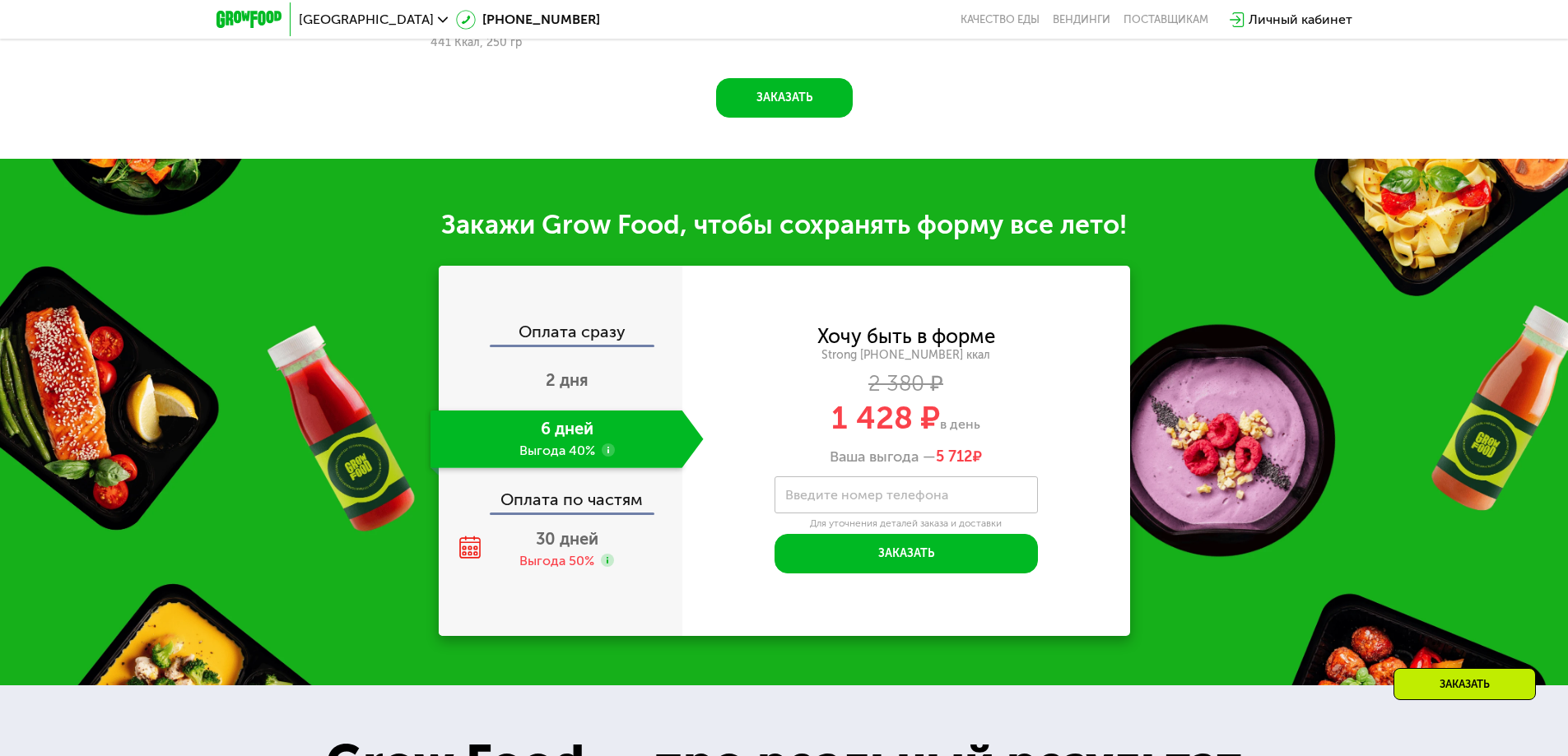
drag, startPoint x: 901, startPoint y: 419, endPoint x: 986, endPoint y: 415, distance: 85.1
click at [986, 415] on div "1 428 ₽ в день" at bounding box center [906, 418] width 448 height 31
click at [565, 549] on span "30 дней" at bounding box center [567, 539] width 63 height 20
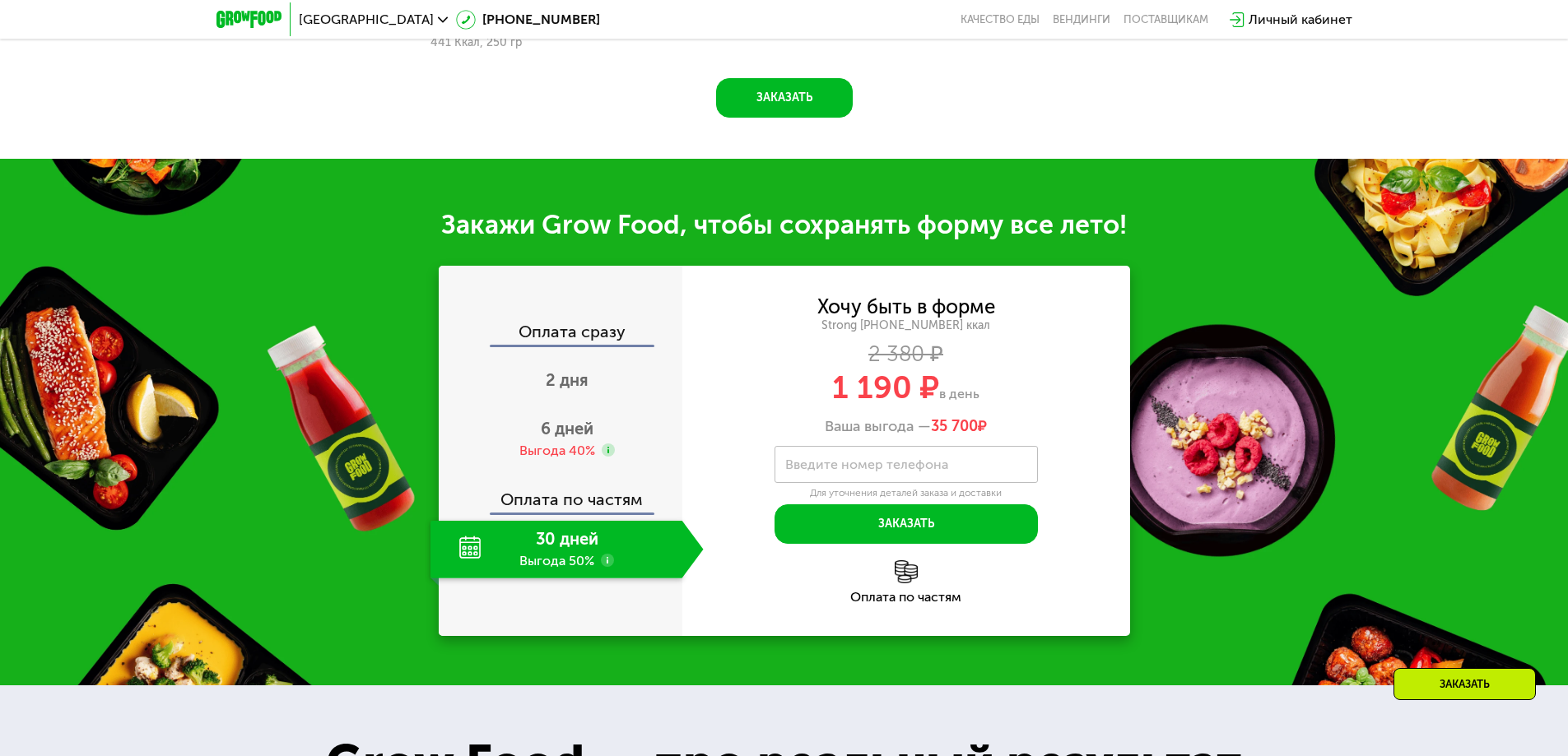
drag, startPoint x: 840, startPoint y: 406, endPoint x: 839, endPoint y: 398, distance: 8.1
click at [839, 398] on span "1 190 ₽" at bounding box center [886, 388] width 107 height 38
drag, startPoint x: 833, startPoint y: 400, endPoint x: 910, endPoint y: 400, distance: 77.0
click at [910, 400] on span "1 190 ₽" at bounding box center [886, 388] width 107 height 38
copy span "1 190"
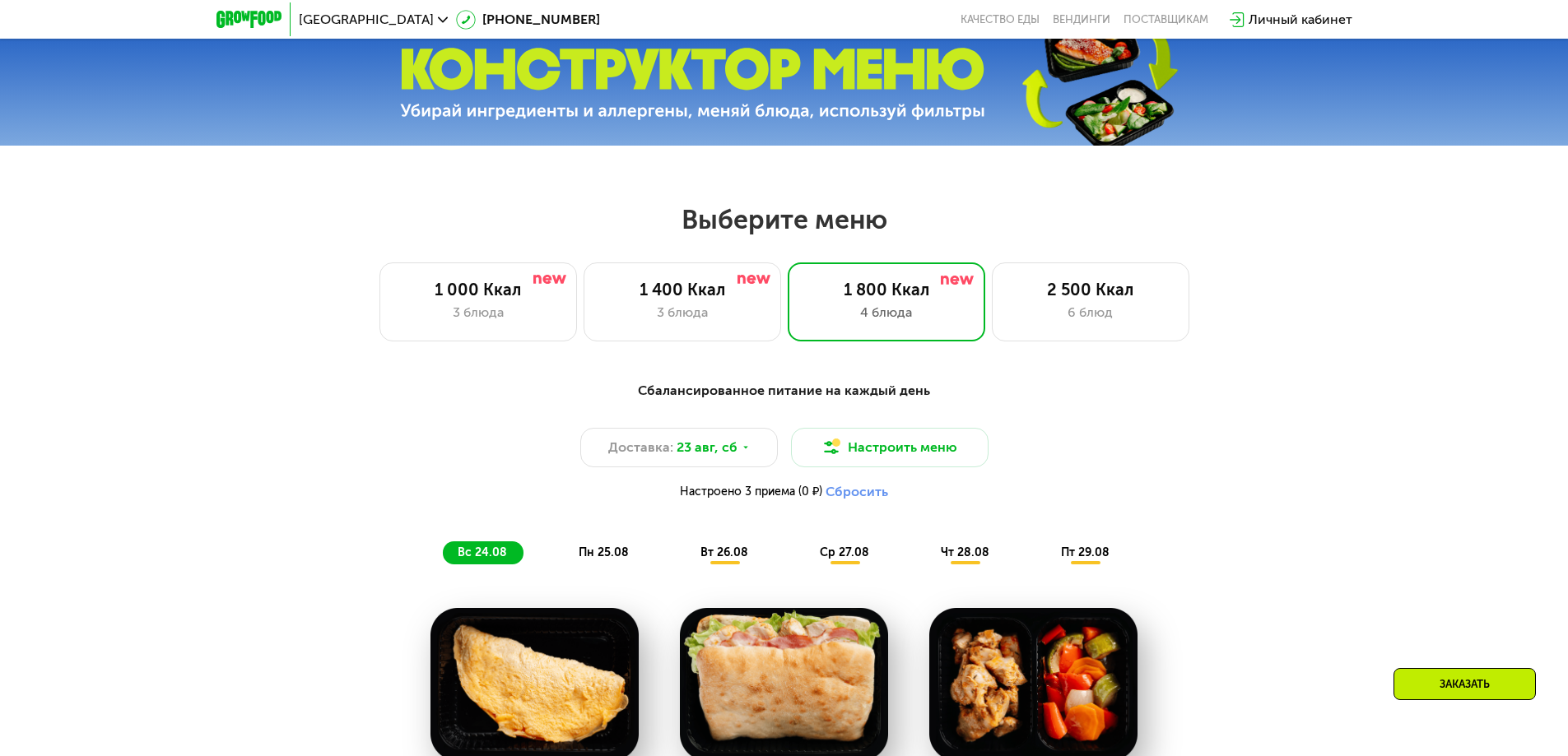
scroll to position [1130, 0]
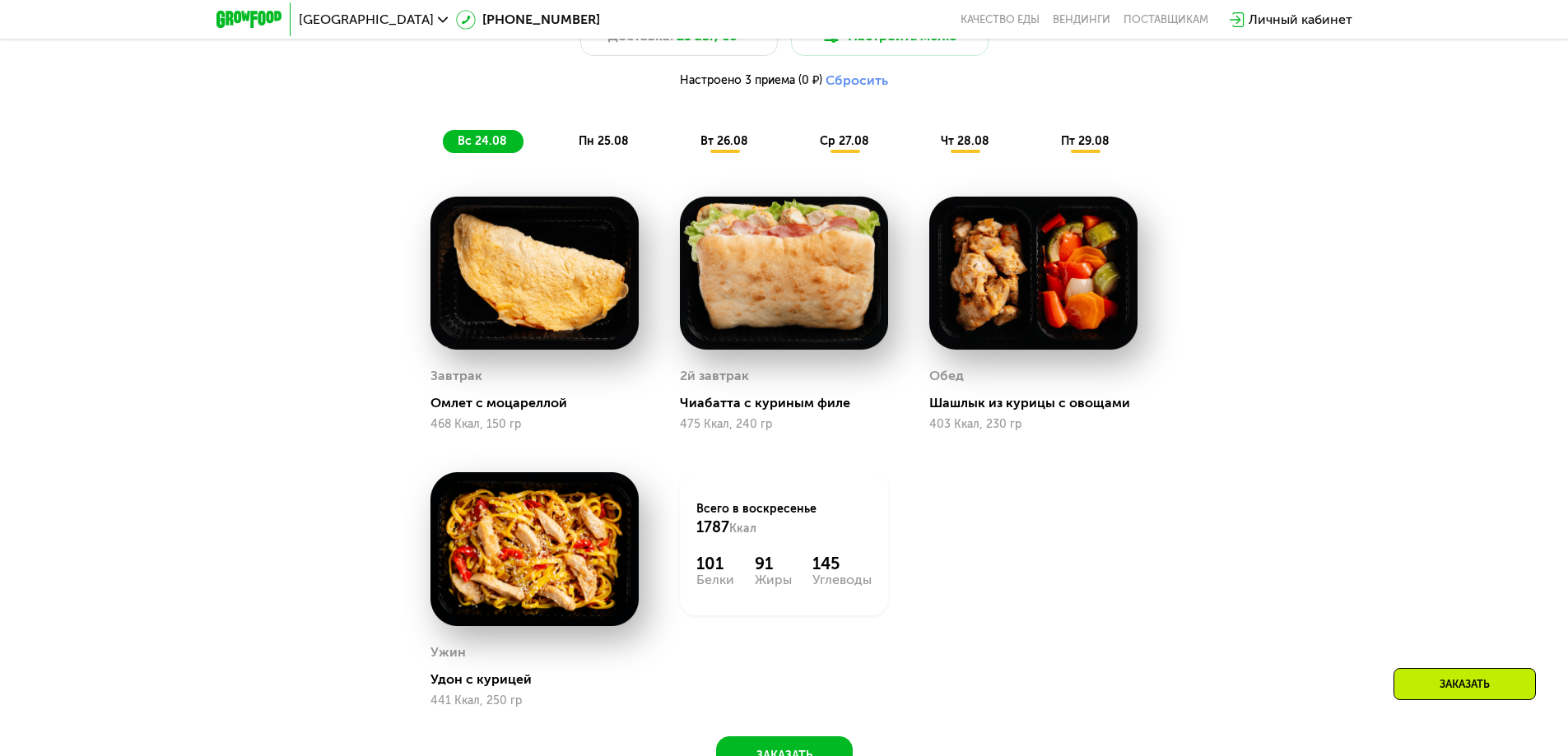
click at [755, 124] on div "Сбалансированное питание на каждый день Доставка: [DATE] Настроить меню Настрое…" at bounding box center [784, 61] width 974 height 184
click at [804, 135] on div "вт 26.08" at bounding box center [845, 141] width 81 height 23
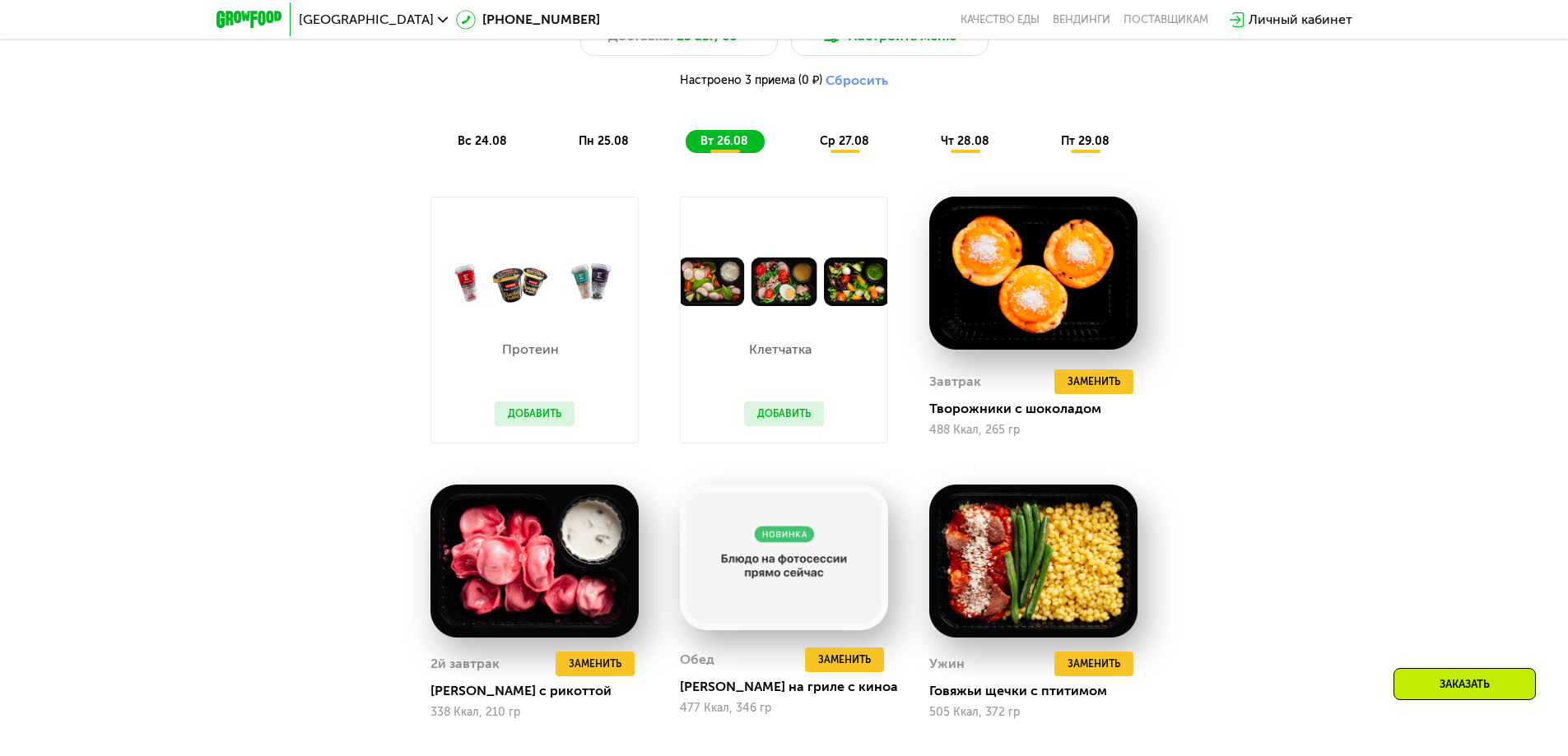
click at [499, 142] on span "вс 24.08" at bounding box center [482, 141] width 50 height 14
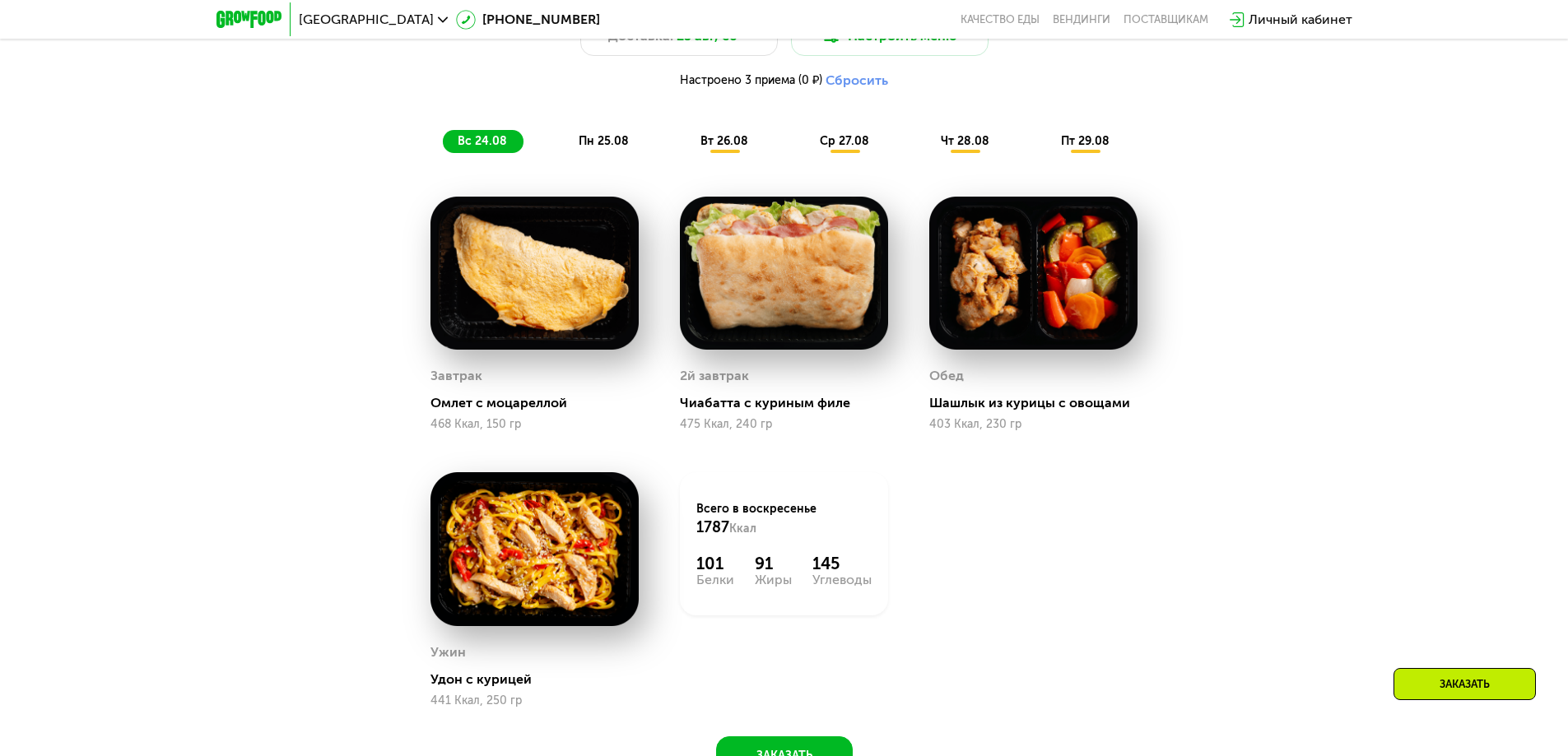
click at [685, 135] on div "пн 25.08" at bounding box center [724, 141] width 79 height 23
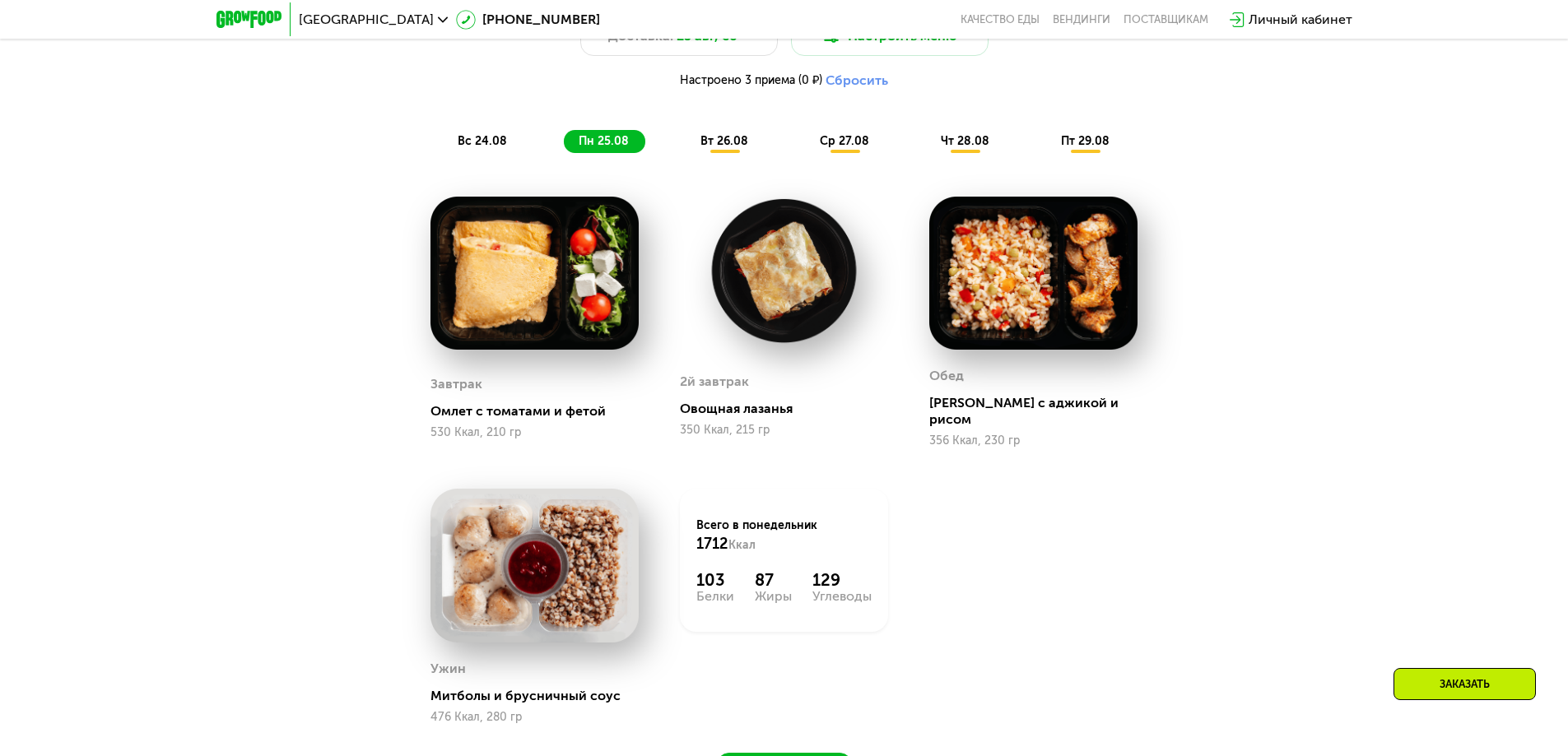
click at [705, 146] on span "вт 26.08" at bounding box center [724, 141] width 48 height 14
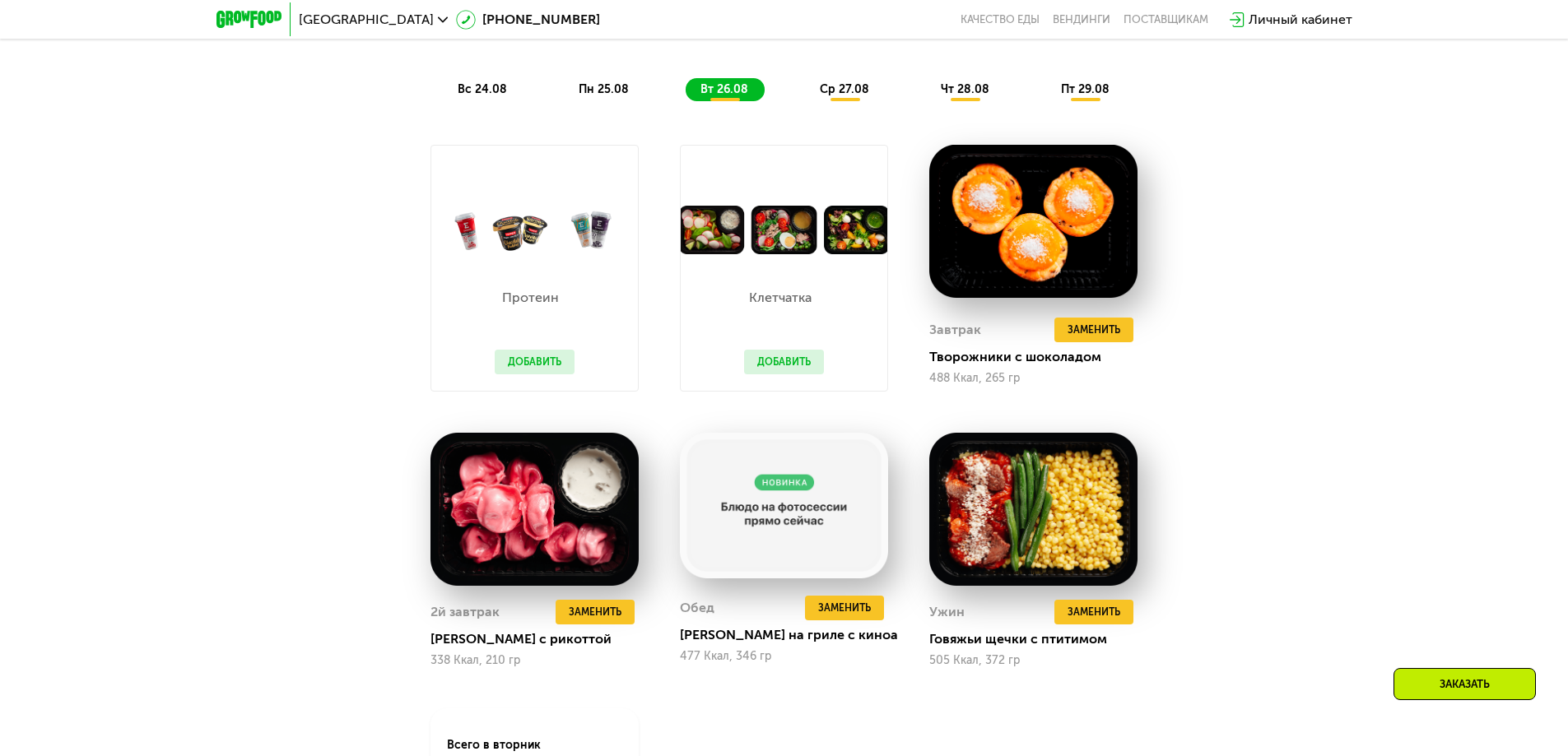
scroll to position [1295, 0]
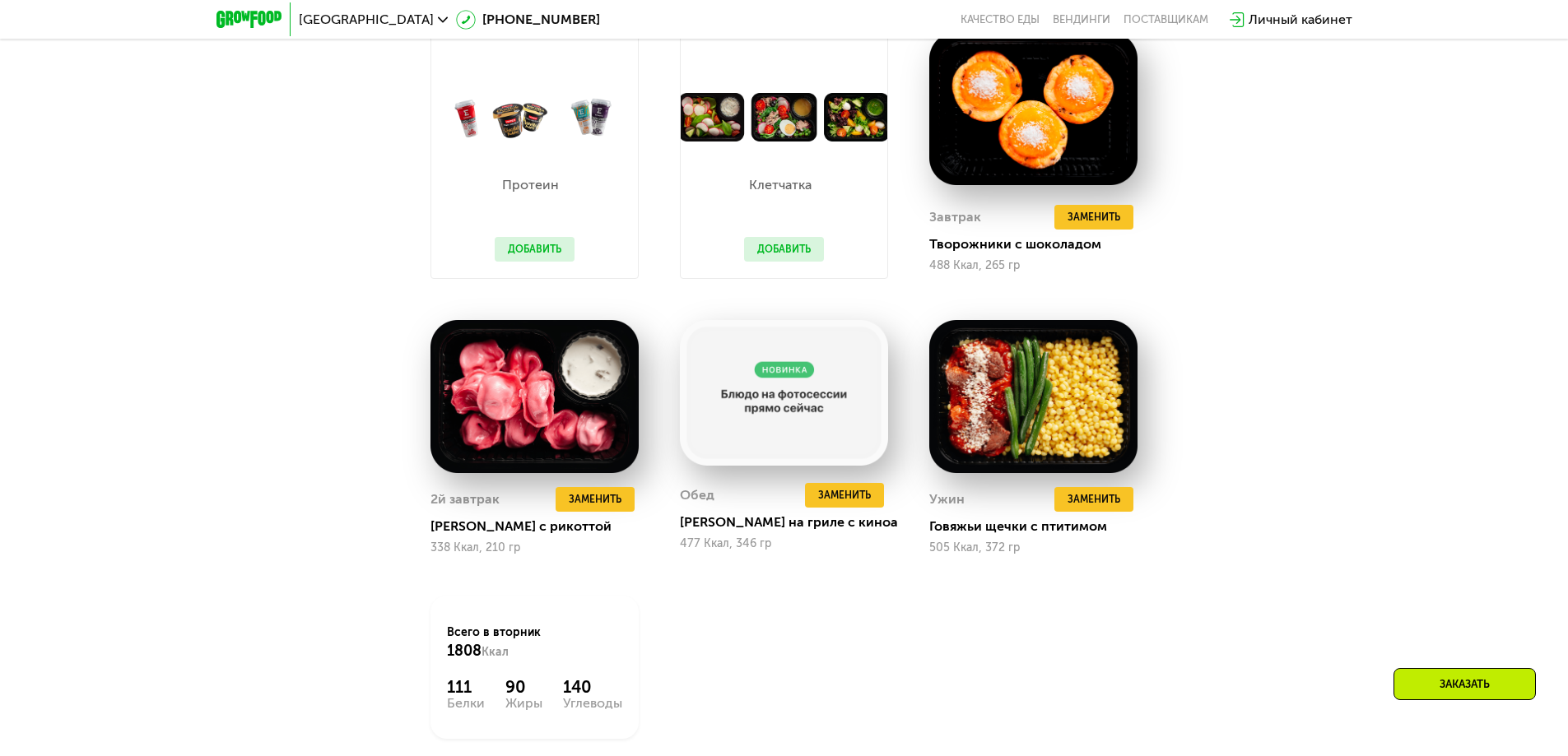
click at [358, 475] on div "Сбалансированное питание на каждый день Доставка: [DATE] Настроить меню Настрое…" at bounding box center [784, 301] width 1014 height 1013
click at [585, 506] on span "Заменить" at bounding box center [595, 499] width 52 height 16
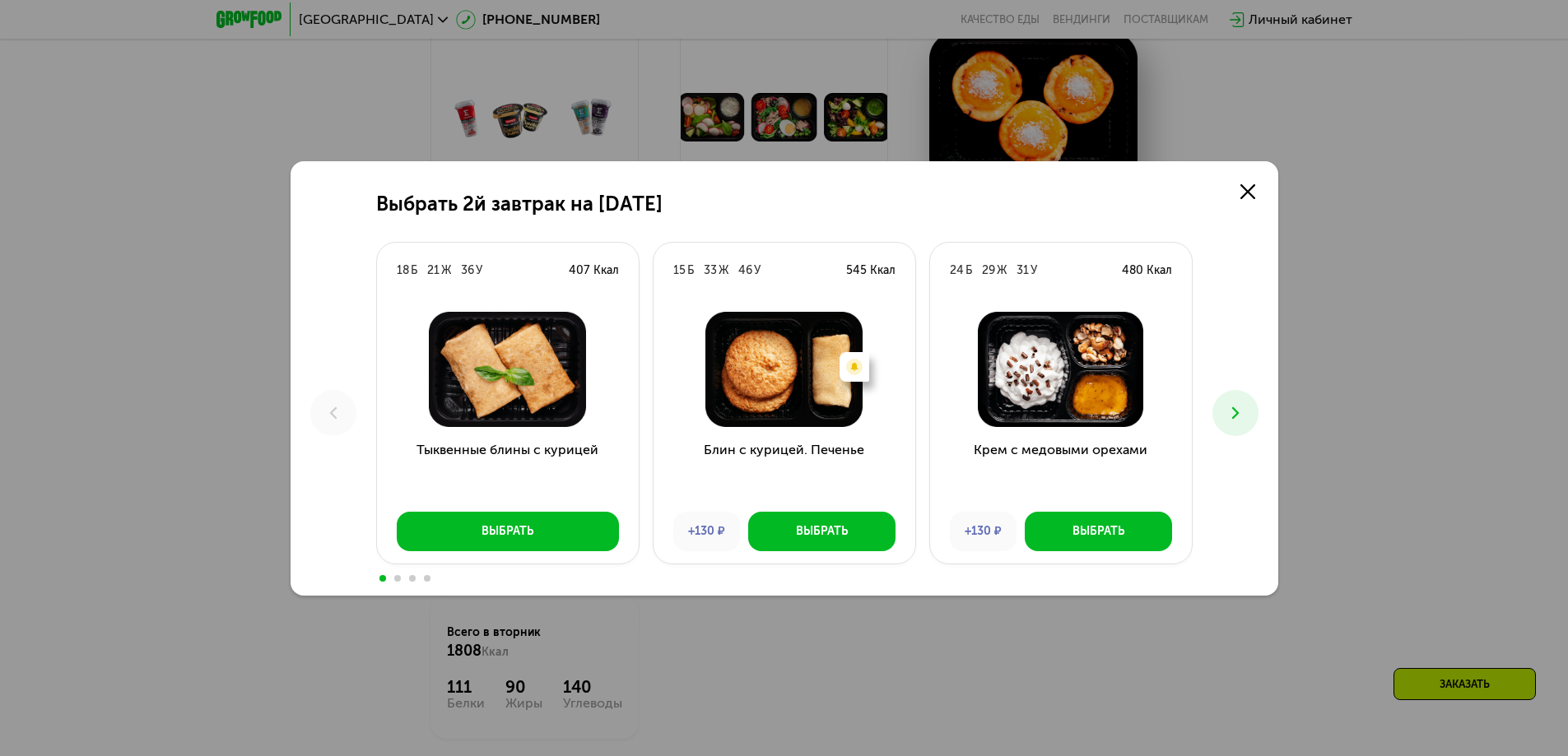
click at [1232, 406] on icon at bounding box center [1234, 413] width 20 height 20
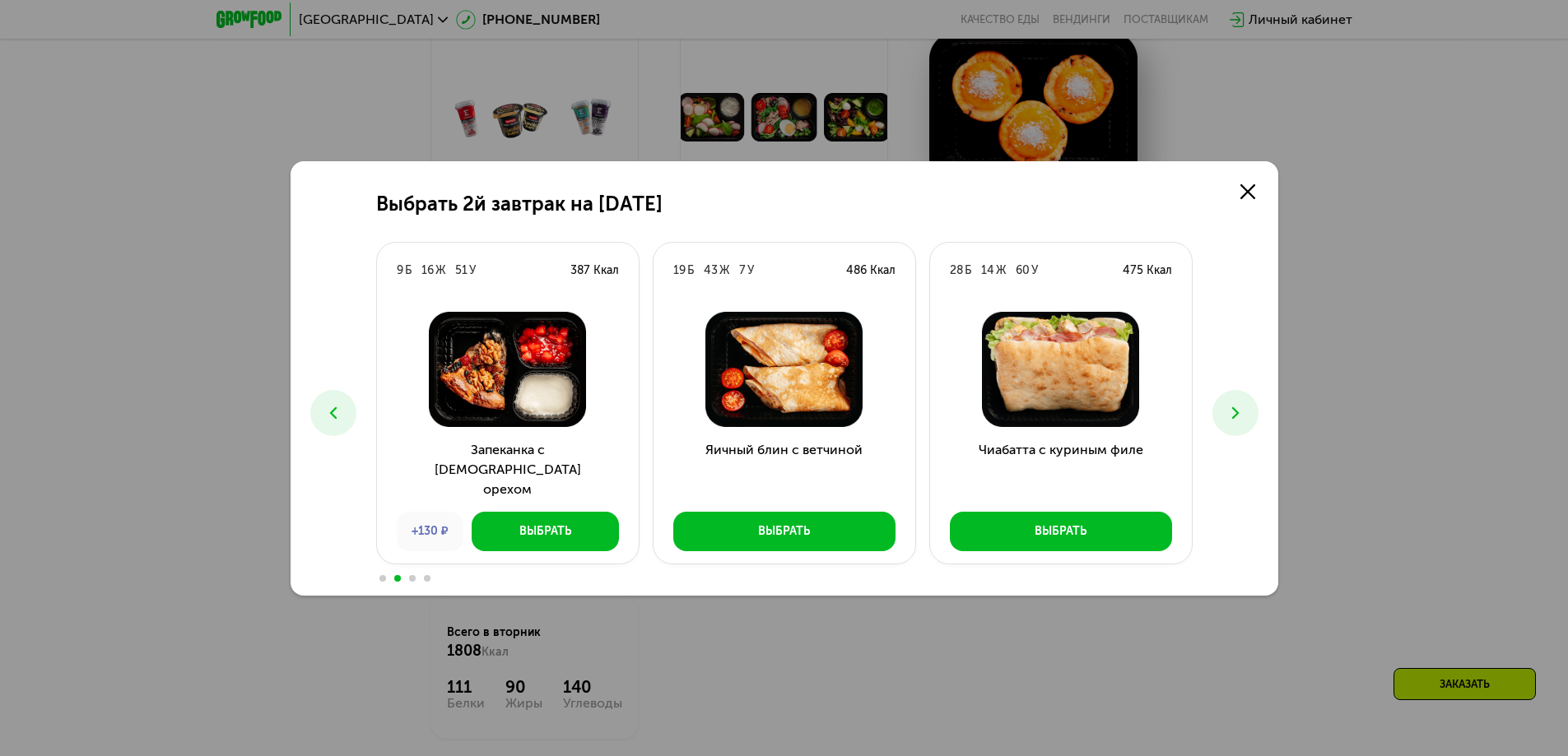
click at [1232, 406] on icon at bounding box center [1234, 413] width 20 height 20
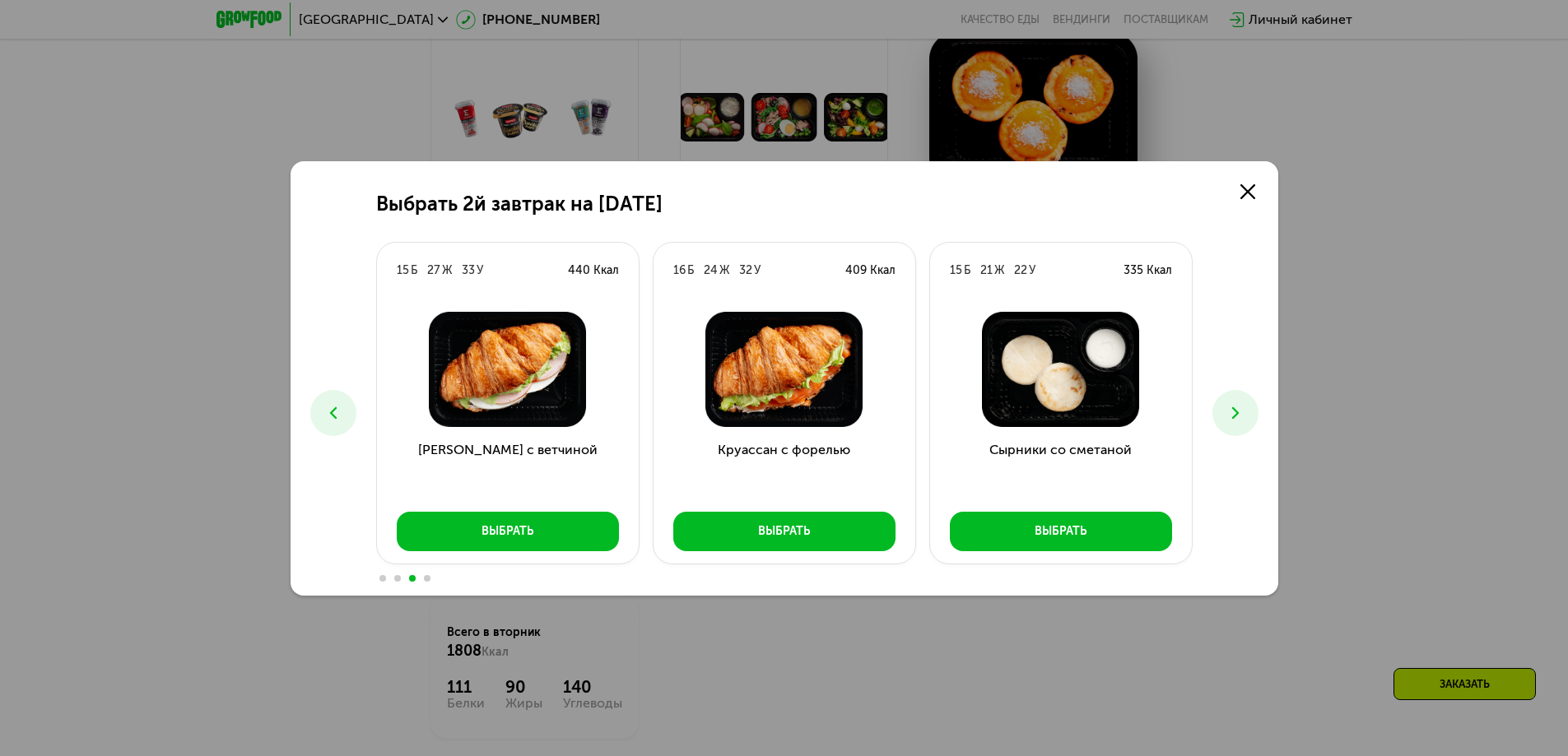
click at [1232, 406] on icon at bounding box center [1234, 413] width 20 height 20
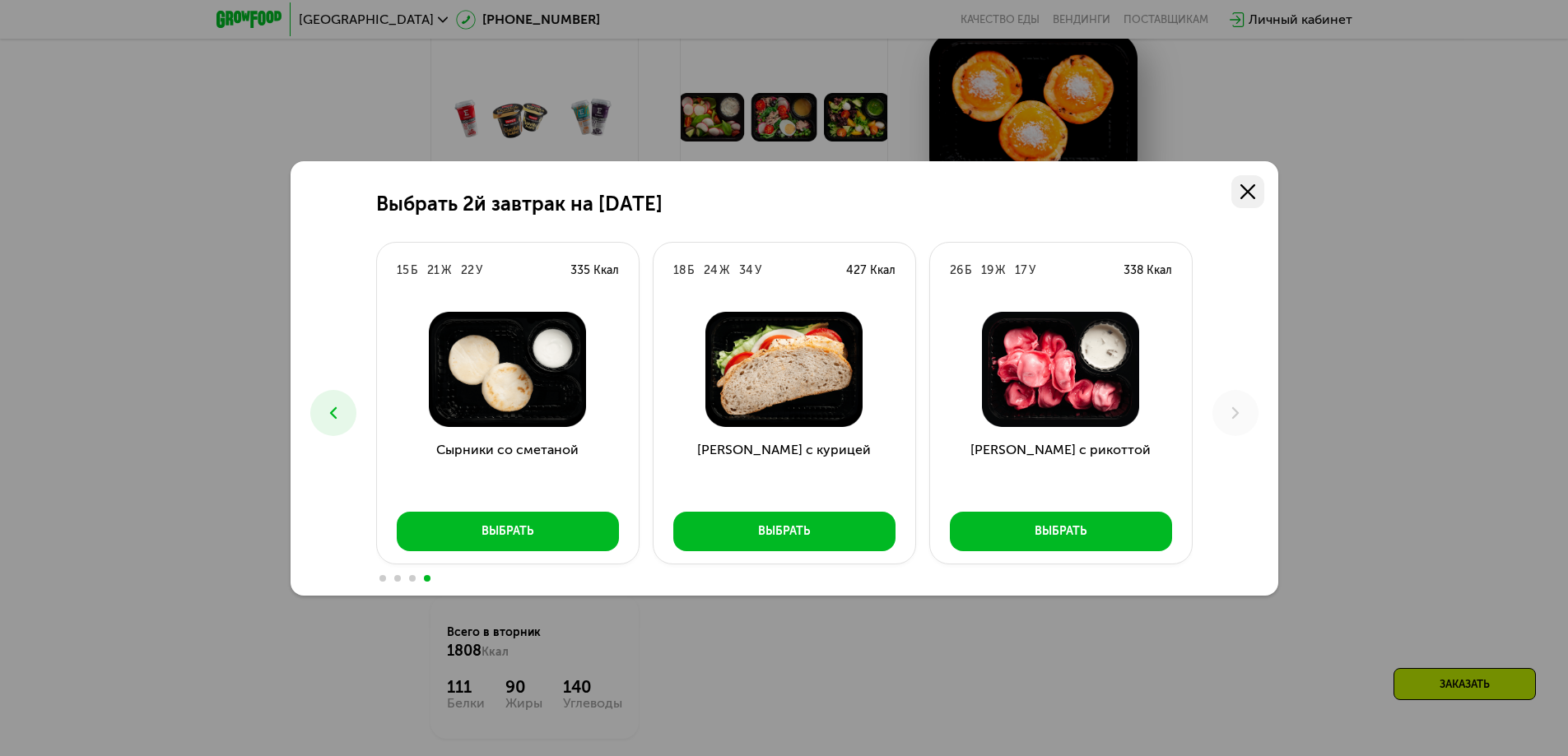
click at [1260, 190] on link at bounding box center [1247, 192] width 33 height 33
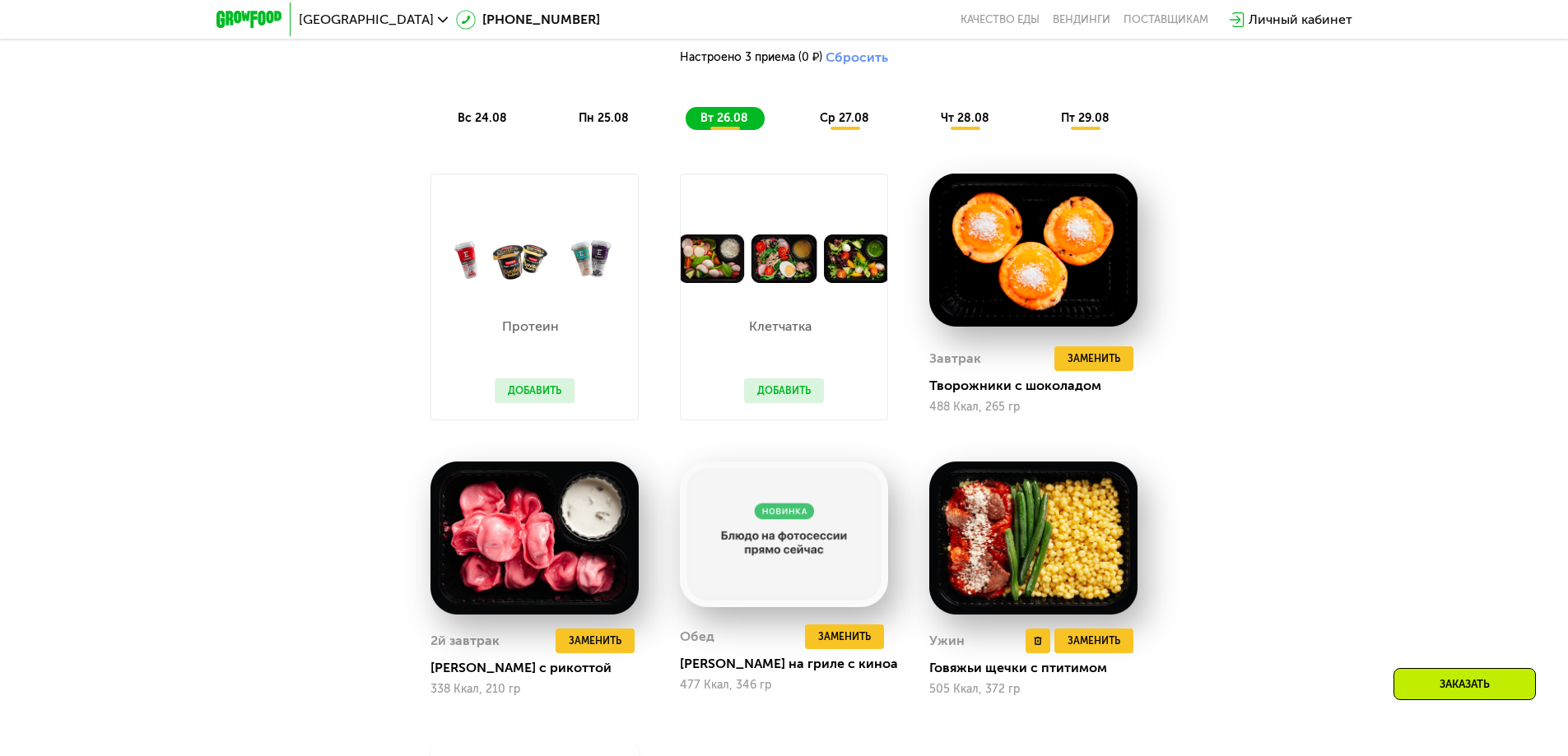
scroll to position [1130, 0]
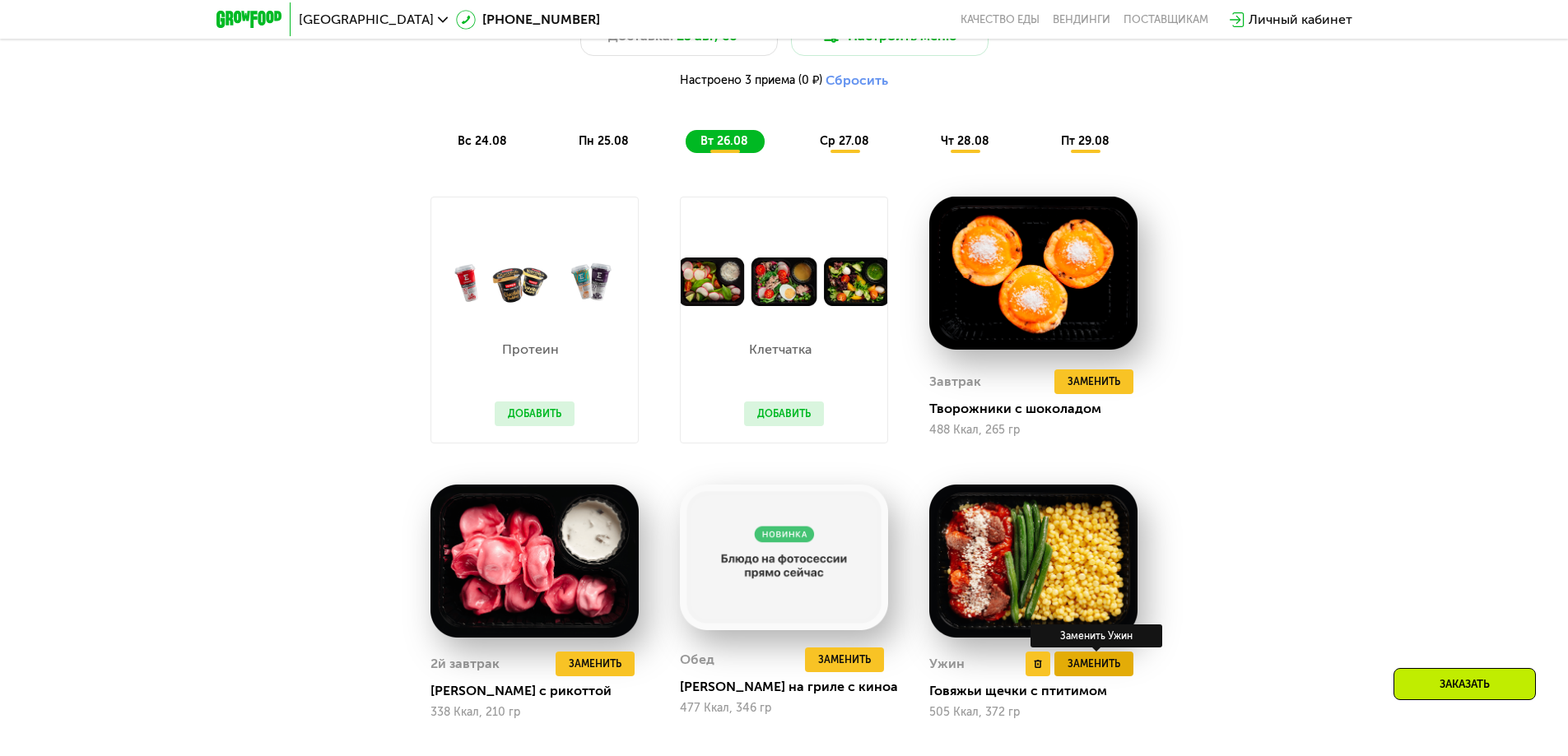
click at [1089, 661] on button "Заменить" at bounding box center [1093, 664] width 79 height 25
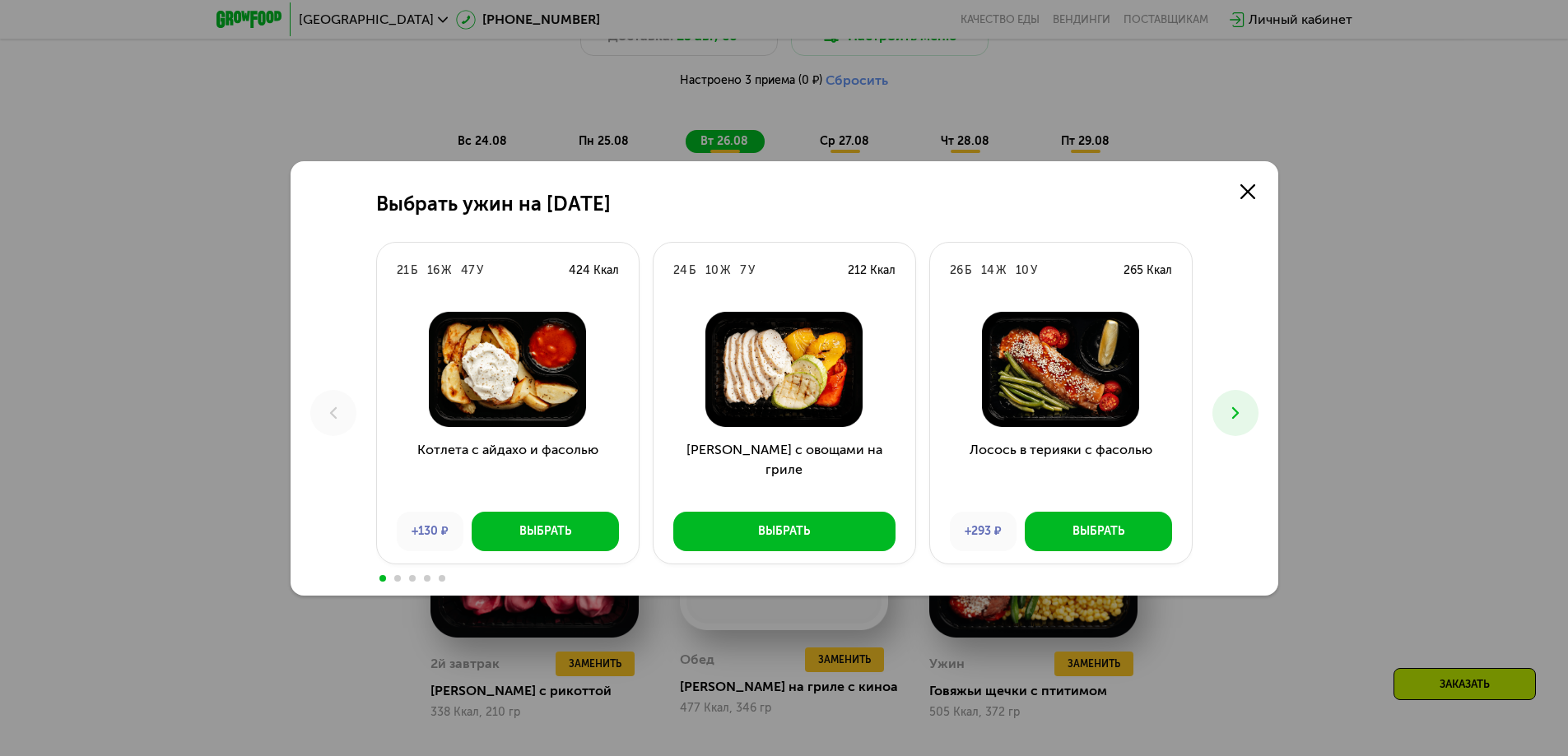
click at [1218, 415] on button at bounding box center [1235, 413] width 46 height 46
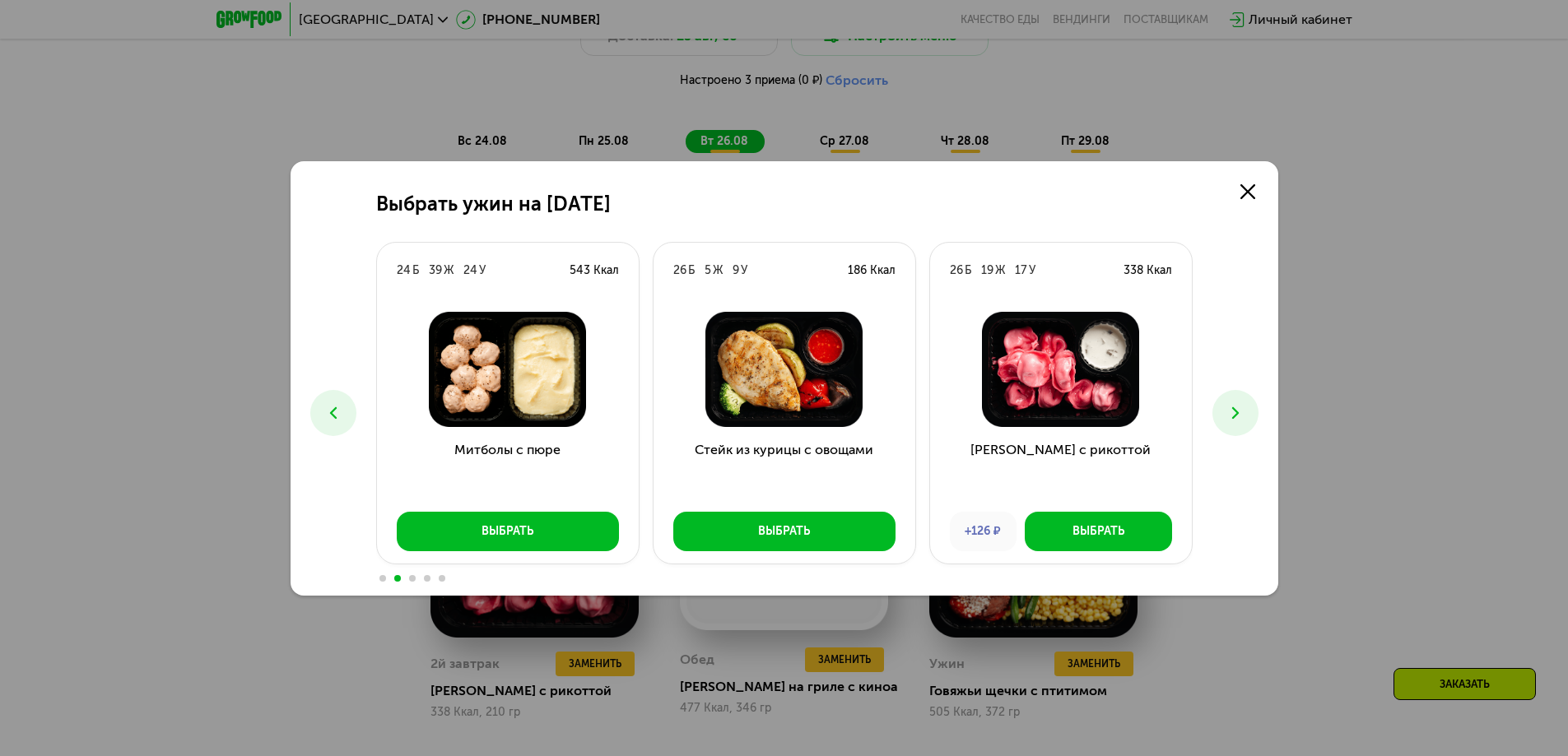
click at [1218, 415] on button at bounding box center [1235, 413] width 46 height 46
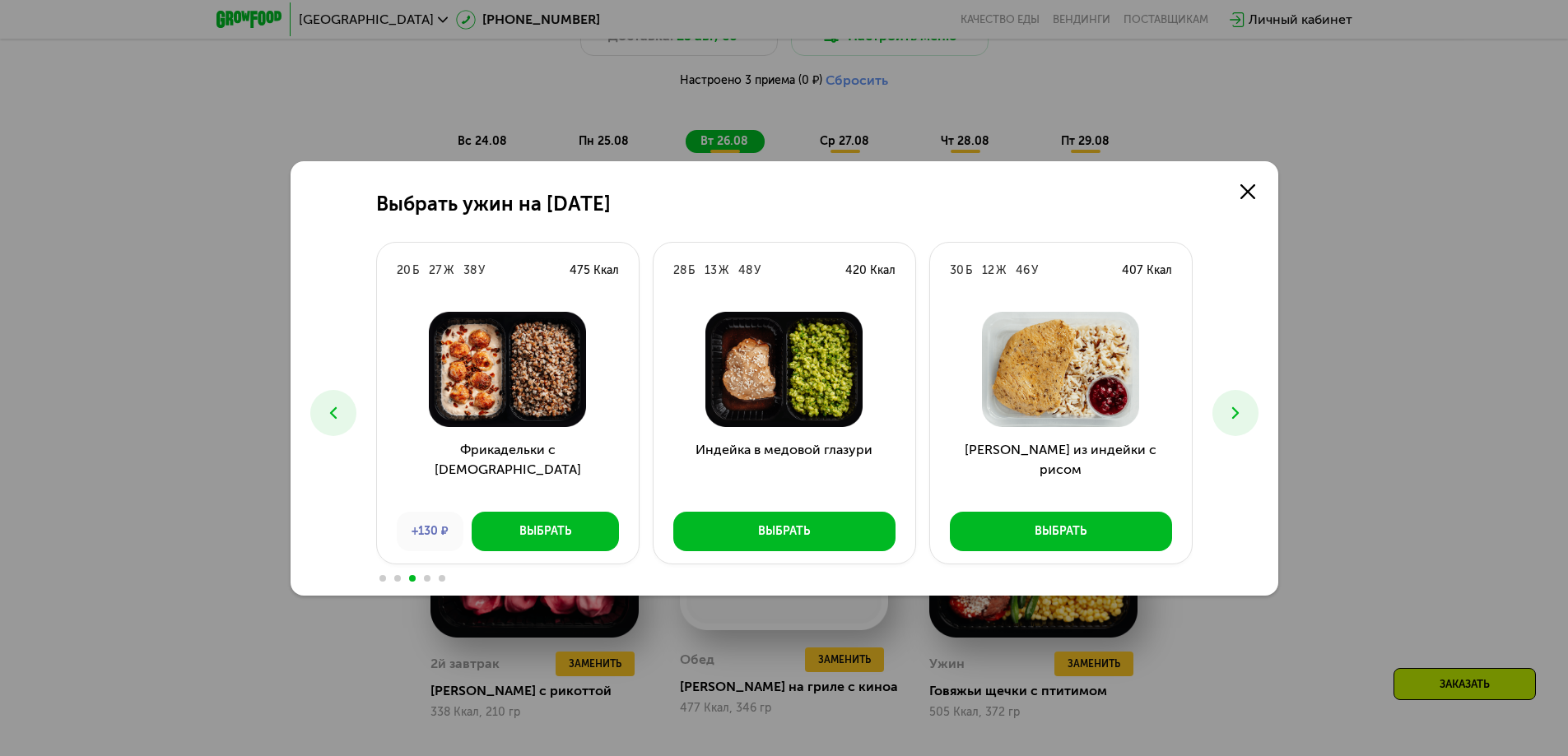
click at [1221, 408] on button at bounding box center [1235, 413] width 46 height 46
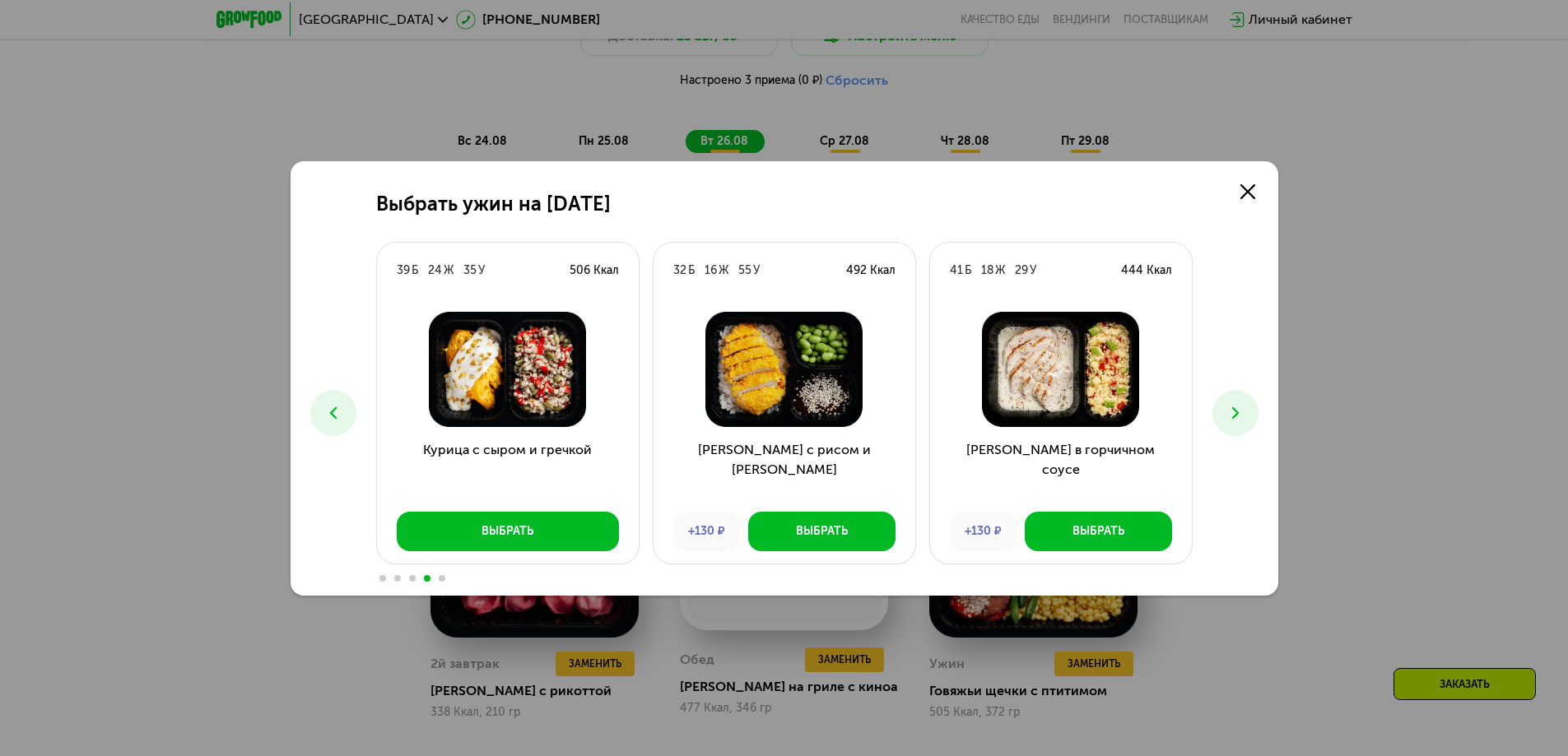
click at [1221, 408] on button at bounding box center [1235, 413] width 46 height 46
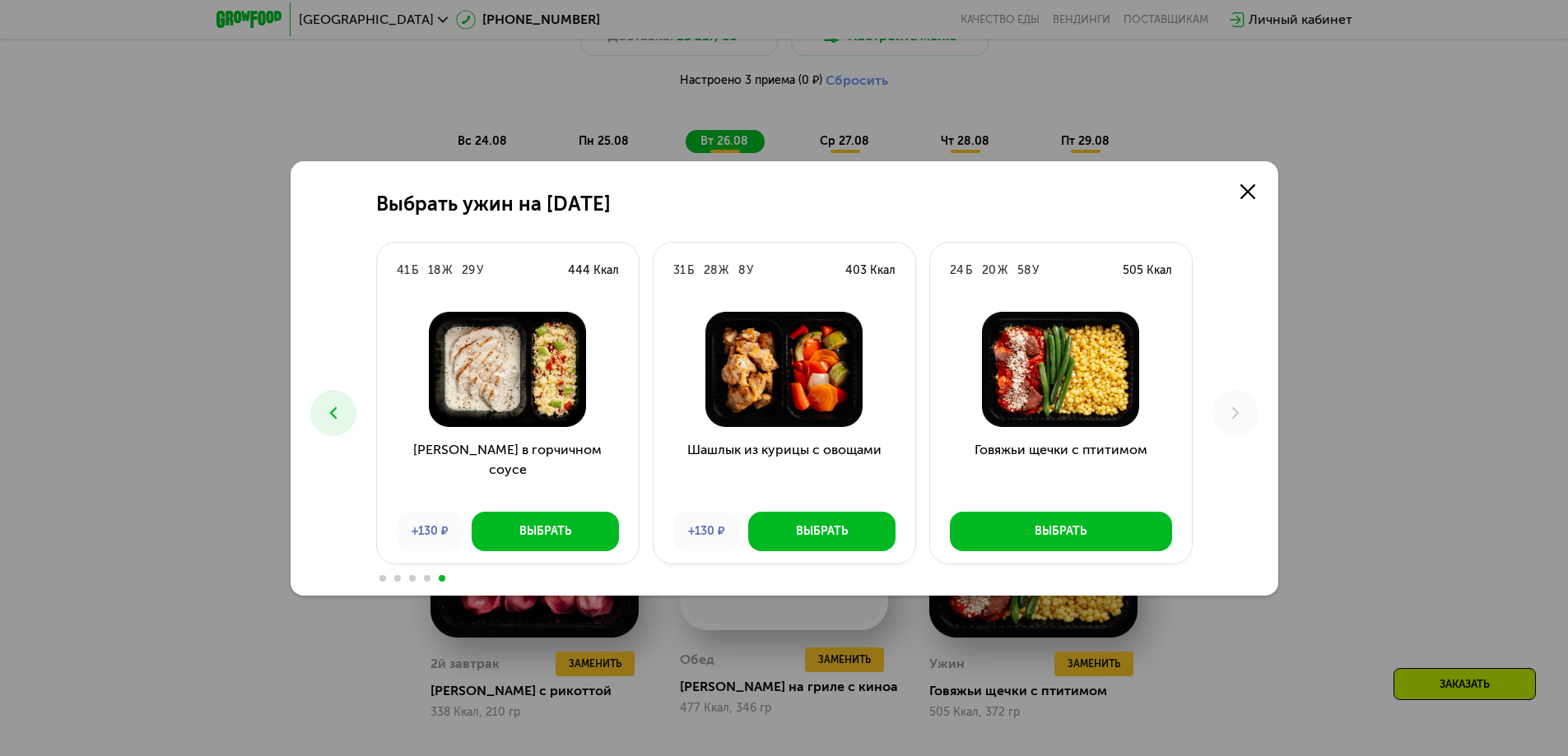
click at [325, 419] on icon at bounding box center [333, 413] width 20 height 20
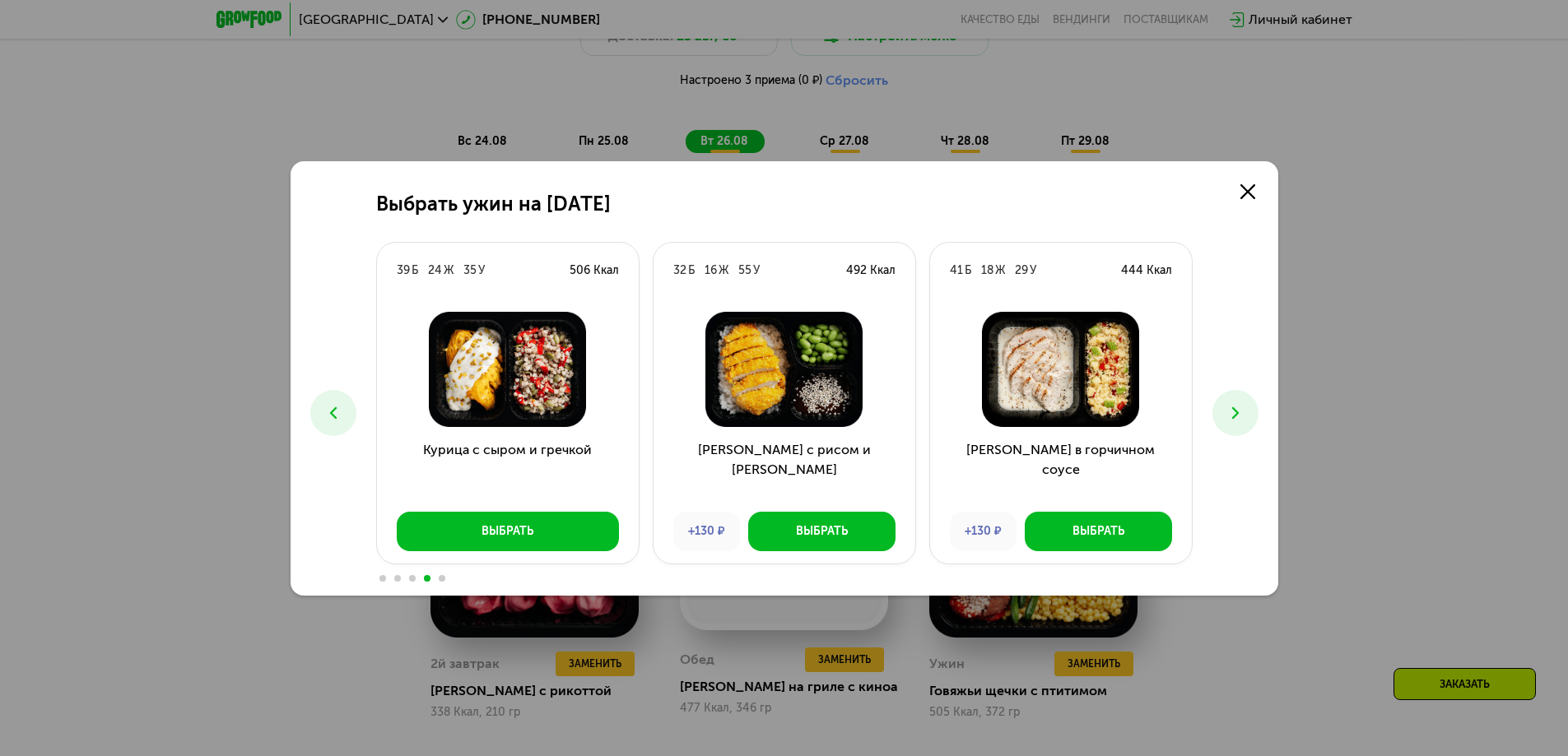
click at [325, 419] on icon at bounding box center [333, 413] width 20 height 20
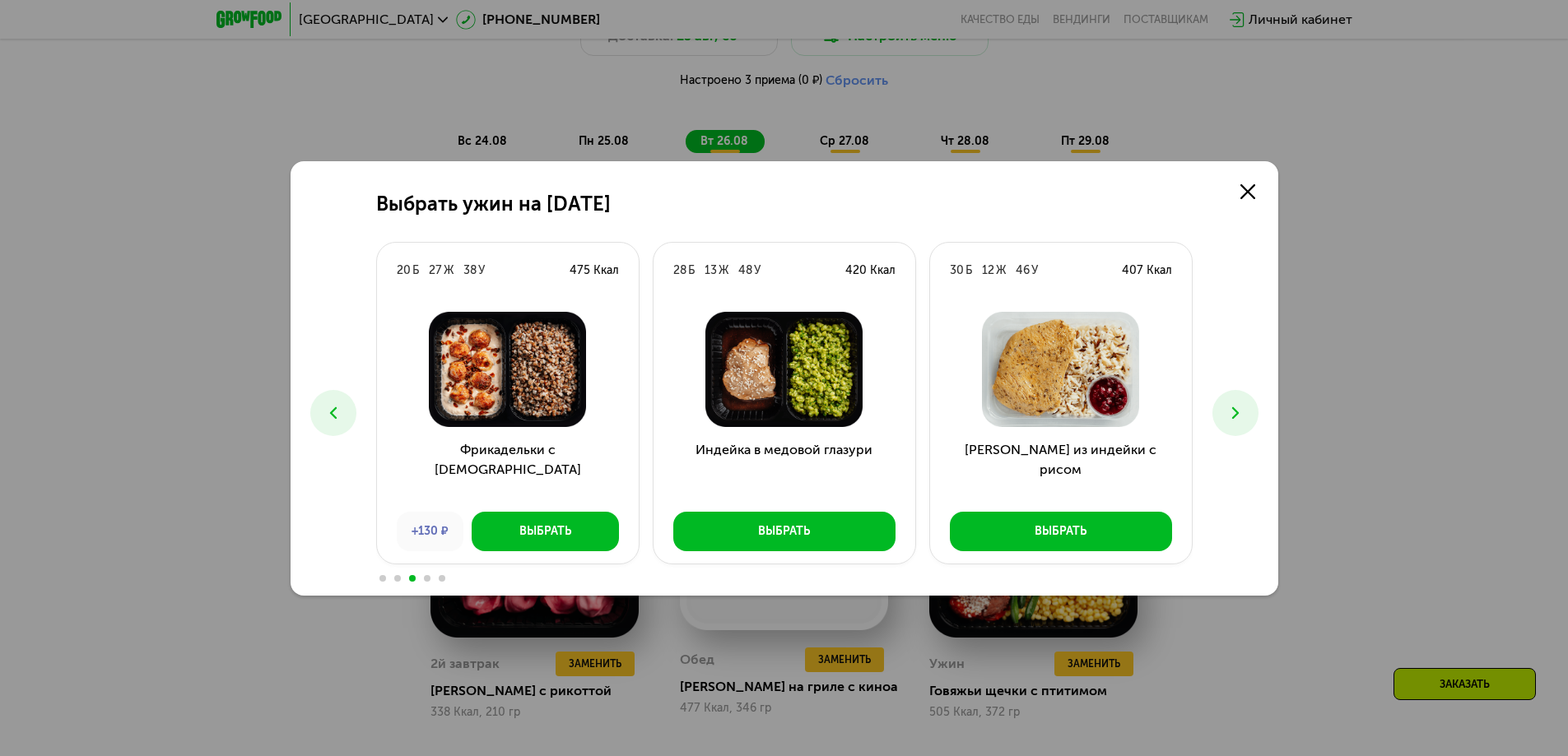
click at [325, 419] on icon at bounding box center [333, 413] width 20 height 20
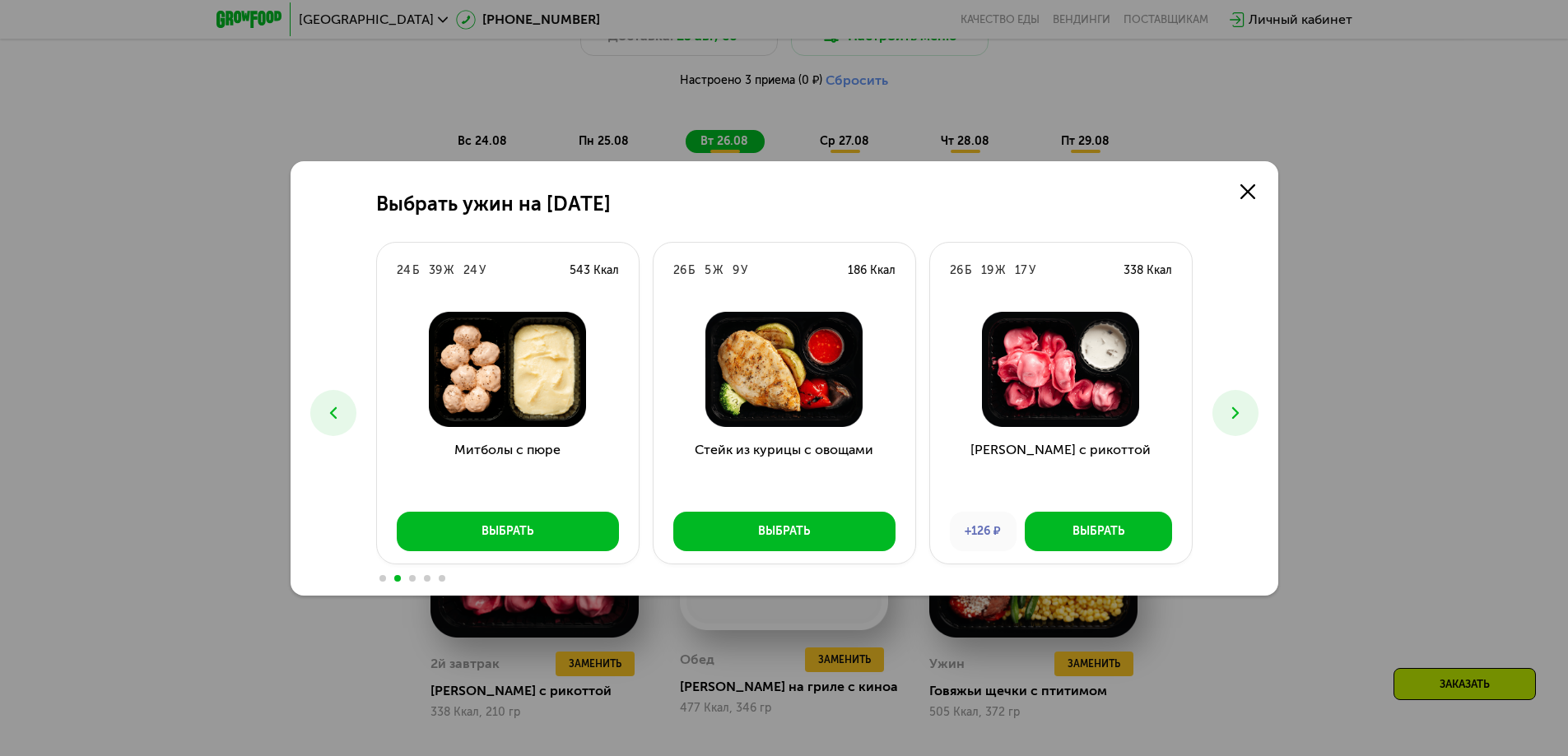
click at [306, 398] on div "Выбрать ужин на [DATE] Б 16 Ж 47 У 424 Ккал Котлета с айдахо и фасолью +130 ₽ В…" at bounding box center [784, 378] width 1568 height 756
click at [317, 401] on button at bounding box center [333, 413] width 46 height 46
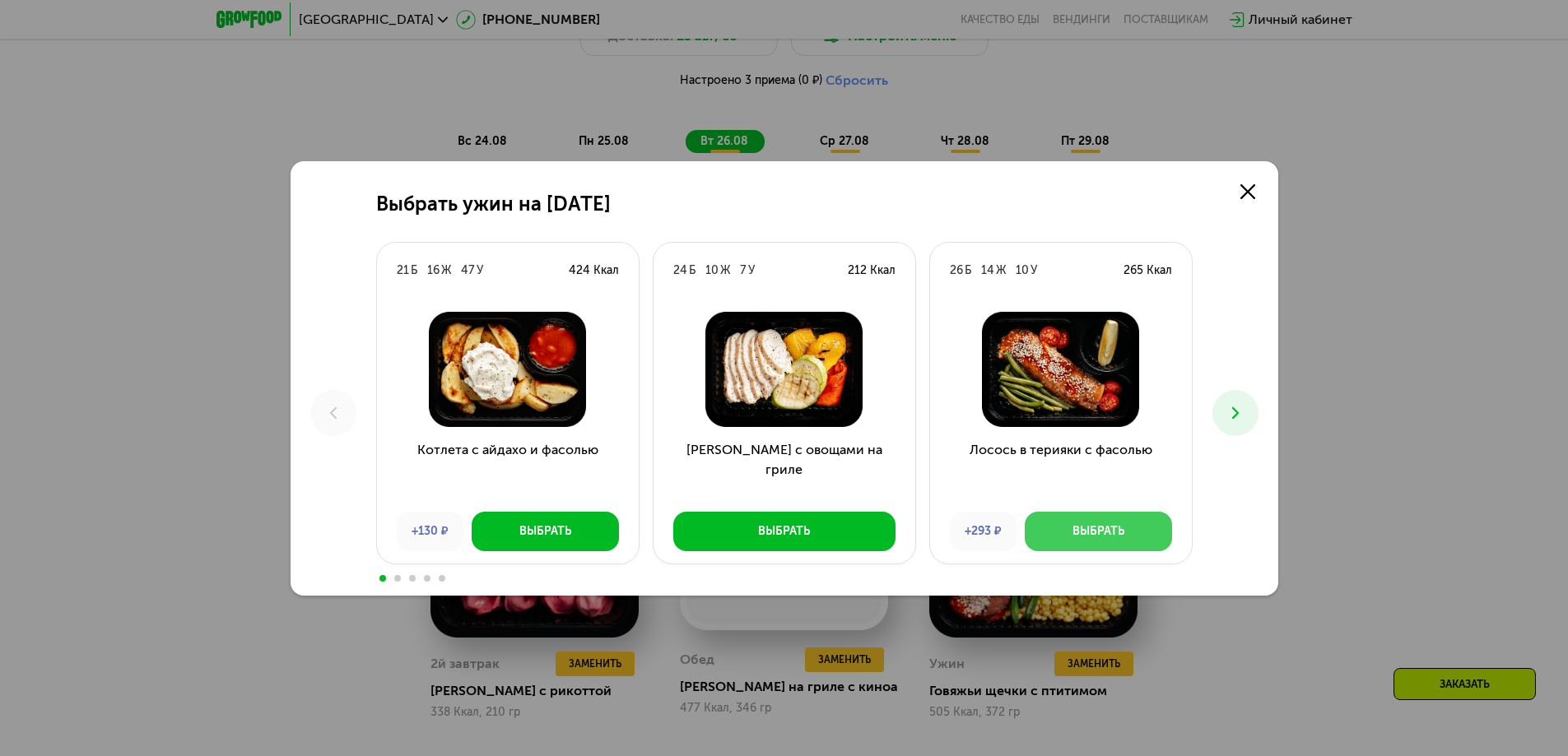
click at [1055, 533] on button "Выбрать" at bounding box center [1098, 531] width 148 height 39
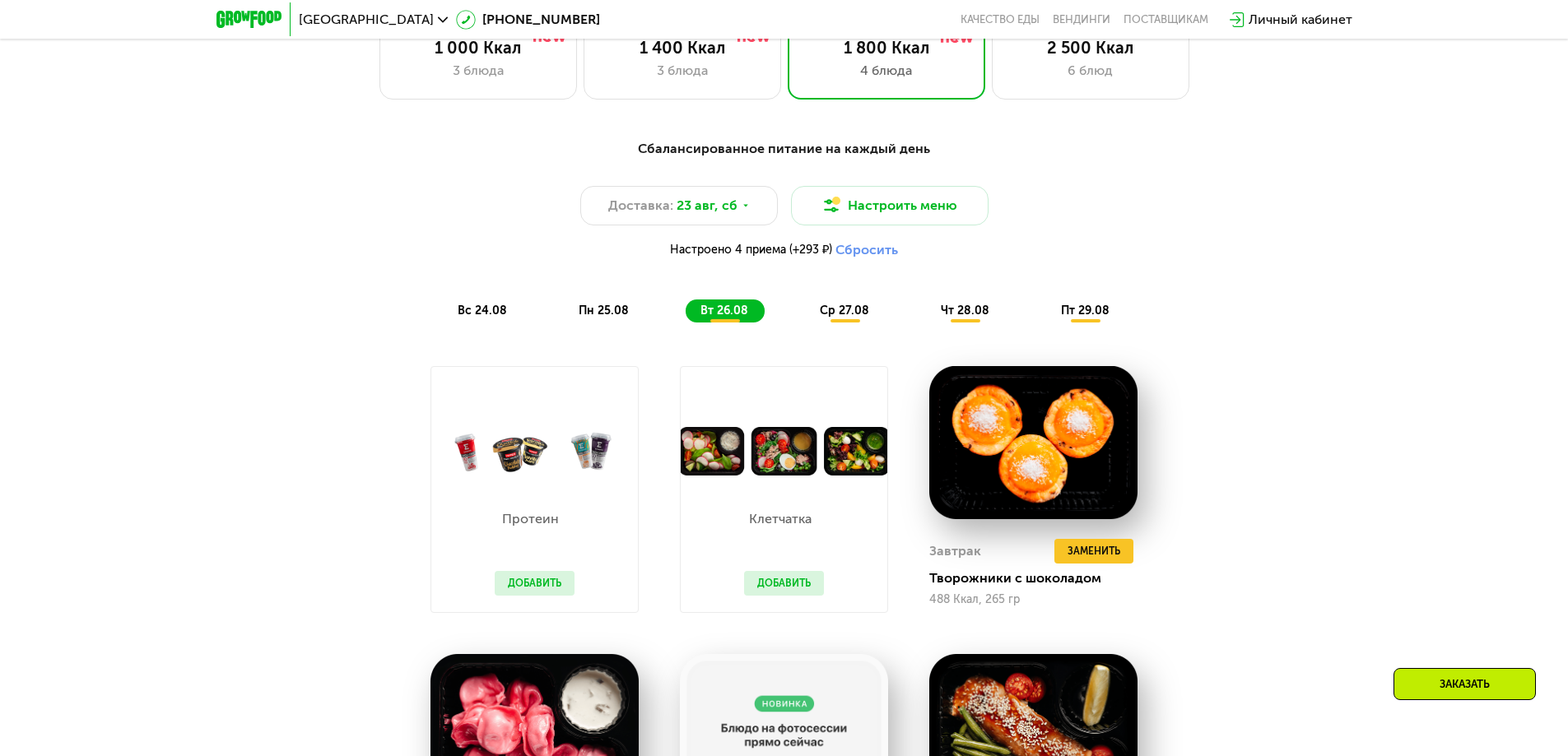
scroll to position [966, 0]
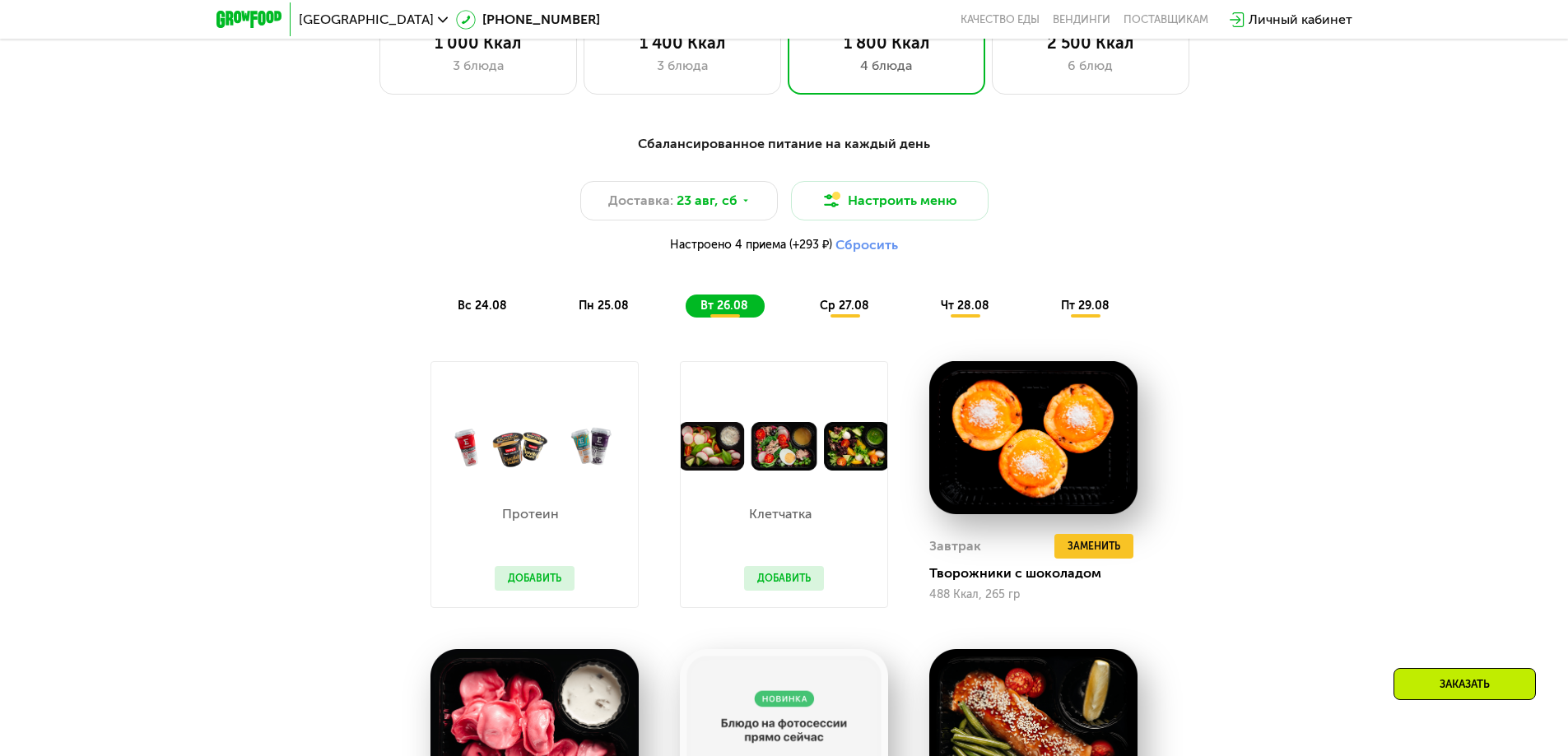
click at [838, 313] on span "ср 27.08" at bounding box center [845, 305] width 50 height 14
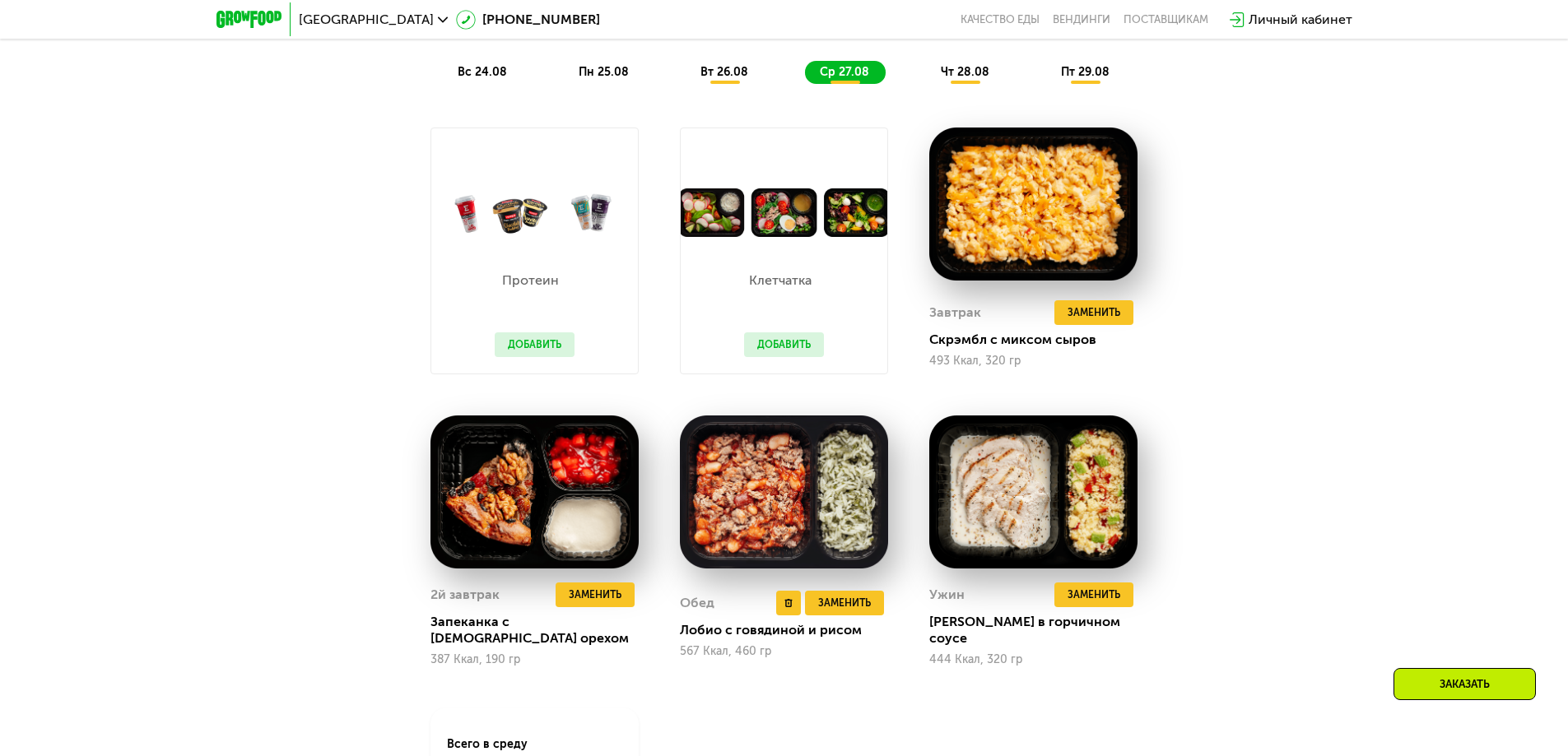
scroll to position [1213, 0]
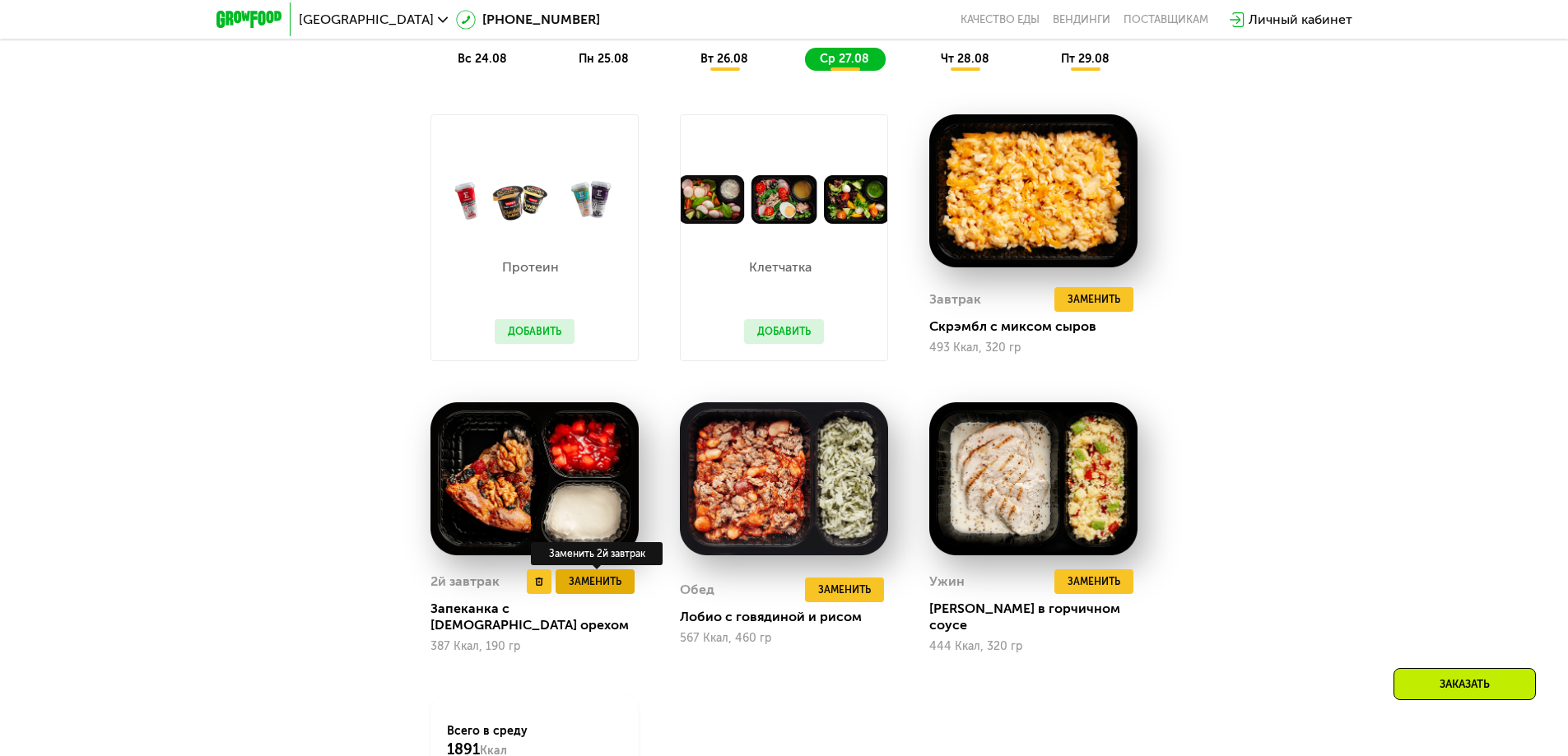
click at [569, 585] on span "Заменить" at bounding box center [595, 582] width 52 height 16
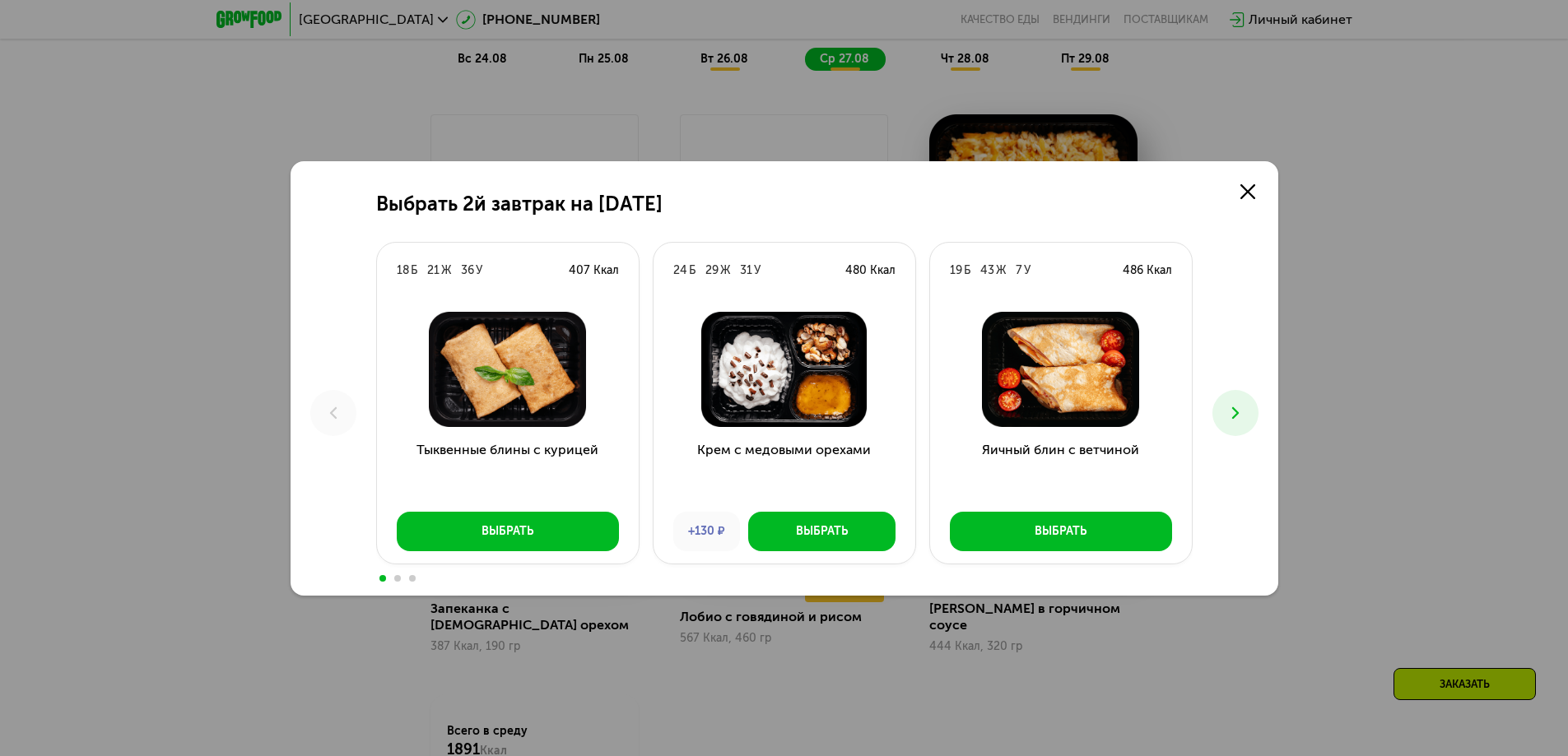
click at [1213, 400] on div "Выбрать 2й завтрак на [DATE] Б 21 Ж 36 У 407 Ккал Тыквенные блины с курицей Выб…" at bounding box center [784, 378] width 988 height 435
click at [1234, 400] on button at bounding box center [1235, 413] width 46 height 46
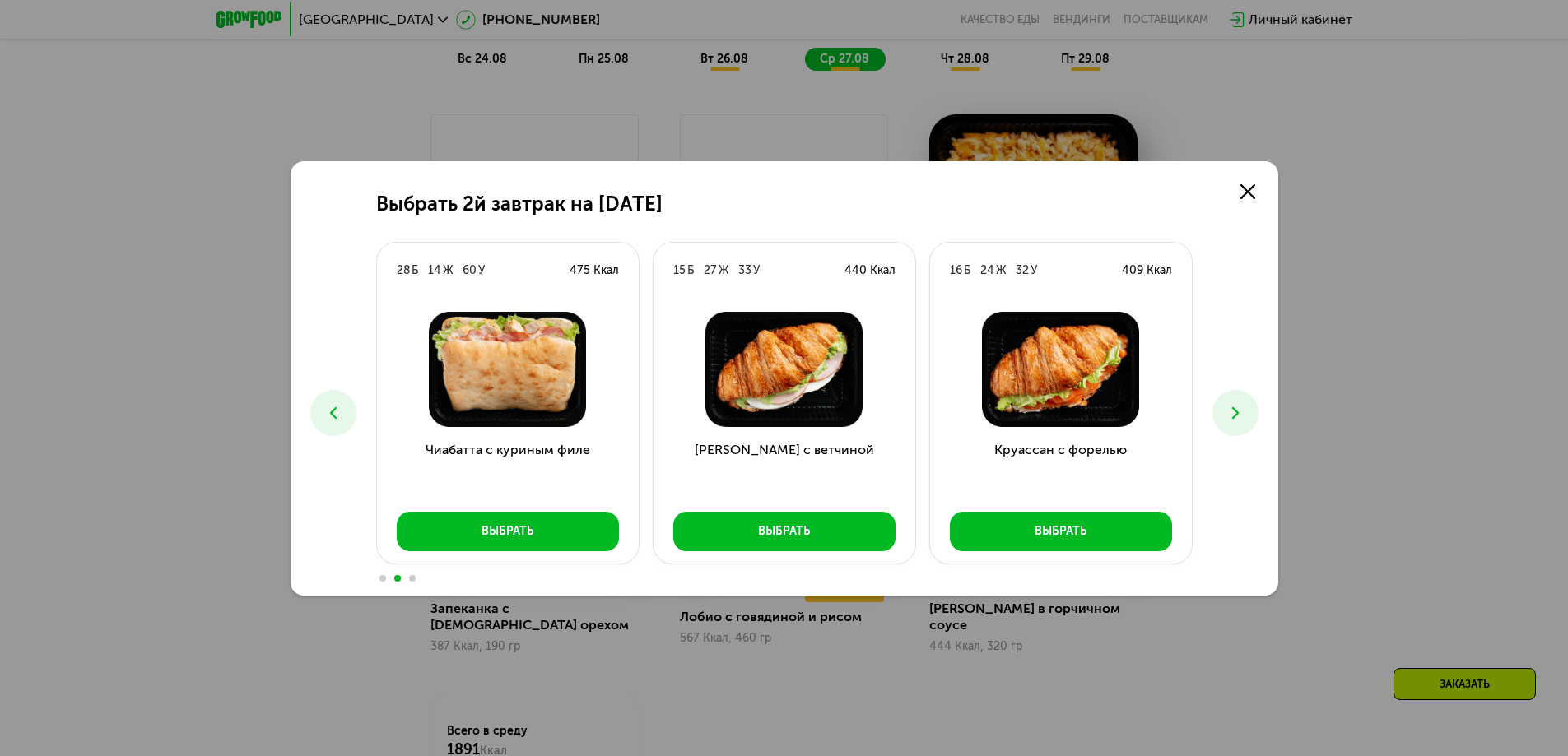
click at [1234, 400] on button at bounding box center [1235, 413] width 46 height 46
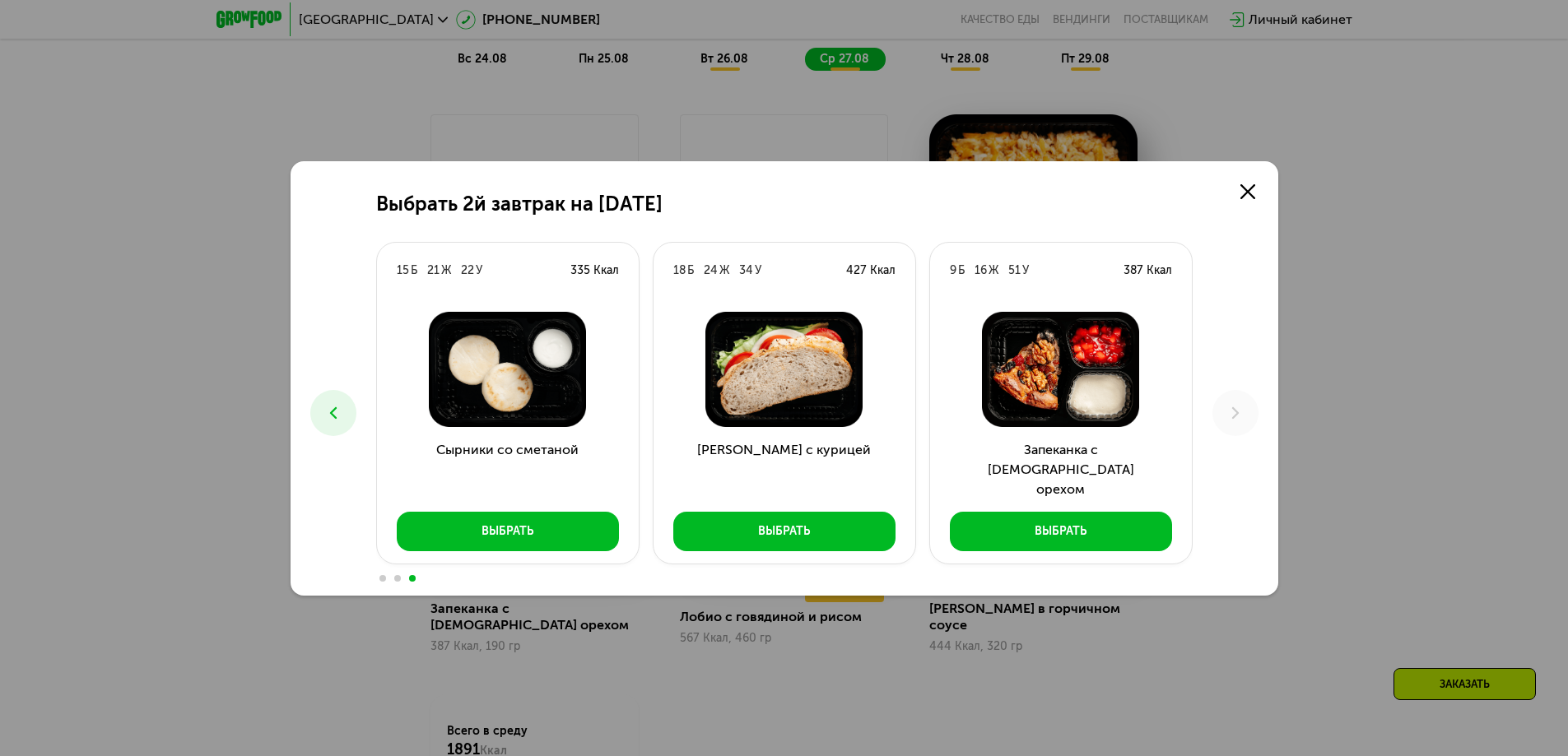
click at [354, 408] on button at bounding box center [333, 413] width 46 height 46
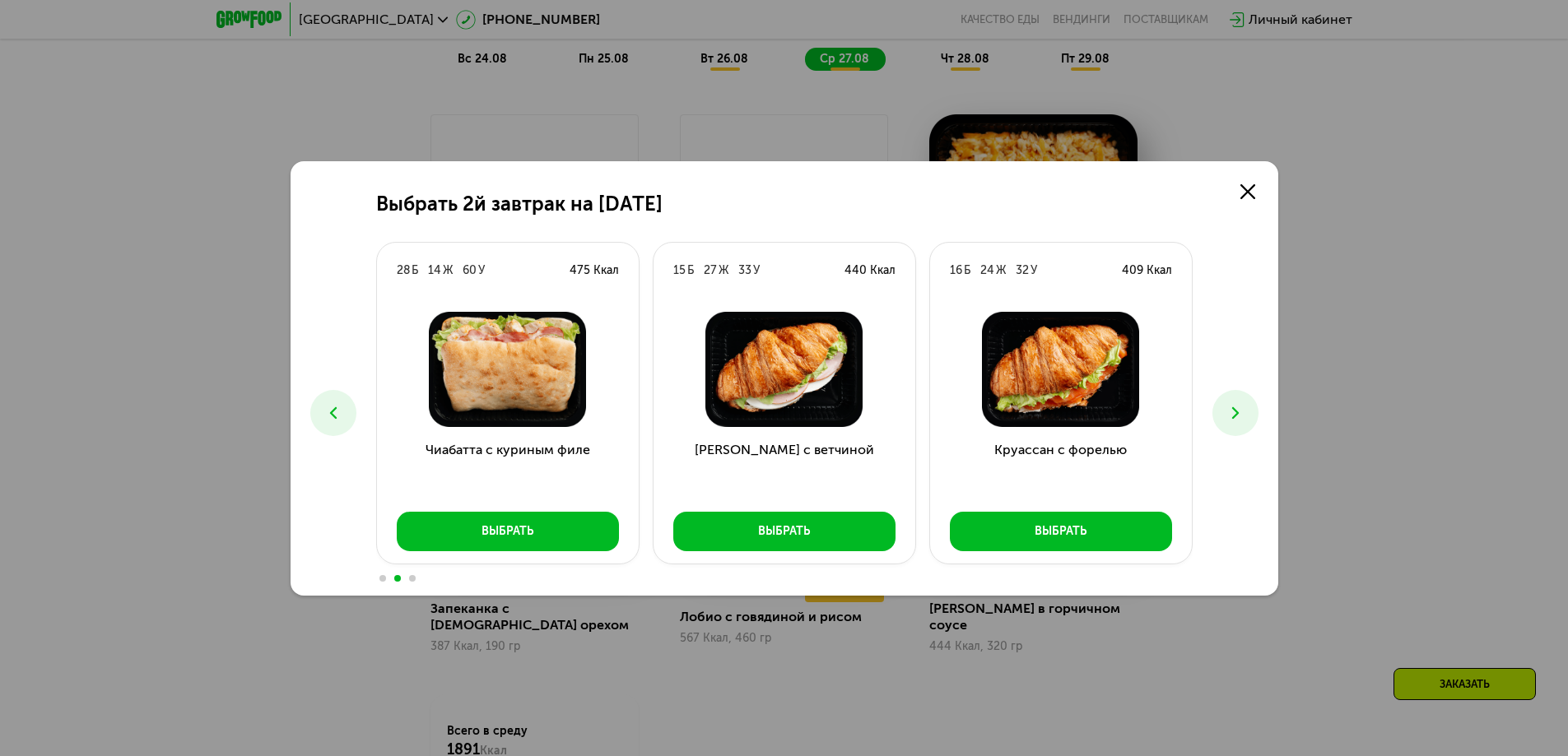
click at [1224, 418] on button at bounding box center [1235, 413] width 46 height 46
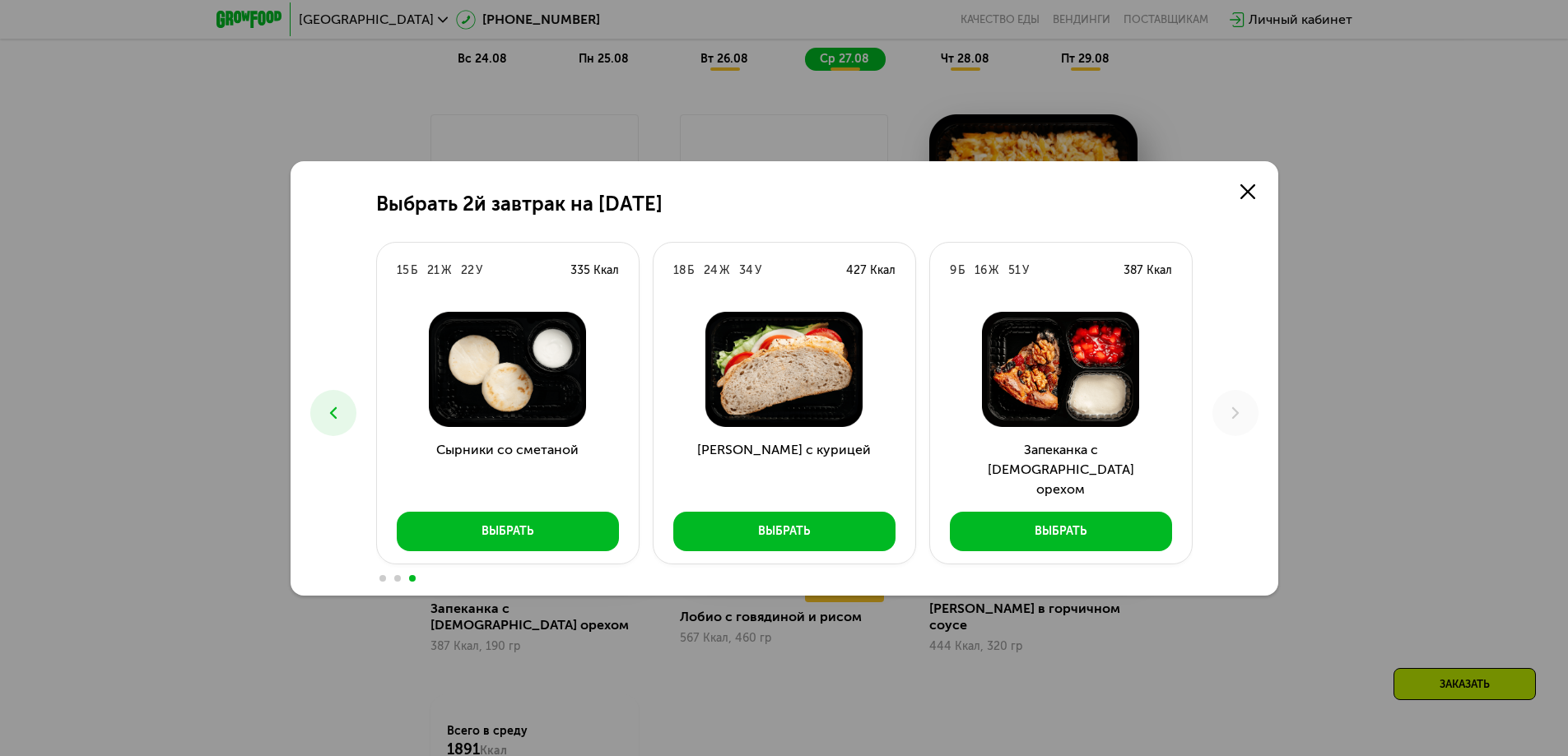
click at [314, 410] on button at bounding box center [333, 413] width 46 height 46
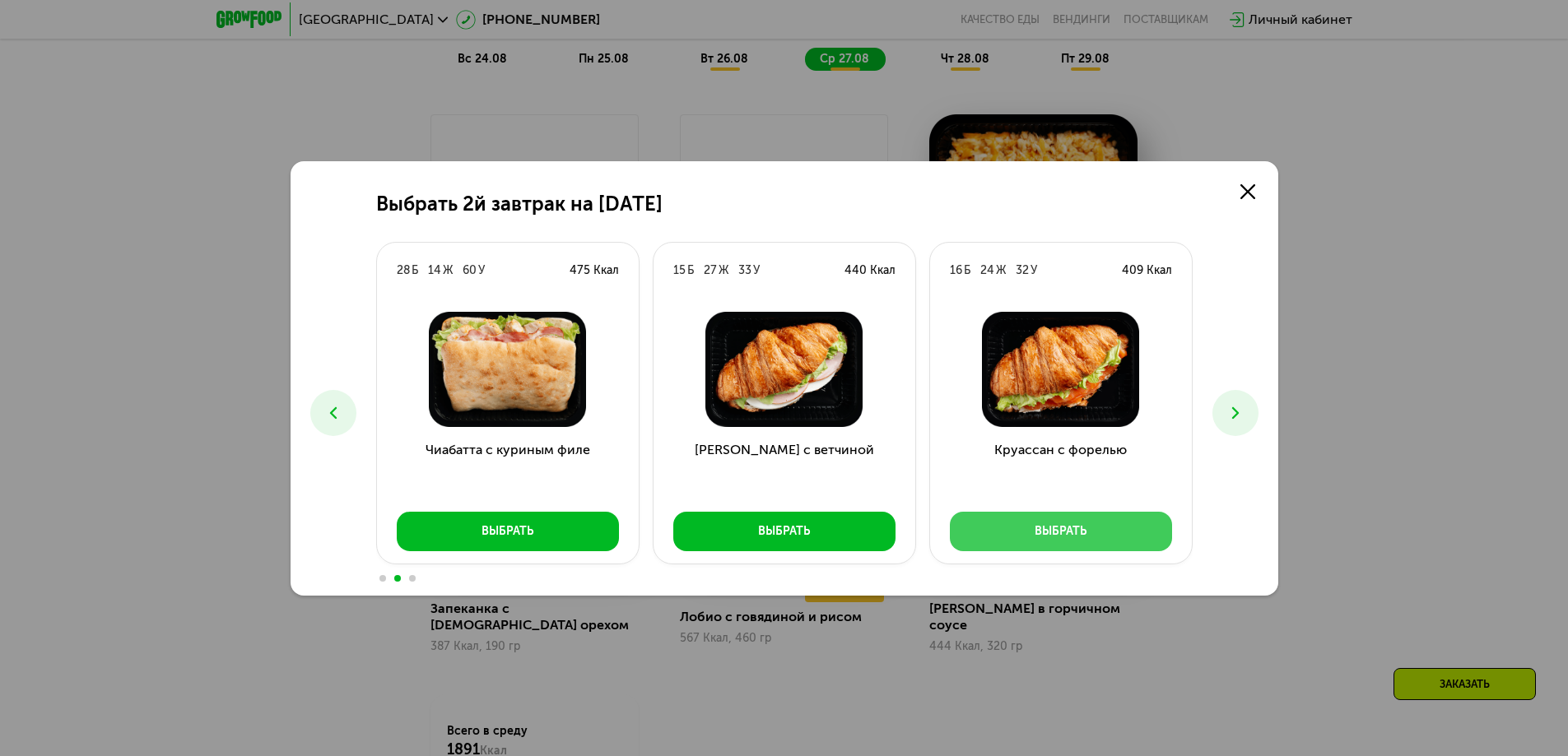
click at [1007, 519] on button "Выбрать" at bounding box center [1060, 531] width 222 height 39
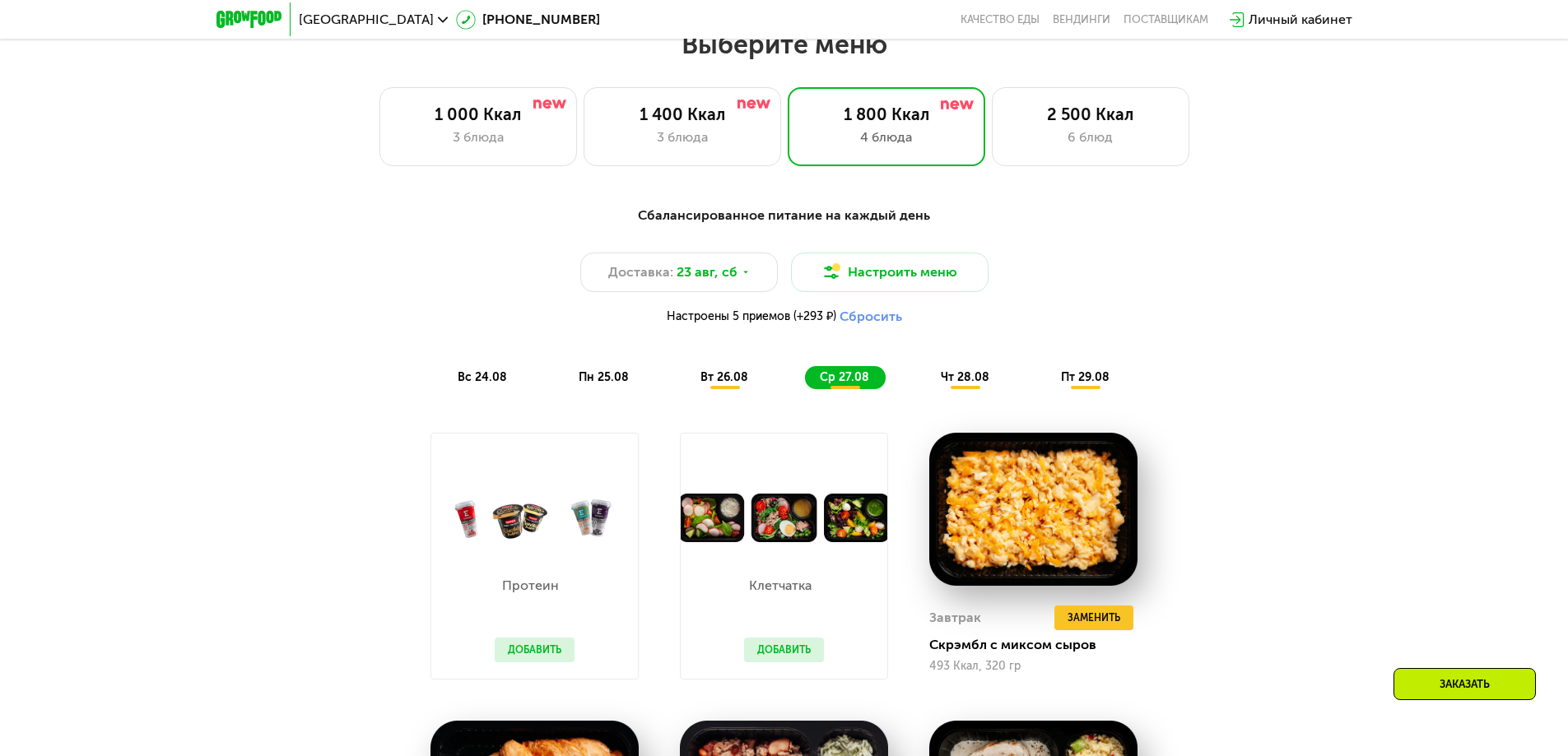
scroll to position [883, 0]
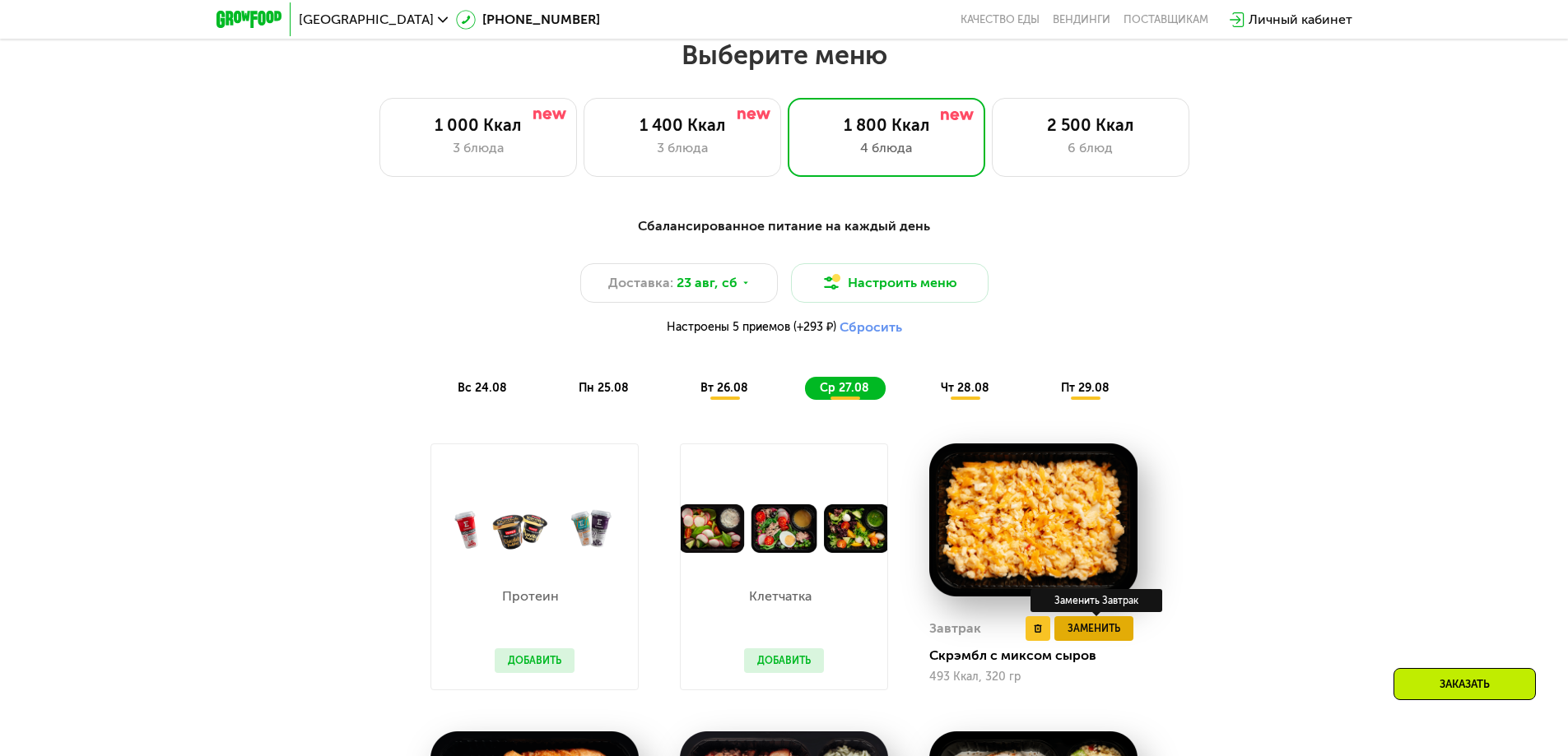
click at [1107, 626] on span "Заменить" at bounding box center [1093, 628] width 52 height 16
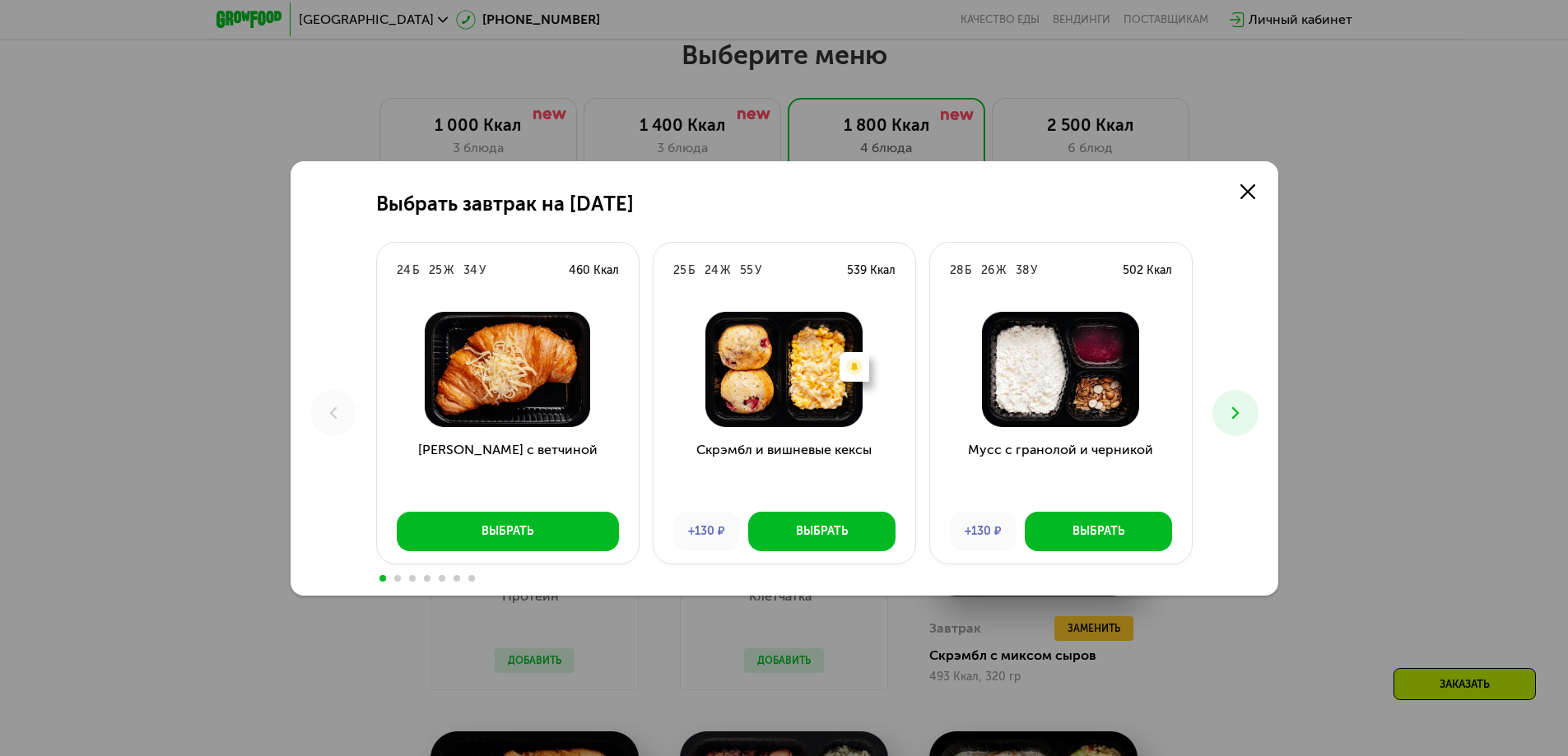
click at [1251, 419] on button at bounding box center [1235, 413] width 46 height 46
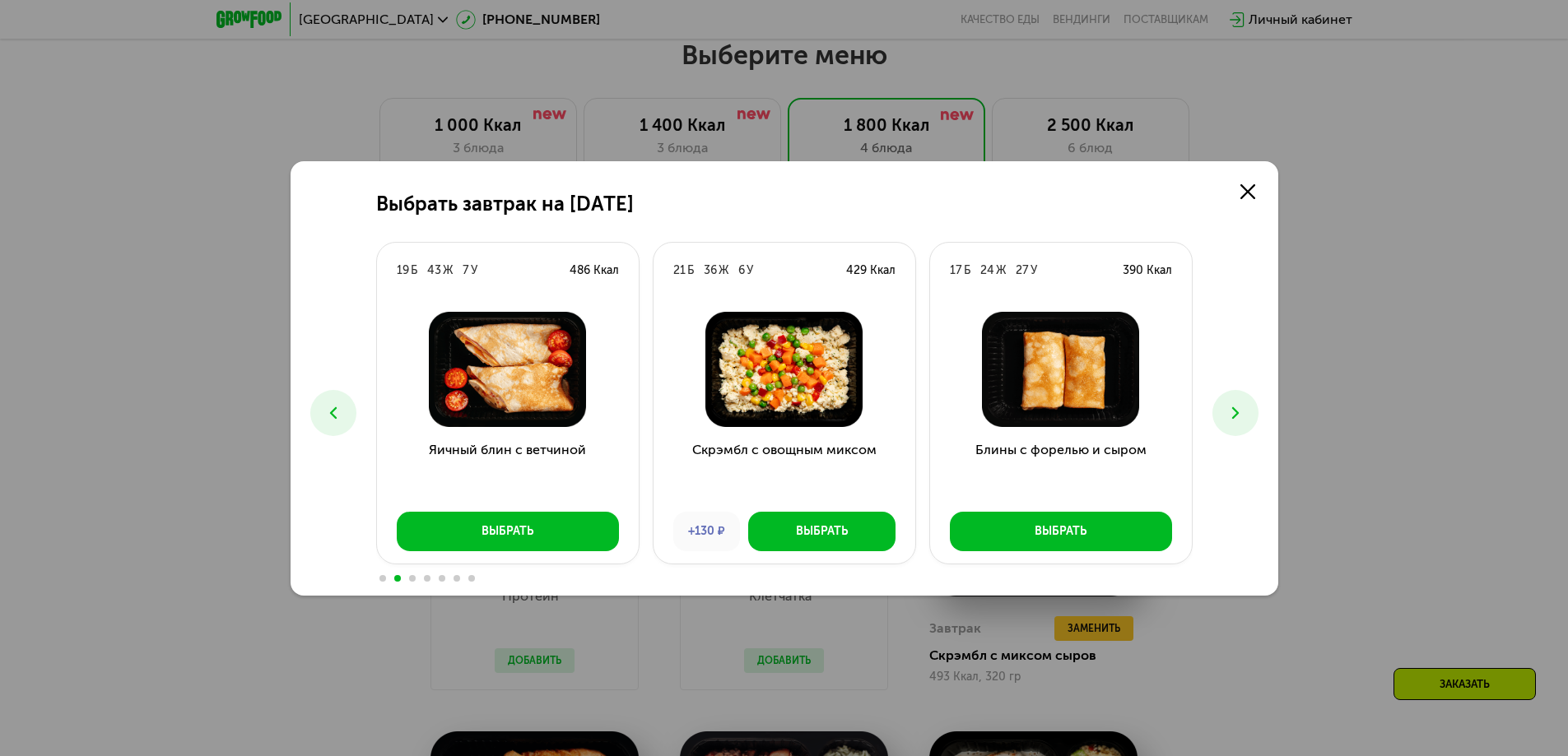
click at [1251, 419] on button at bounding box center [1235, 413] width 46 height 46
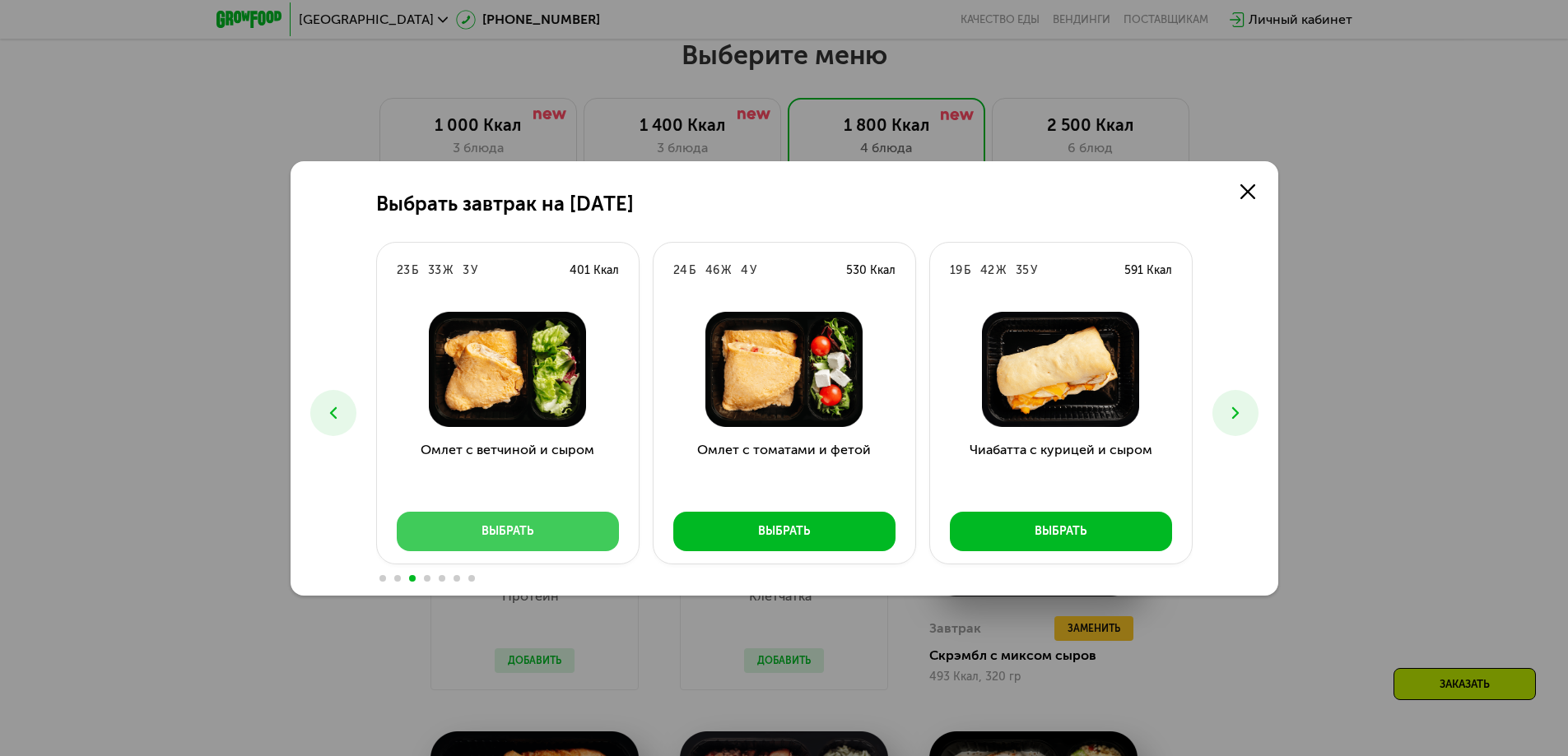
click at [540, 539] on button "Выбрать" at bounding box center [507, 531] width 222 height 39
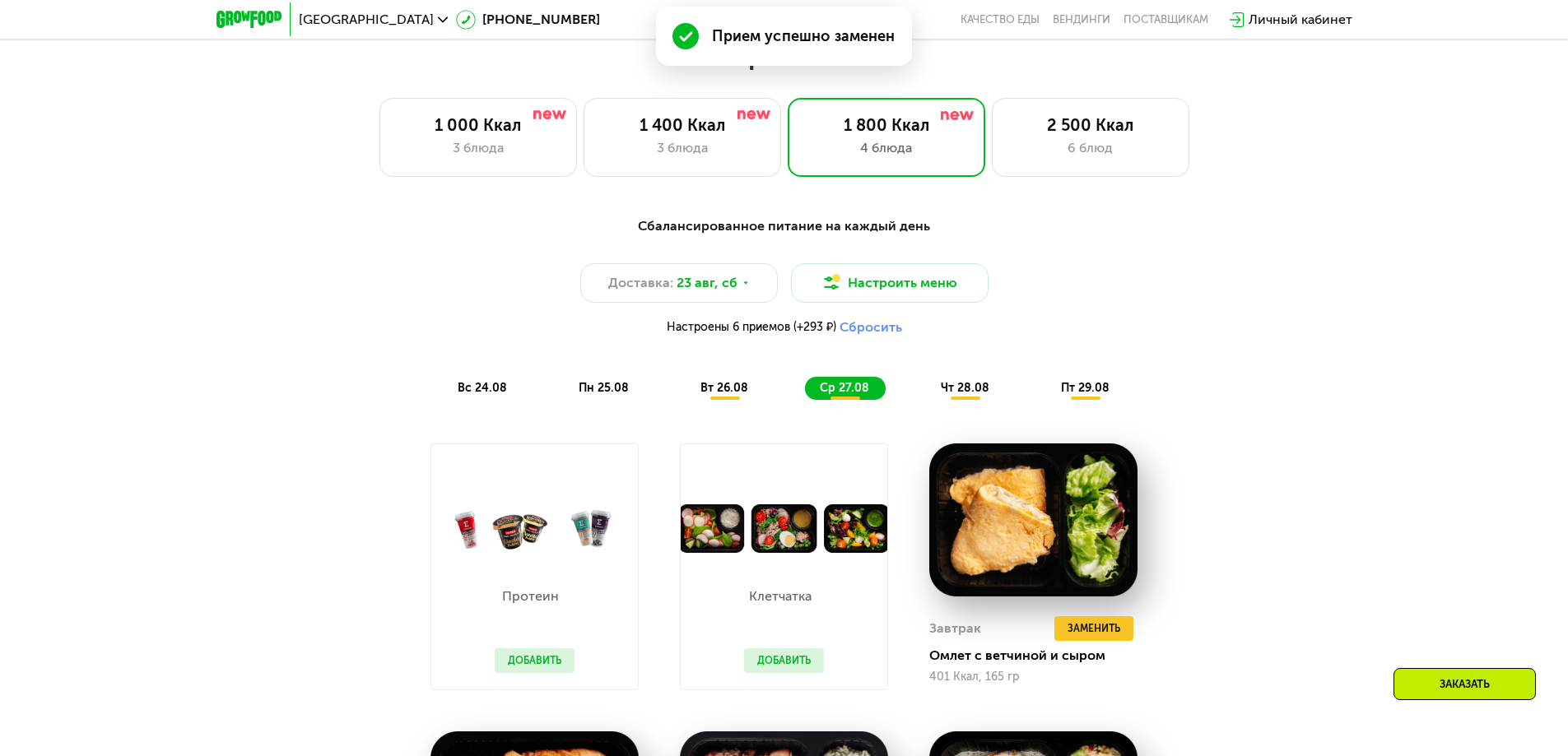
click at [955, 389] on span "чт 28.08" at bounding box center [965, 388] width 49 height 14
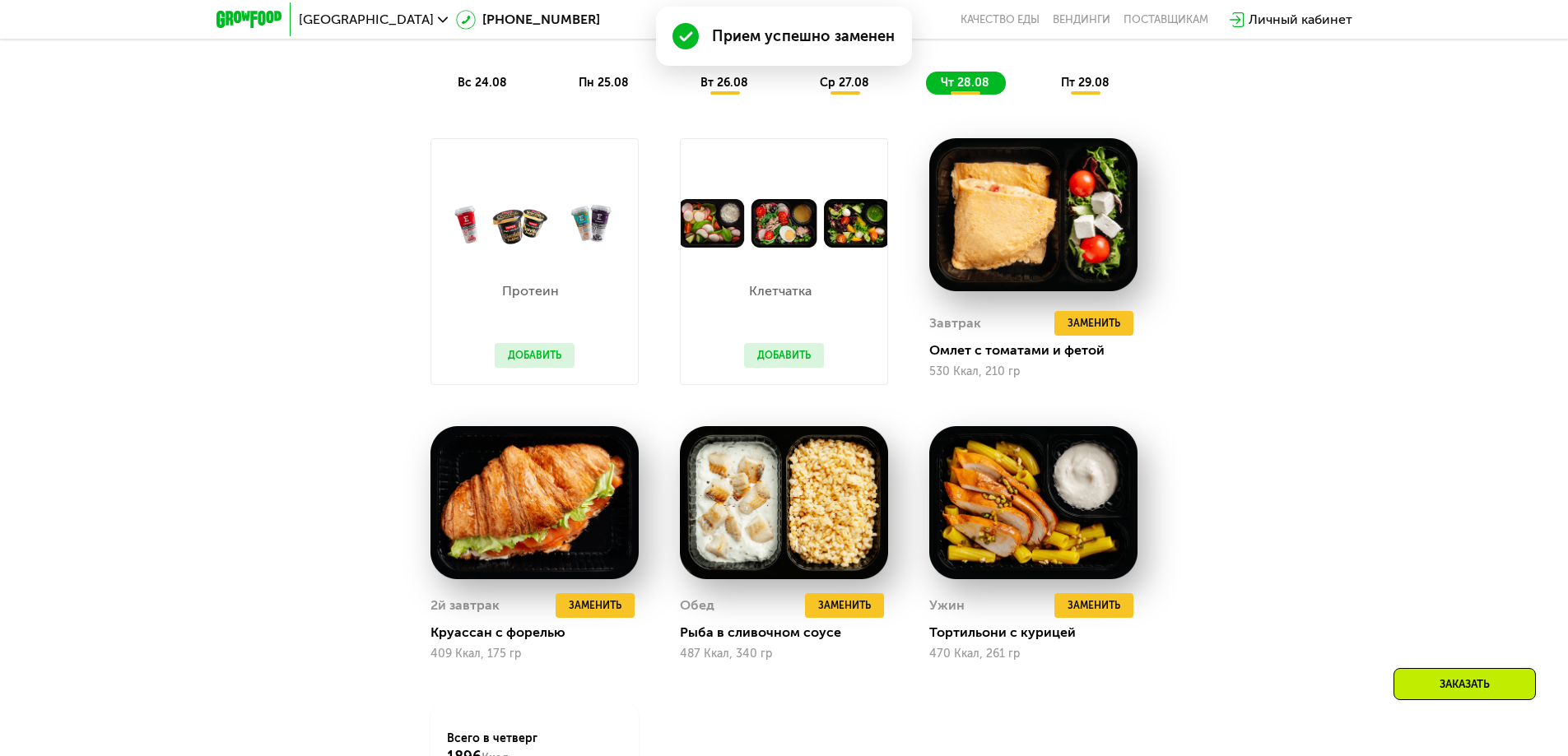
scroll to position [1213, 0]
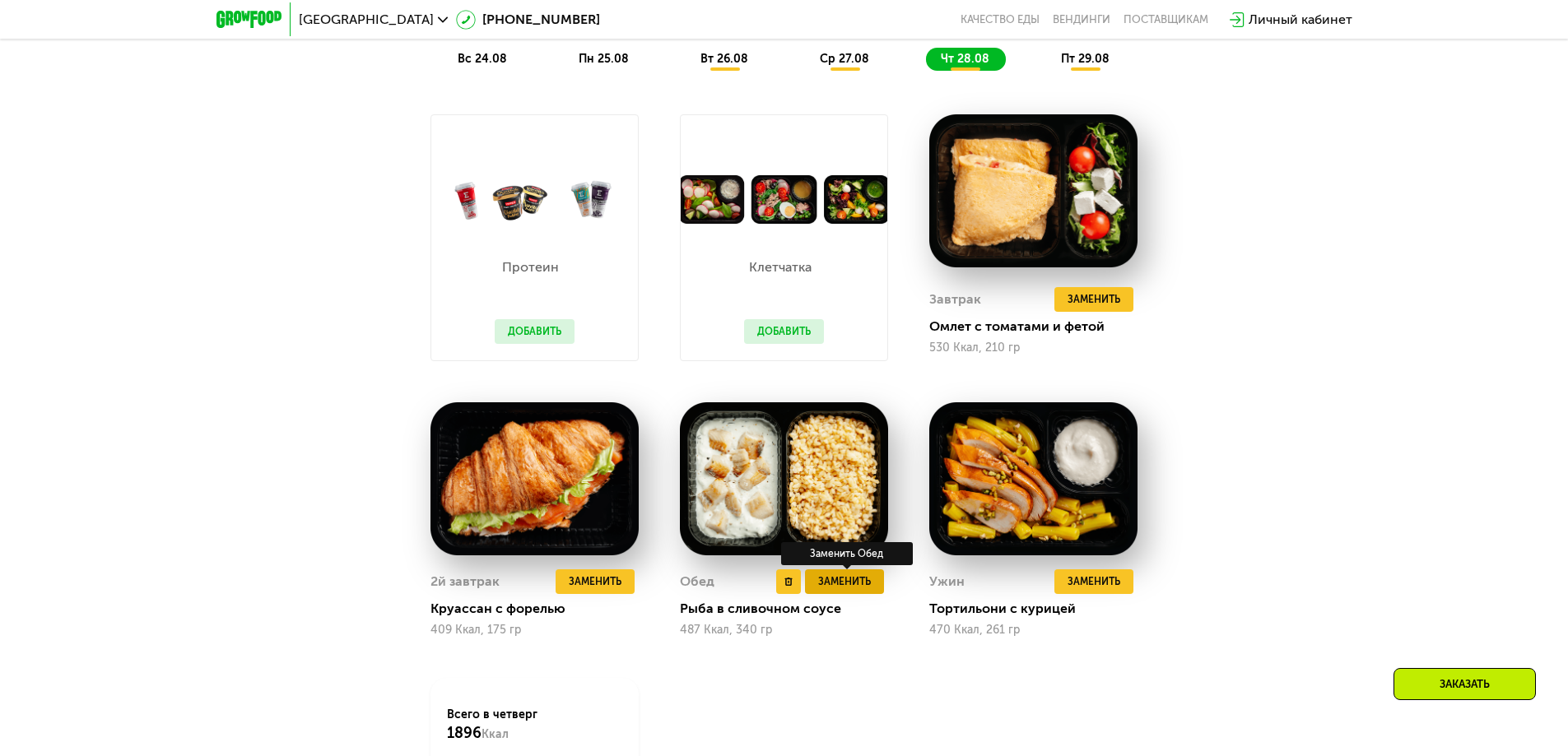
click at [826, 590] on span "Заменить" at bounding box center [844, 582] width 52 height 16
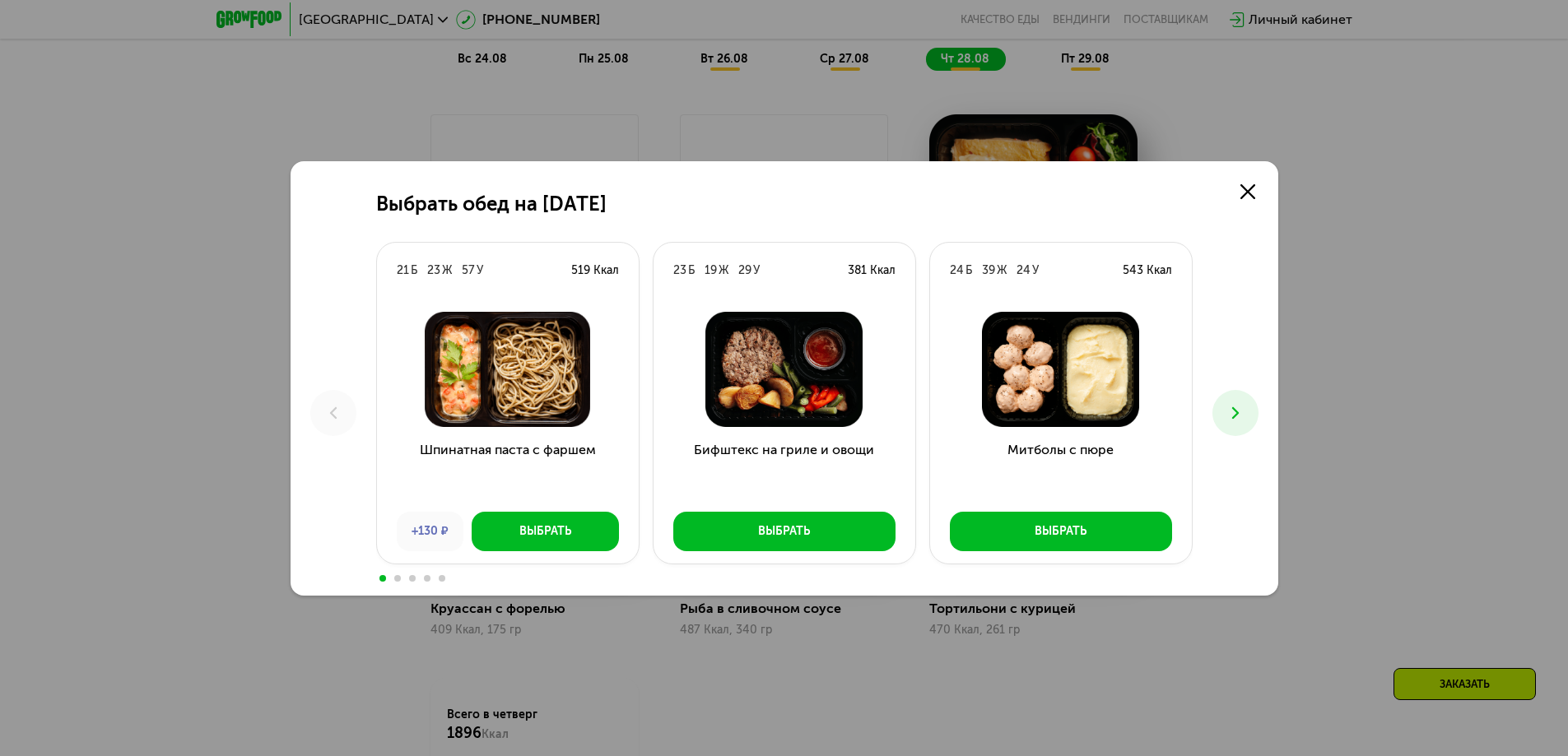
click at [1232, 403] on icon at bounding box center [1234, 413] width 20 height 20
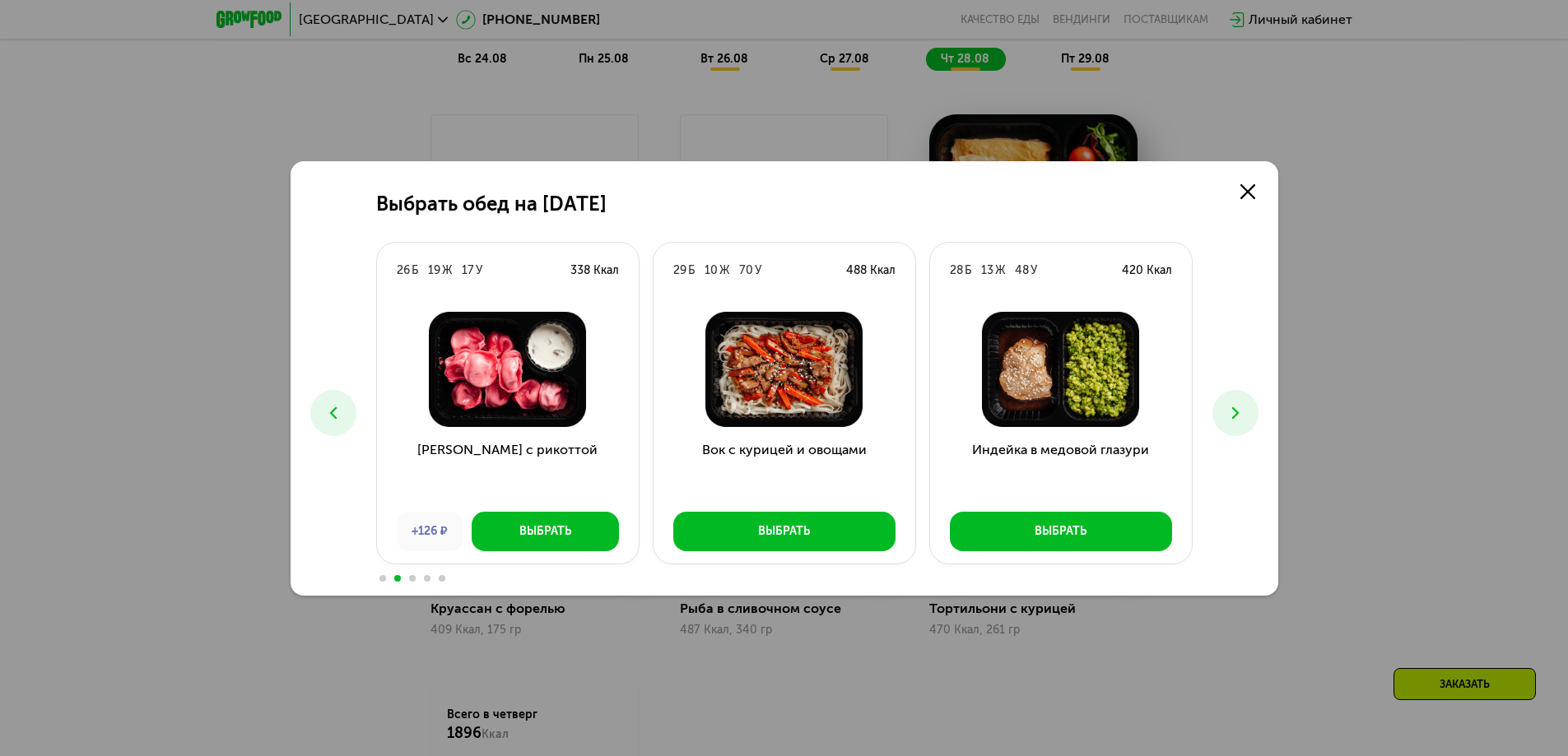
click at [1232, 403] on icon at bounding box center [1234, 413] width 20 height 20
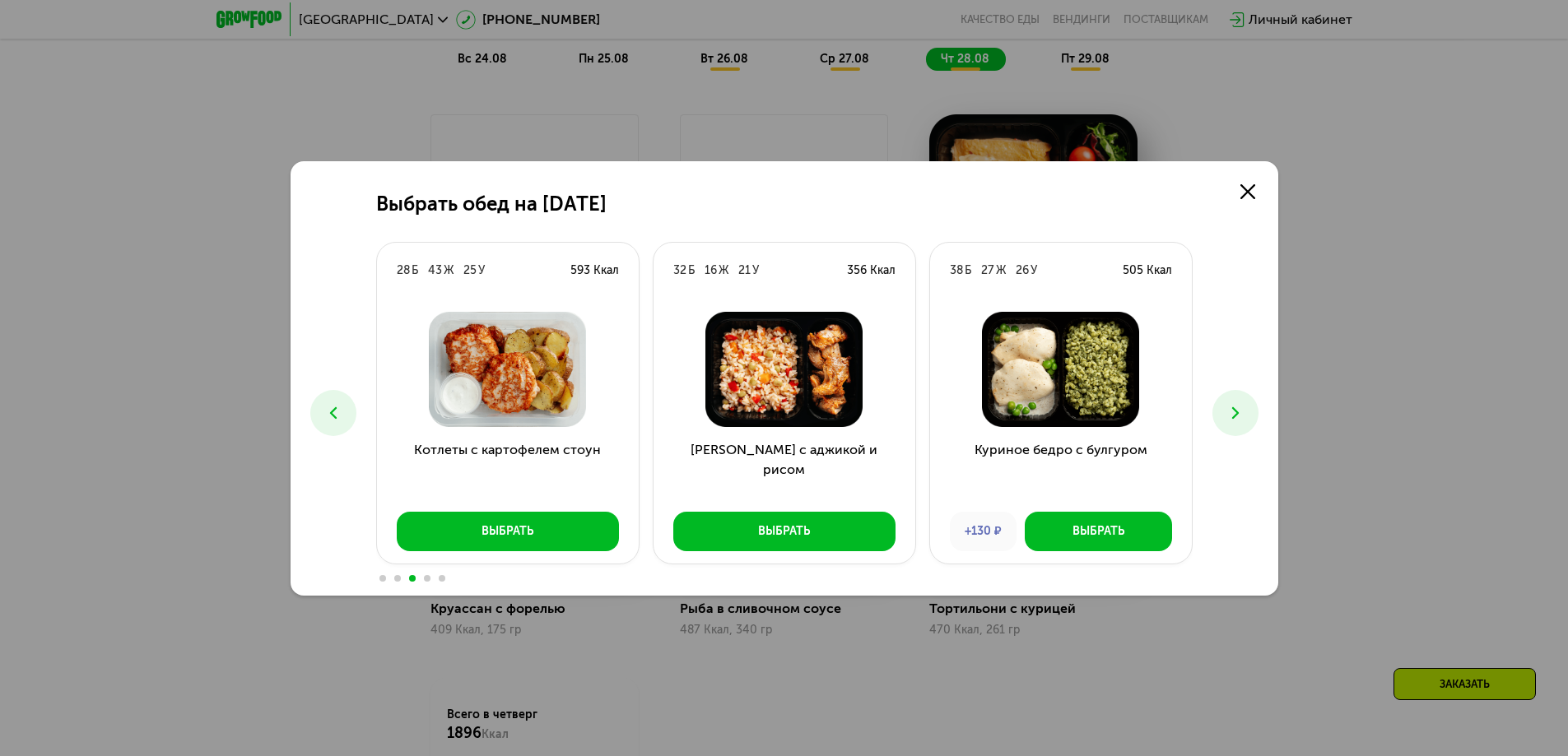
click at [1231, 406] on icon at bounding box center [1234, 413] width 20 height 20
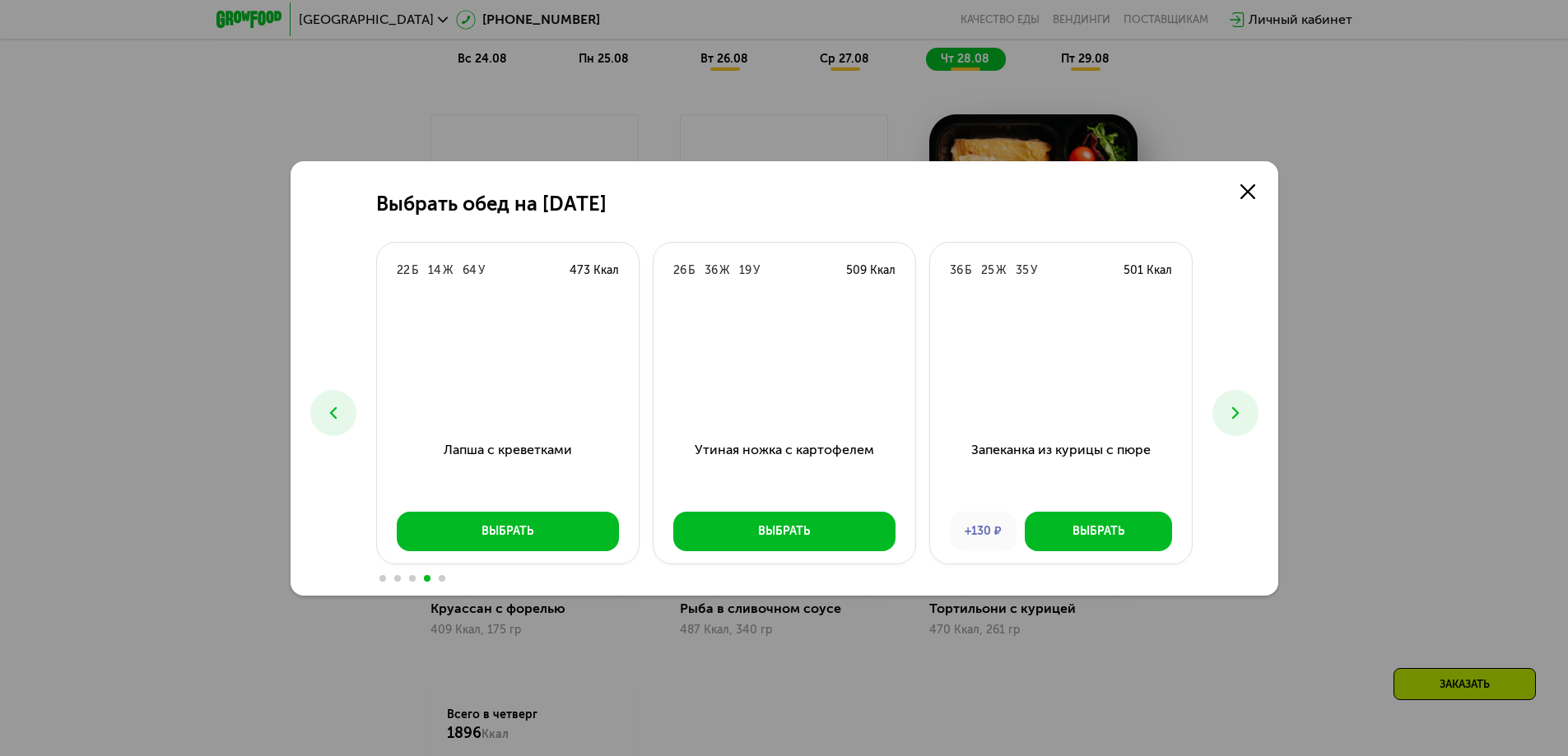
click at [1231, 406] on icon at bounding box center [1234, 413] width 20 height 20
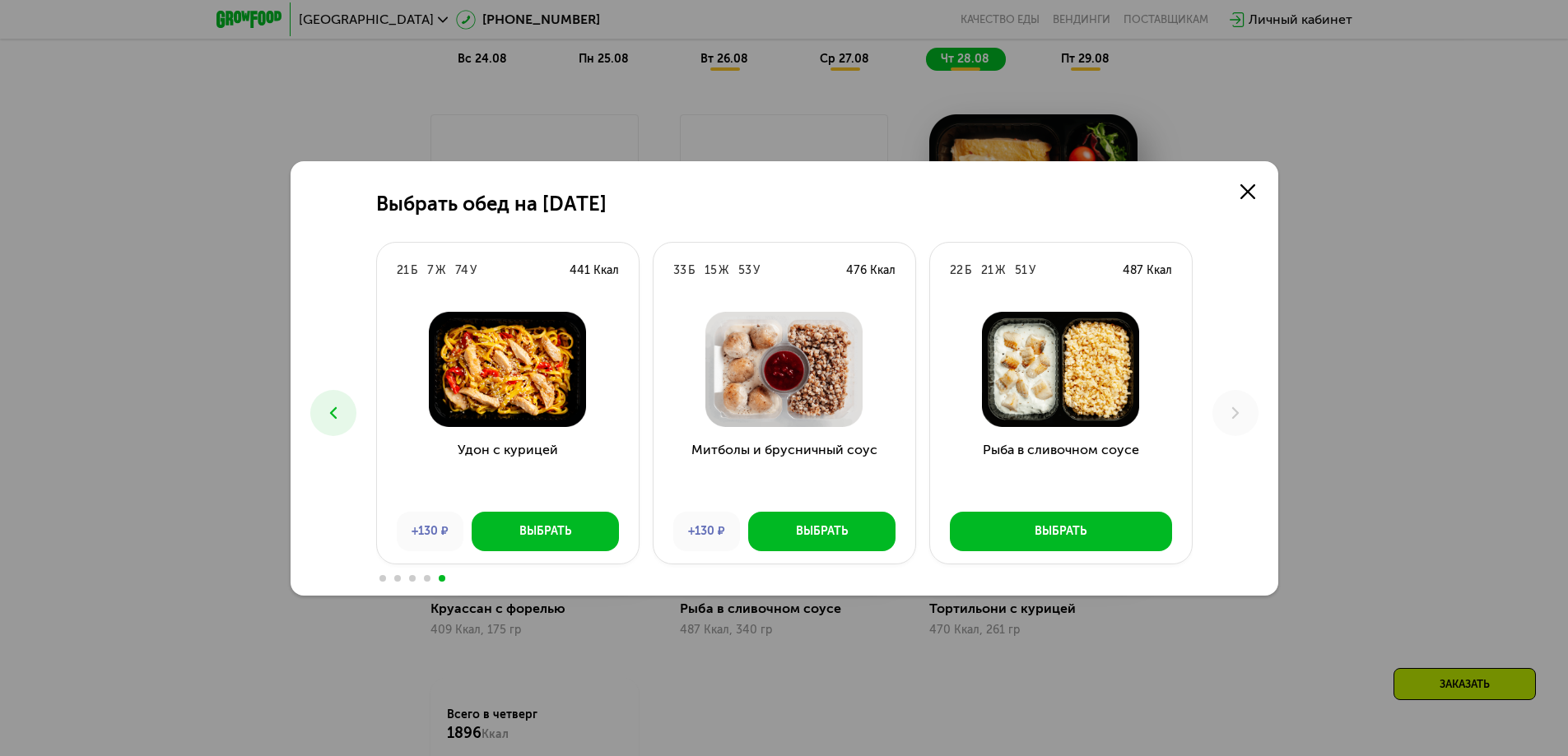
click at [356, 423] on div "Выбрать обед на [DATE] Б 23 Ж 57 У 519 Ккал Шпинатная паста с фаршем +130 ₽ Выб…" at bounding box center [784, 378] width 988 height 435
click at [330, 419] on icon at bounding box center [333, 413] width 20 height 20
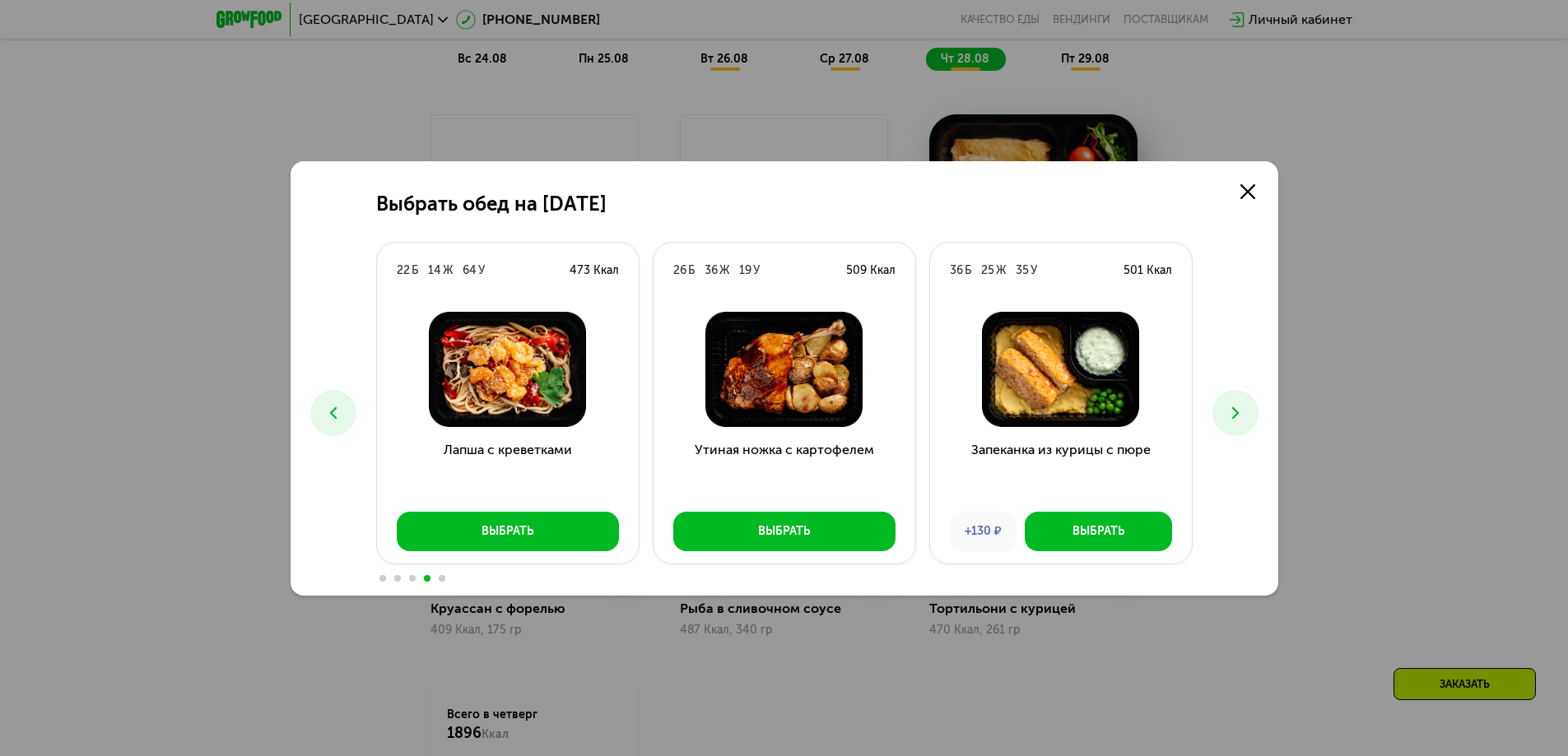
click at [330, 418] on icon at bounding box center [333, 413] width 20 height 20
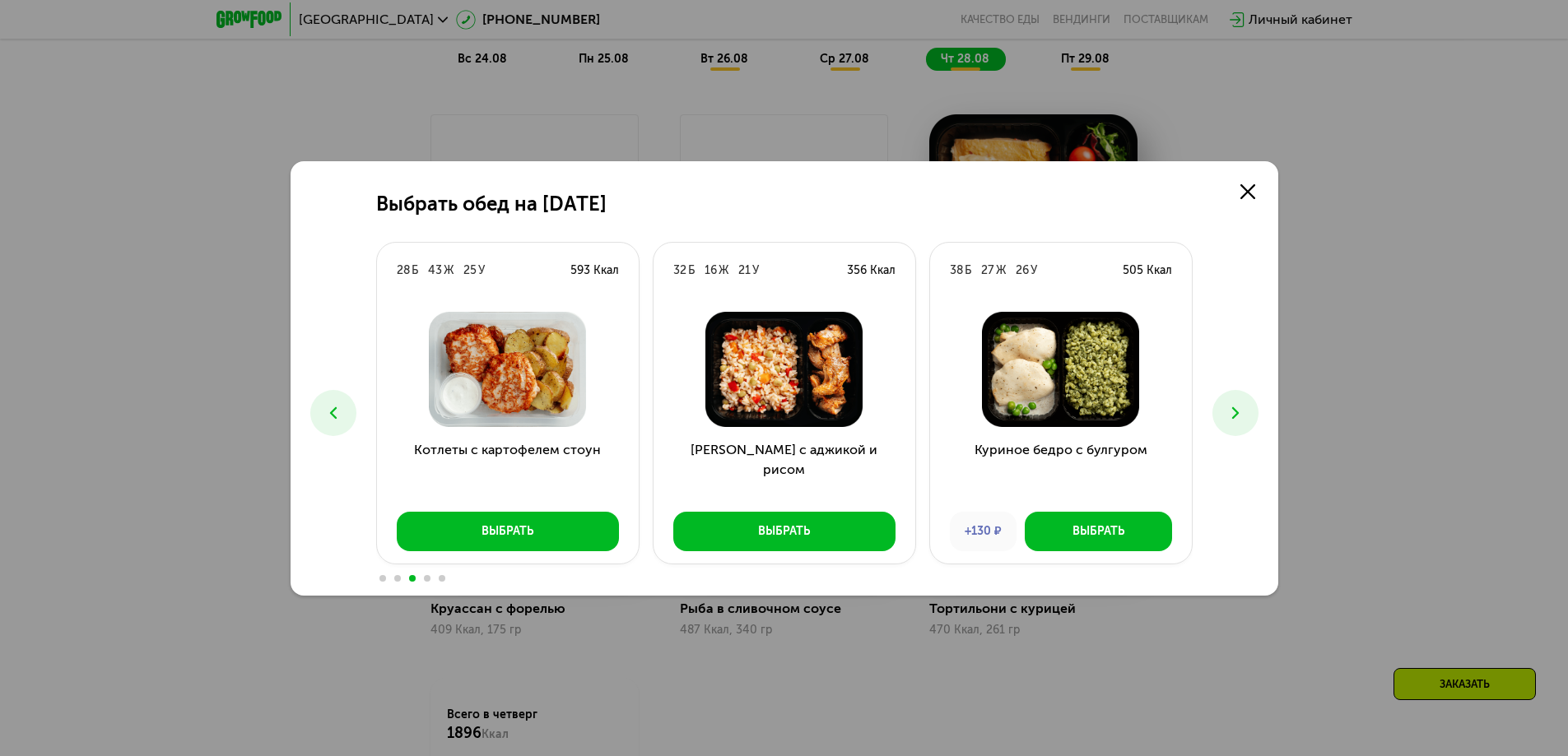
drag, startPoint x: 330, startPoint y: 418, endPoint x: 496, endPoint y: 453, distance: 169.6
click at [488, 439] on div "21 Б 23 Ж 57 У 519 Ккал Шпинатная паста с фаршем +130 ₽ Выбрать 23 Б 19 Ж 29 У …" at bounding box center [784, 413] width 816 height 342
click at [336, 419] on icon at bounding box center [333, 413] width 20 height 20
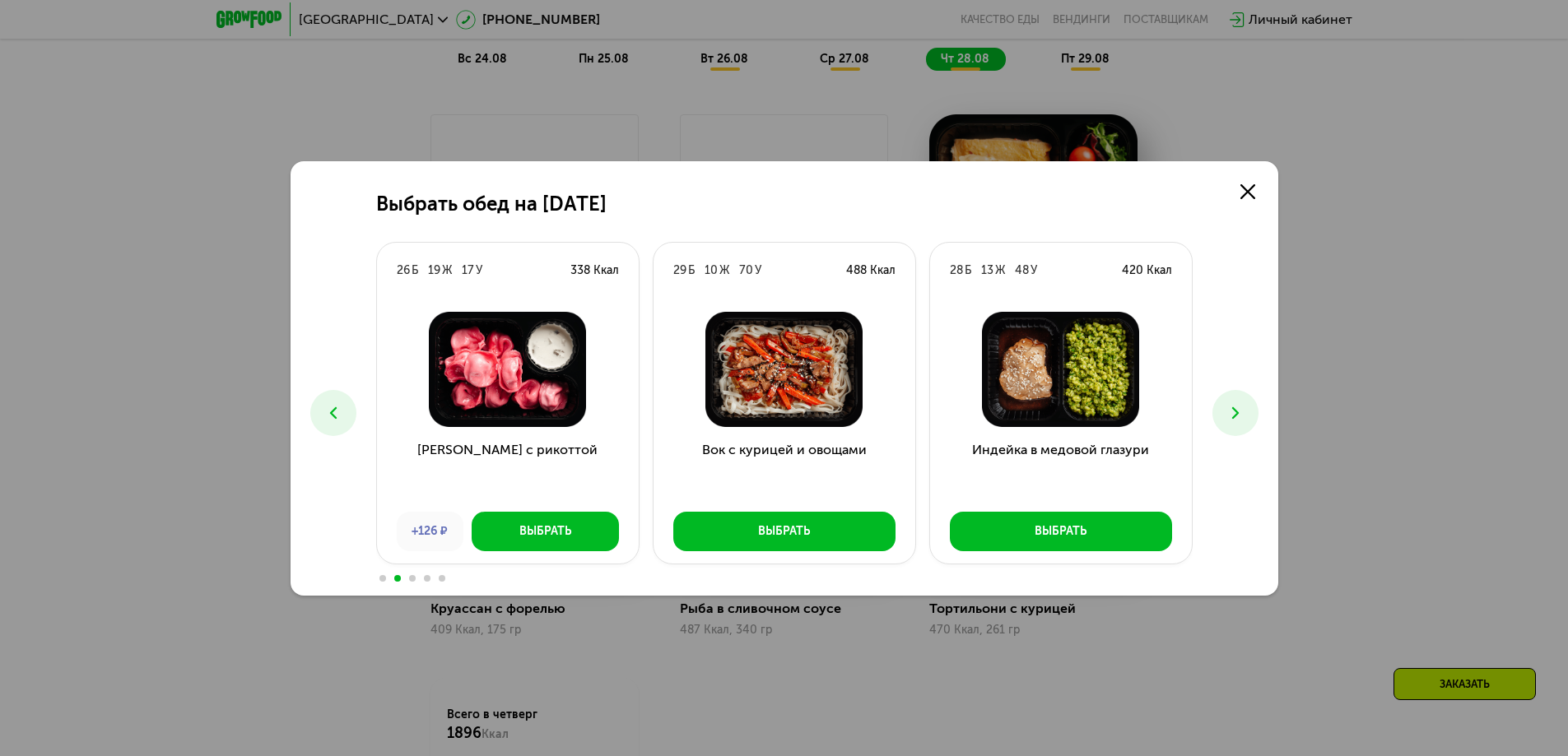
click at [332, 406] on icon at bounding box center [333, 413] width 20 height 20
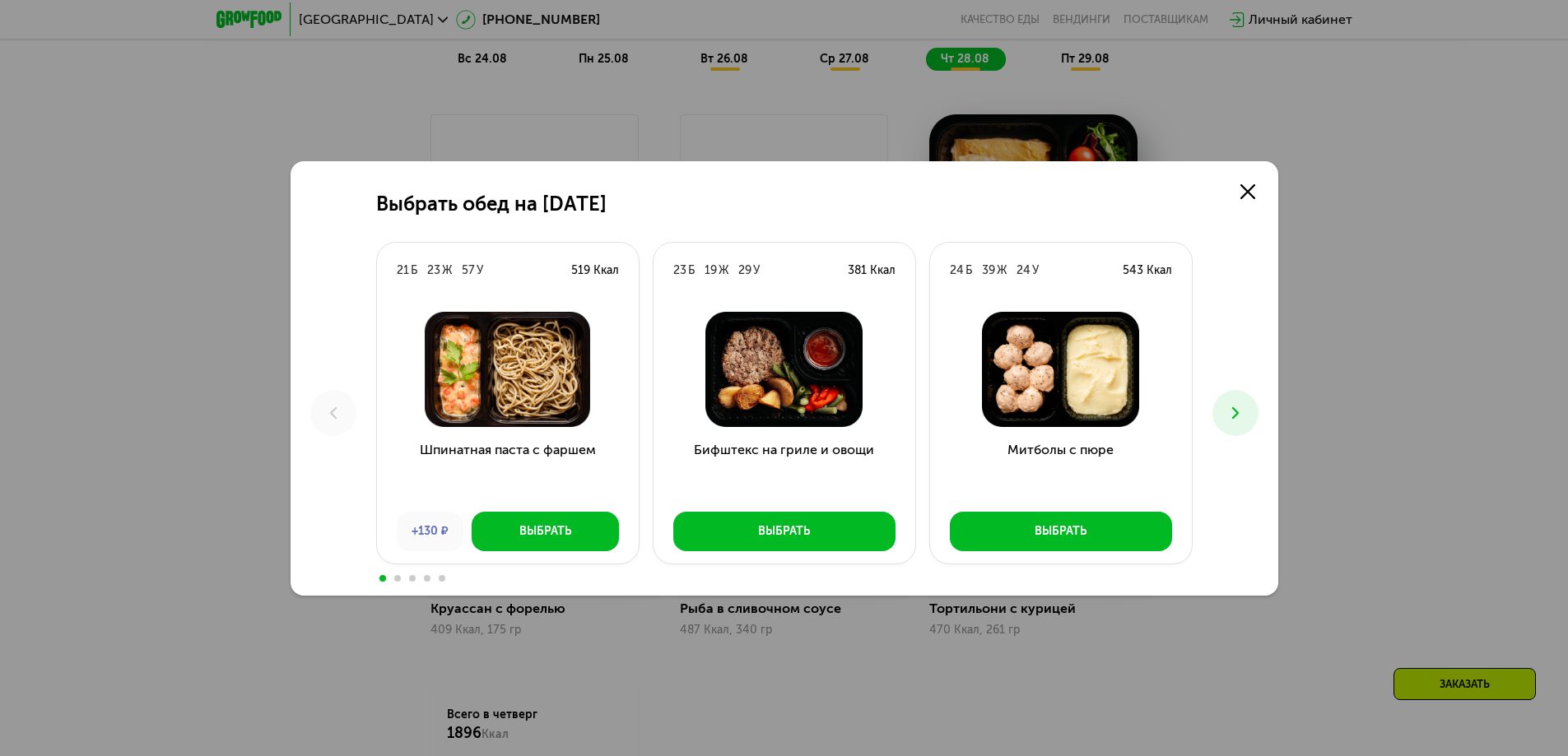
click at [843, 552] on div "Бифштекс на гриле и овощи Выбрать" at bounding box center [784, 431] width 262 height 265
click at [840, 539] on button "Выбрать" at bounding box center [784, 531] width 222 height 39
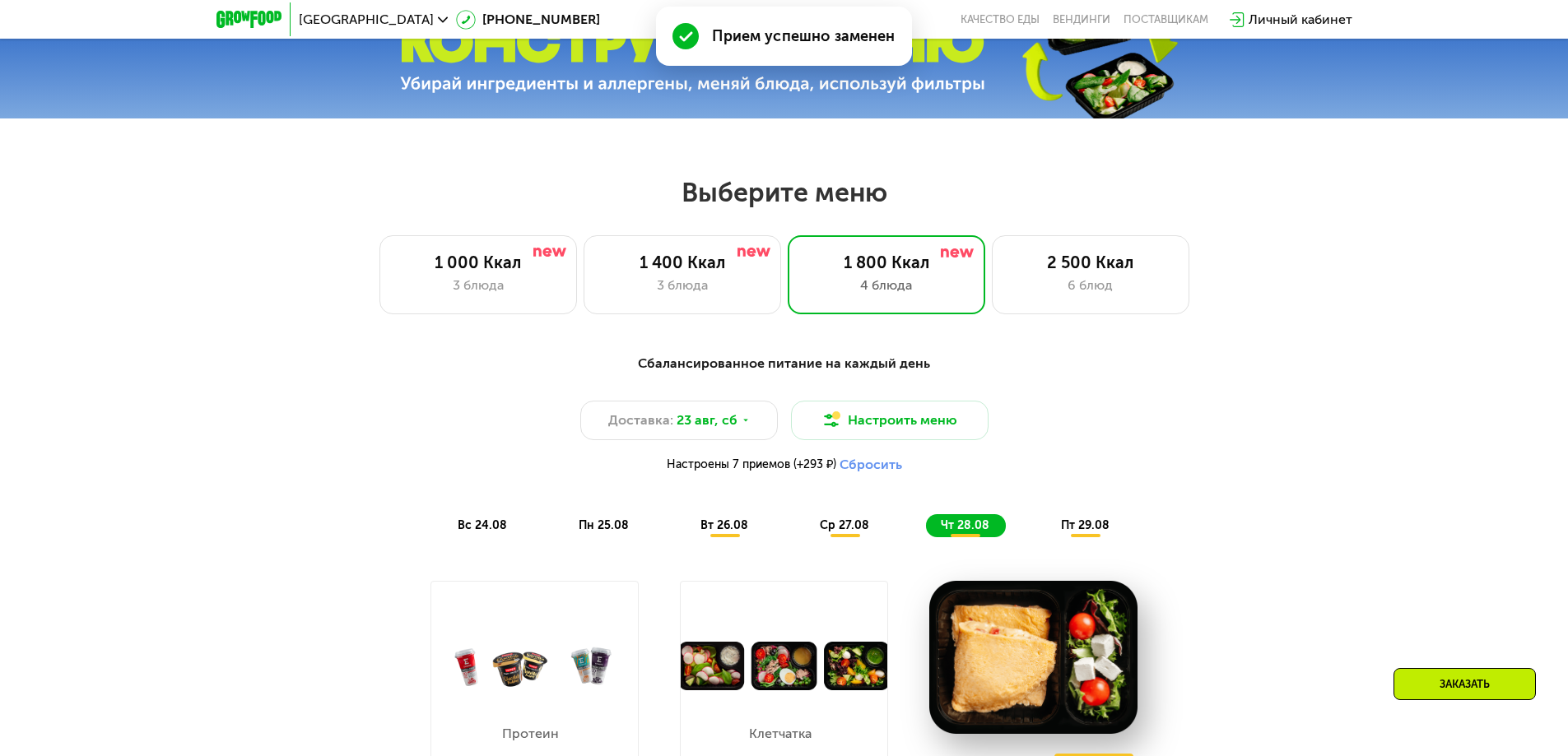
scroll to position [719, 0]
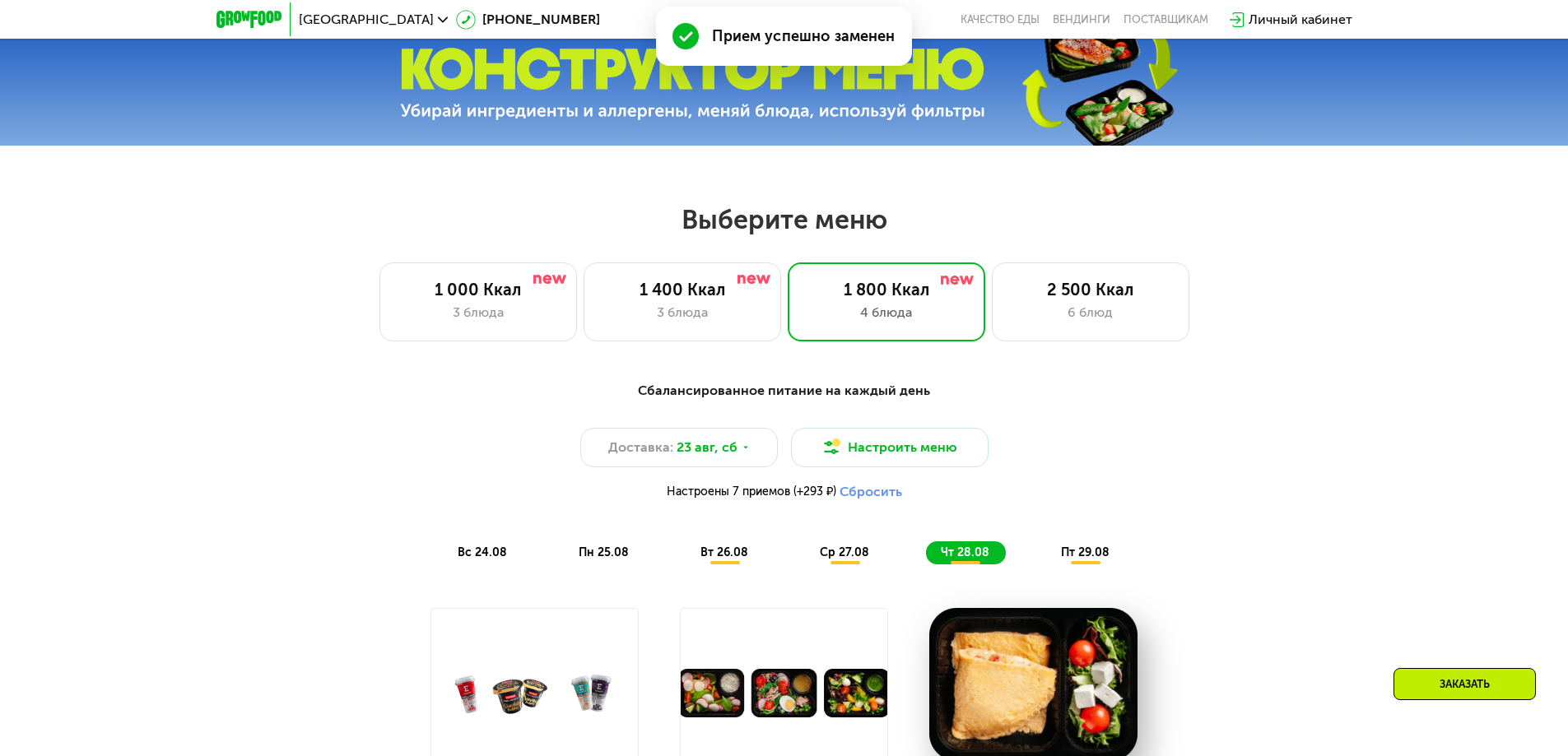
click at [1091, 397] on div "Сбалансированное питание на каждый день" at bounding box center [784, 392] width 974 height 21
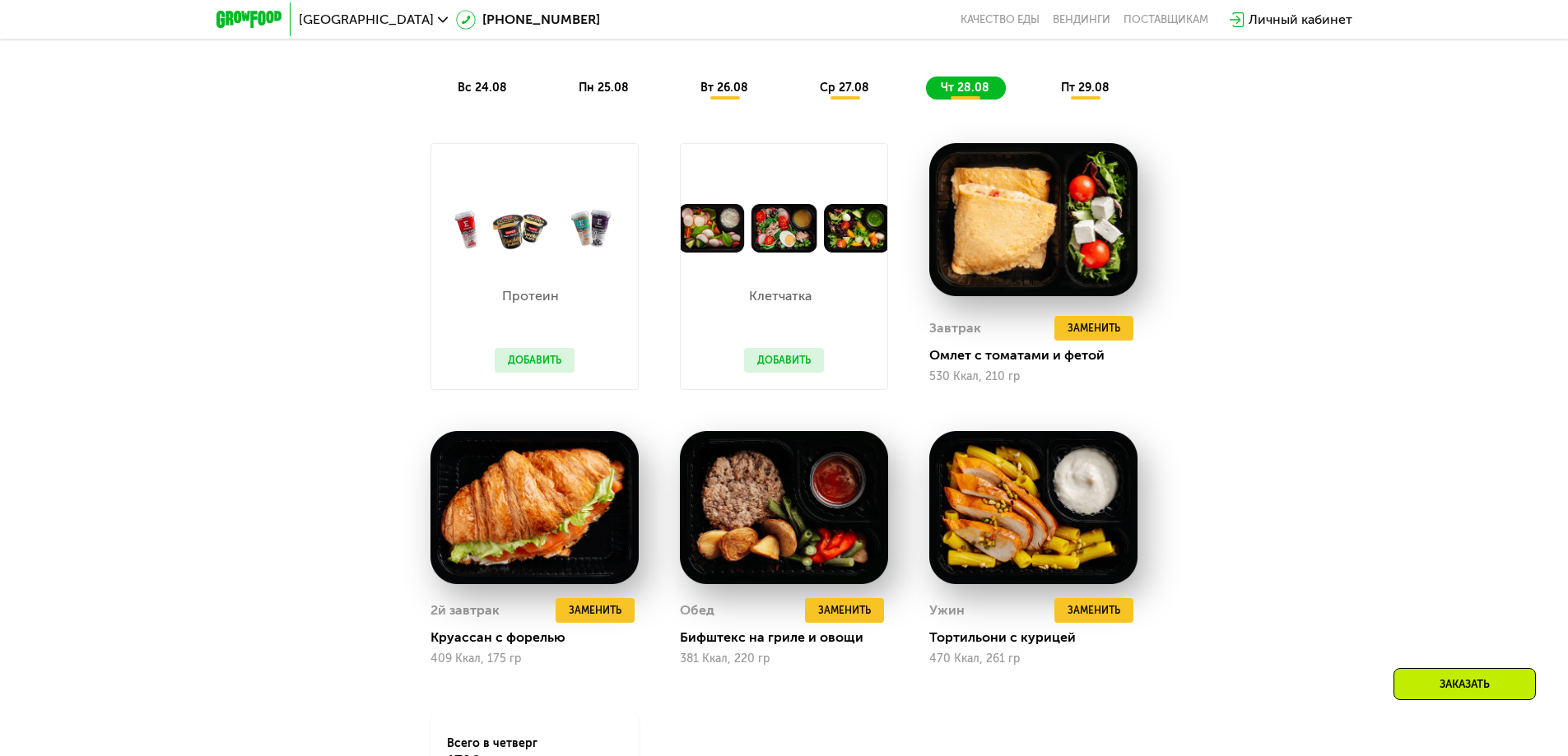
scroll to position [1213, 0]
